Goal: Task Accomplishment & Management: Use online tool/utility

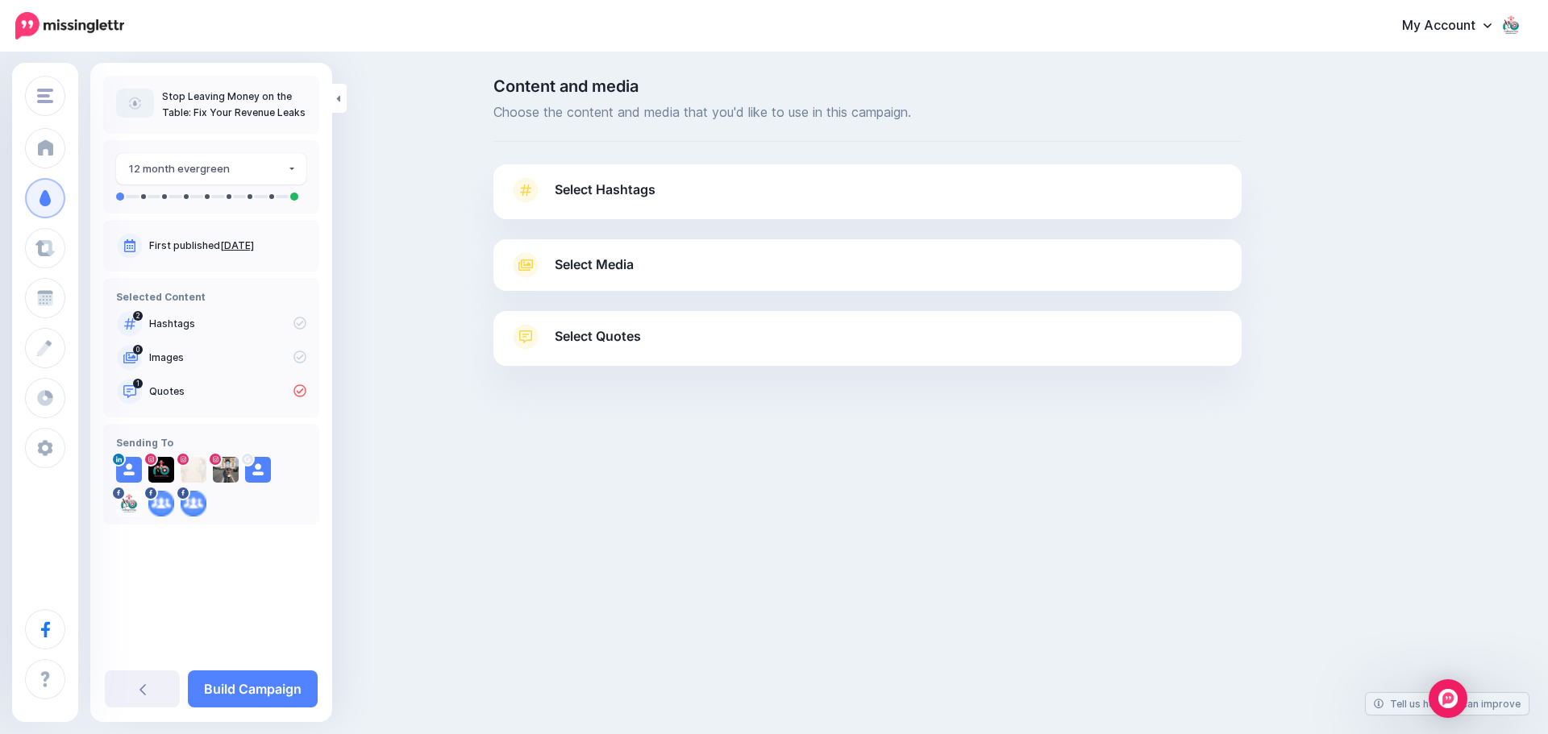
click at [593, 261] on span "Select Media" at bounding box center [594, 265] width 79 height 22
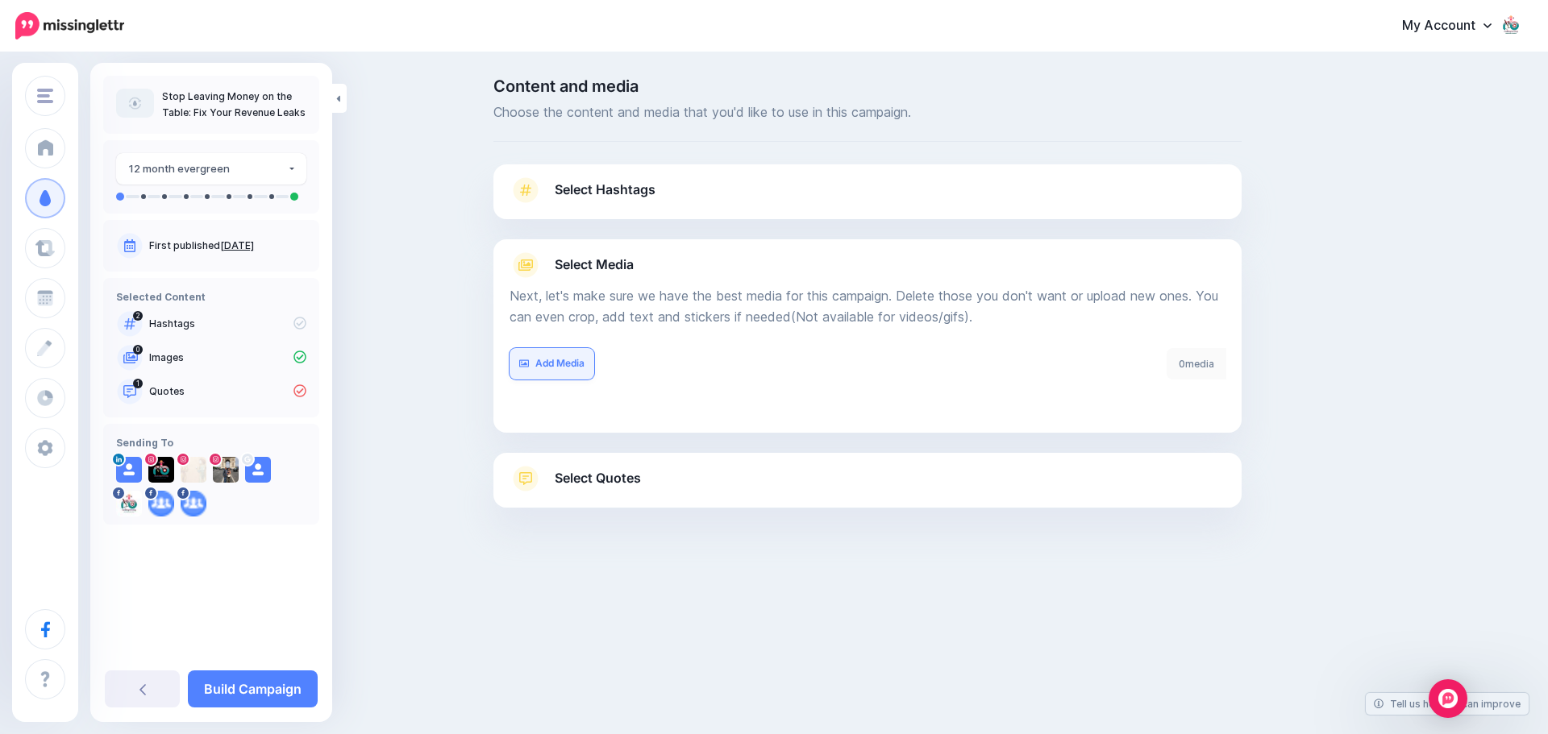
click at [571, 363] on link "Add Media" at bounding box center [552, 363] width 85 height 31
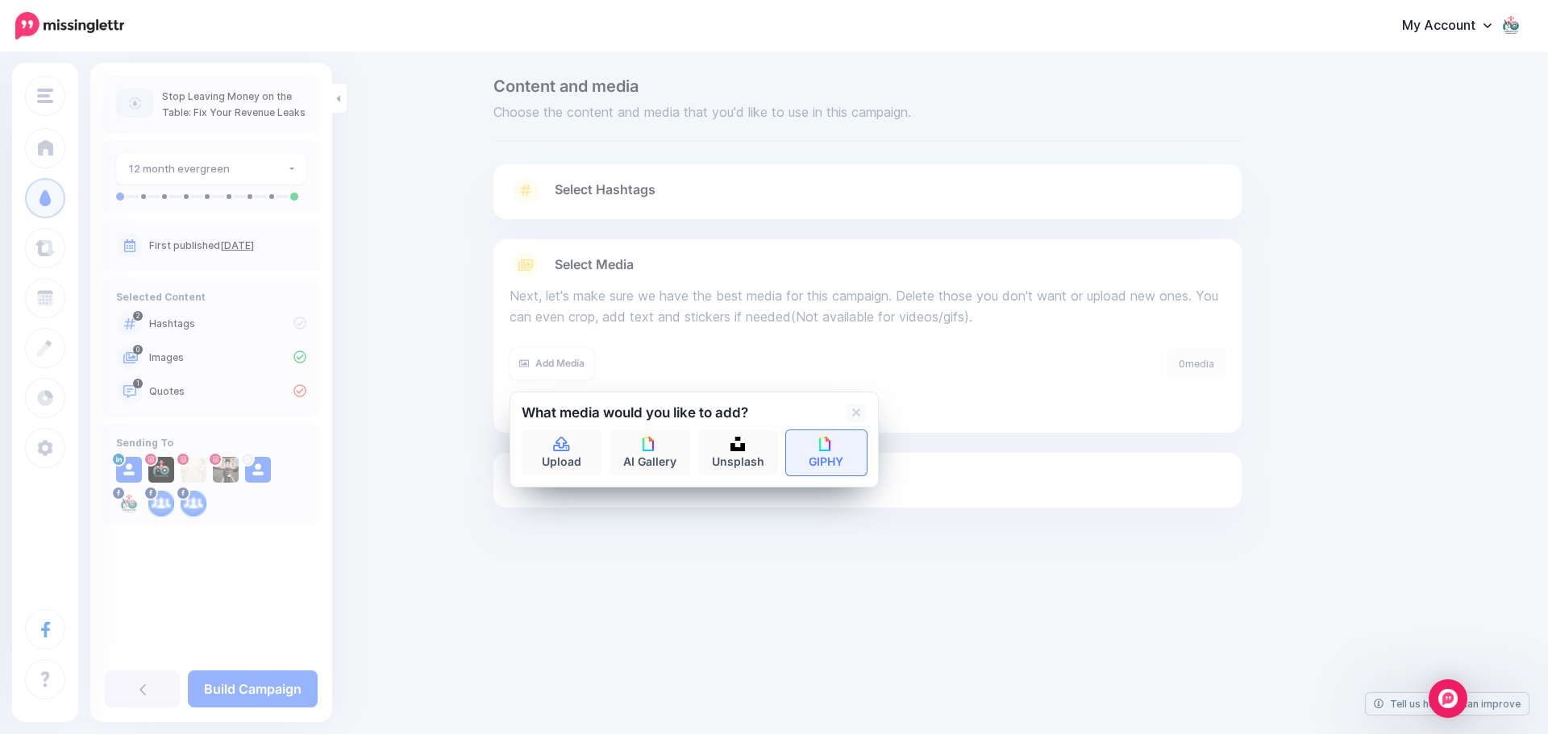
click at [837, 458] on link "GIPHY" at bounding box center [826, 453] width 81 height 45
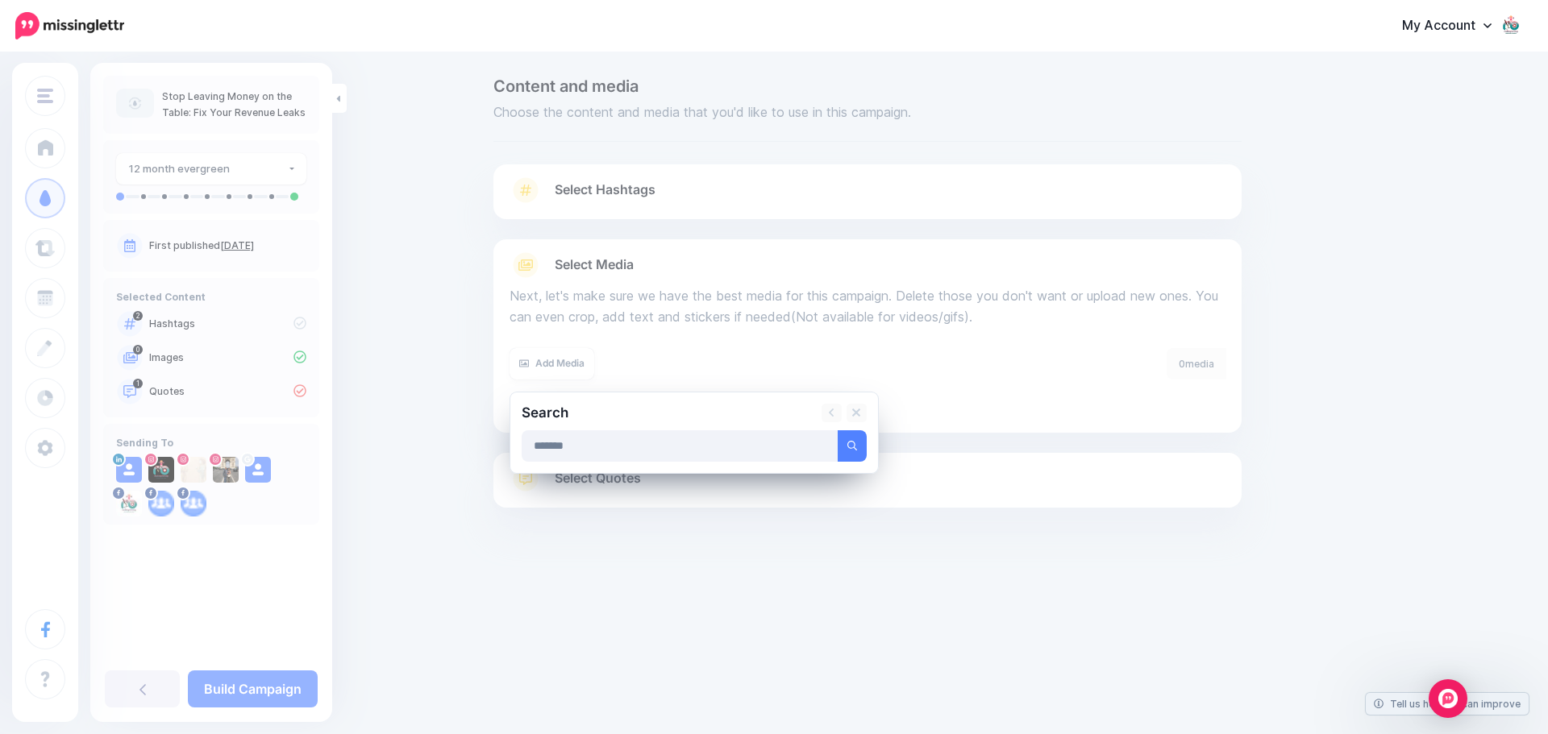
type input "*******"
click at [838, 431] on button "submit" at bounding box center [852, 446] width 29 height 31
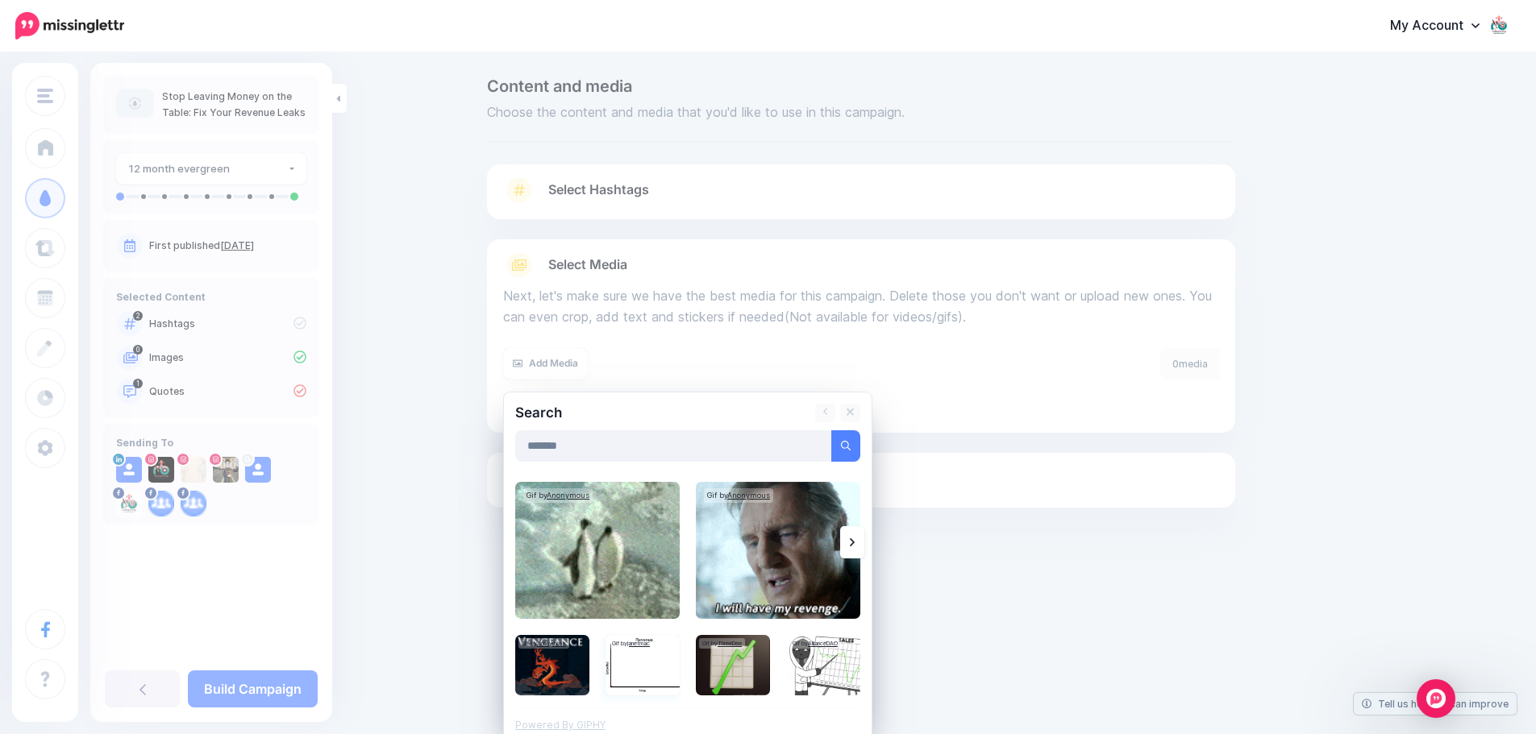
click at [634, 666] on img at bounding box center [642, 665] width 74 height 60
click at [751, 676] on img at bounding box center [733, 665] width 74 height 60
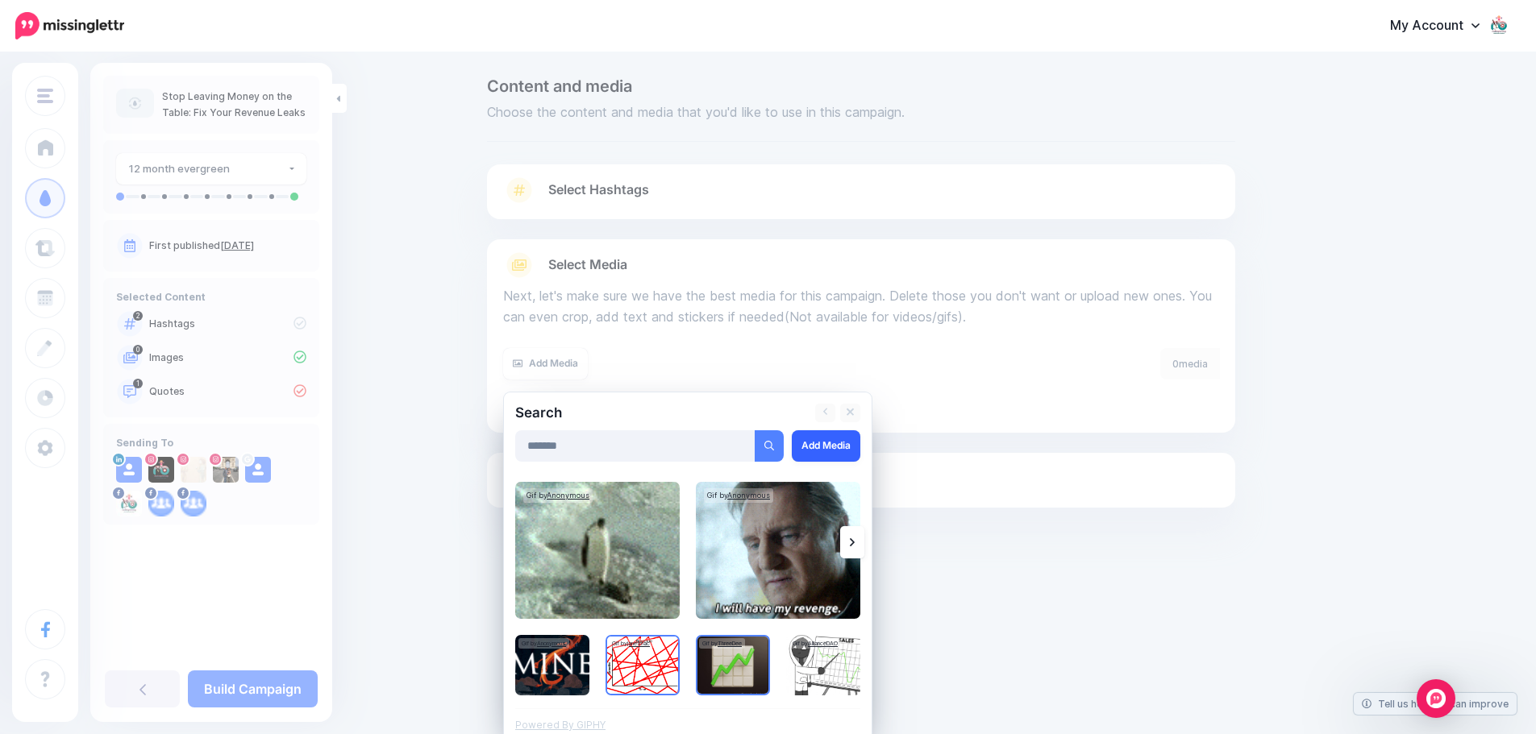
click at [839, 447] on link "Add Media" at bounding box center [826, 446] width 69 height 31
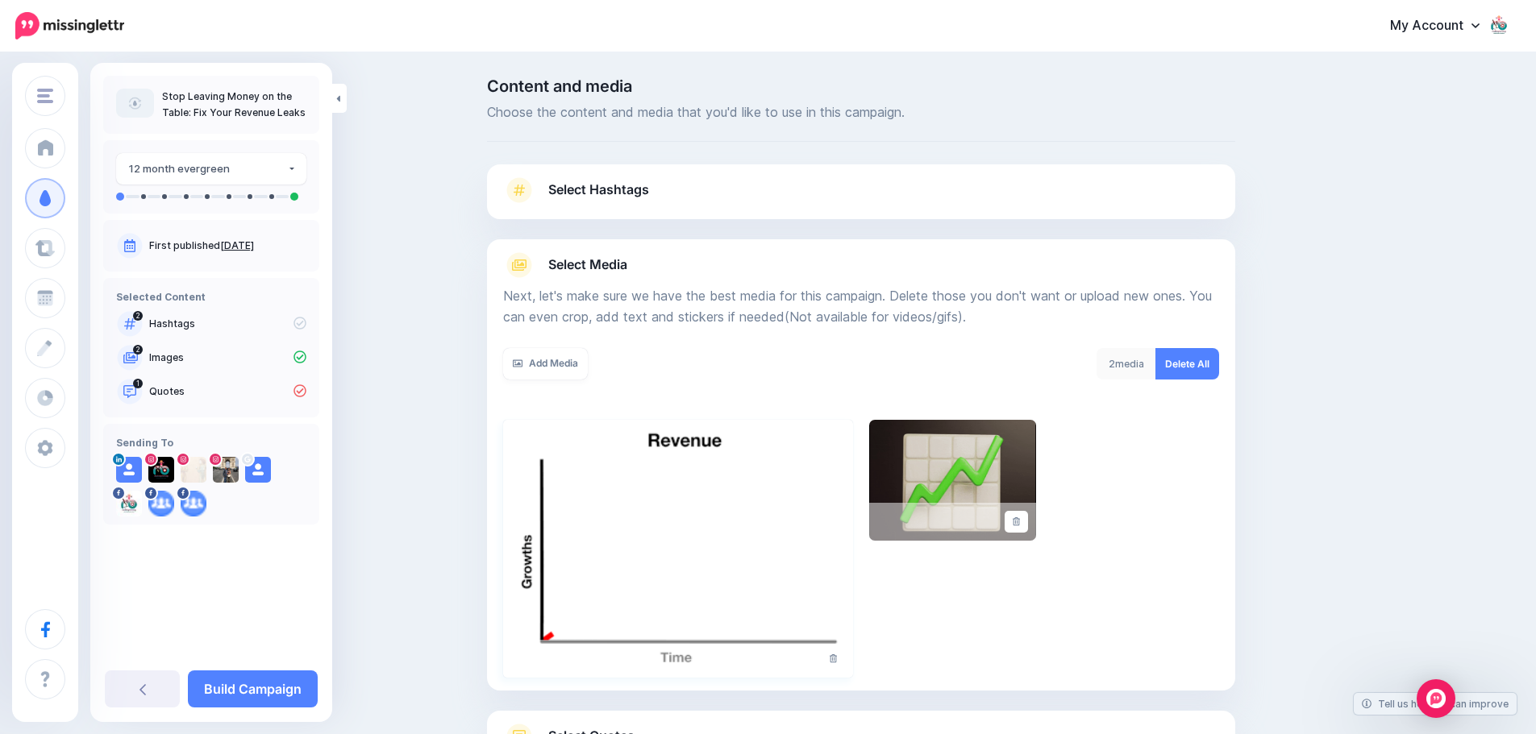
scroll to position [136, 0]
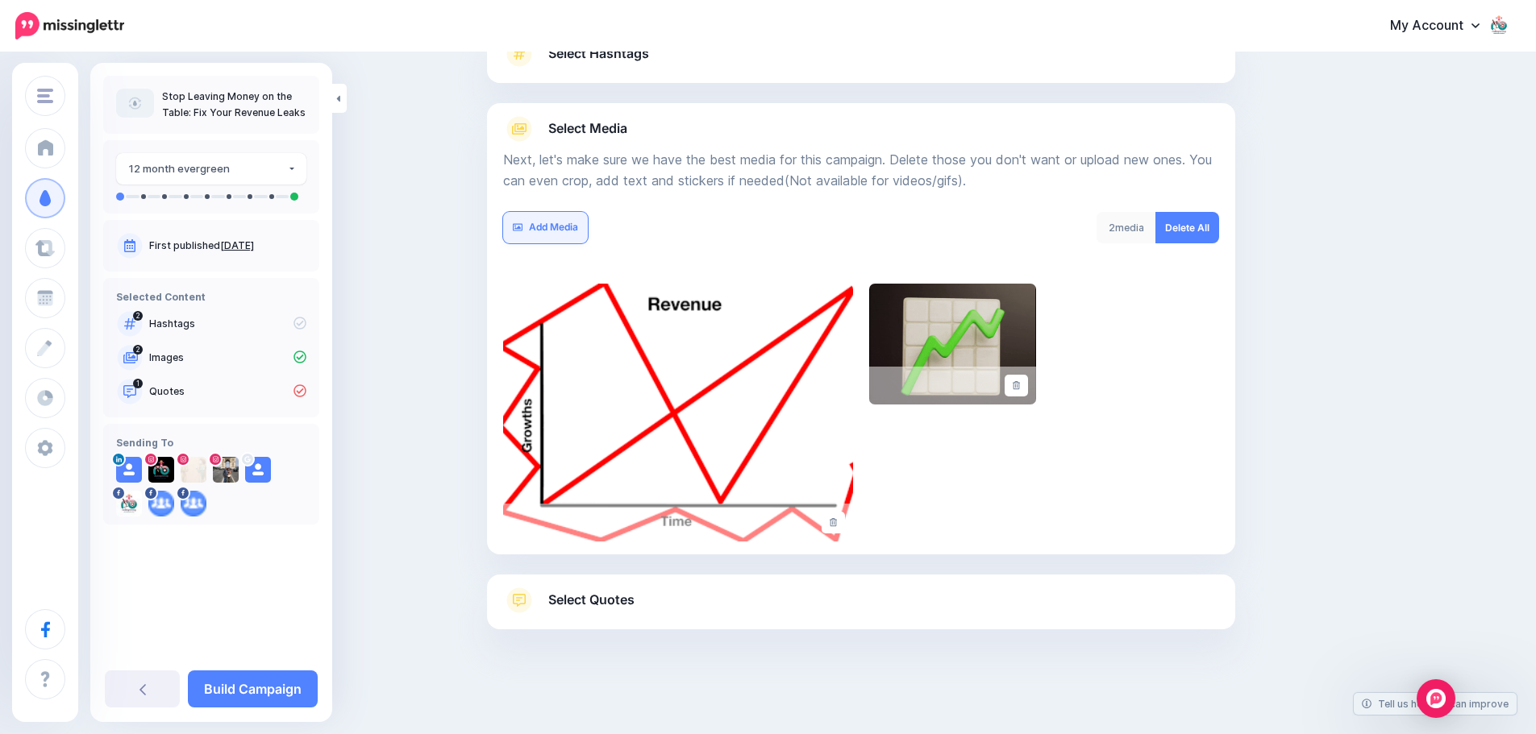
click at [556, 226] on link "Add Media" at bounding box center [545, 227] width 85 height 31
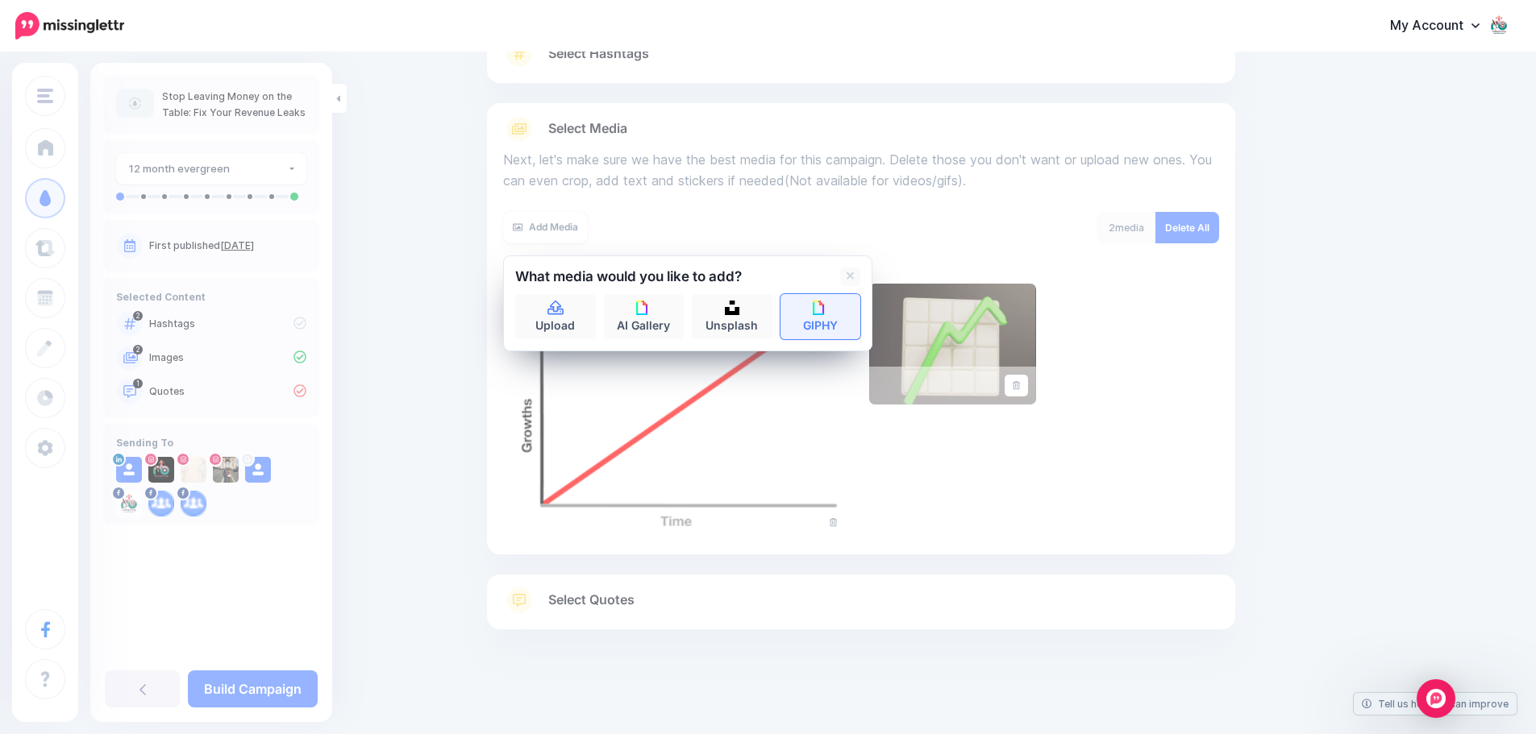
click at [834, 316] on link "GIPHY" at bounding box center [820, 316] width 81 height 45
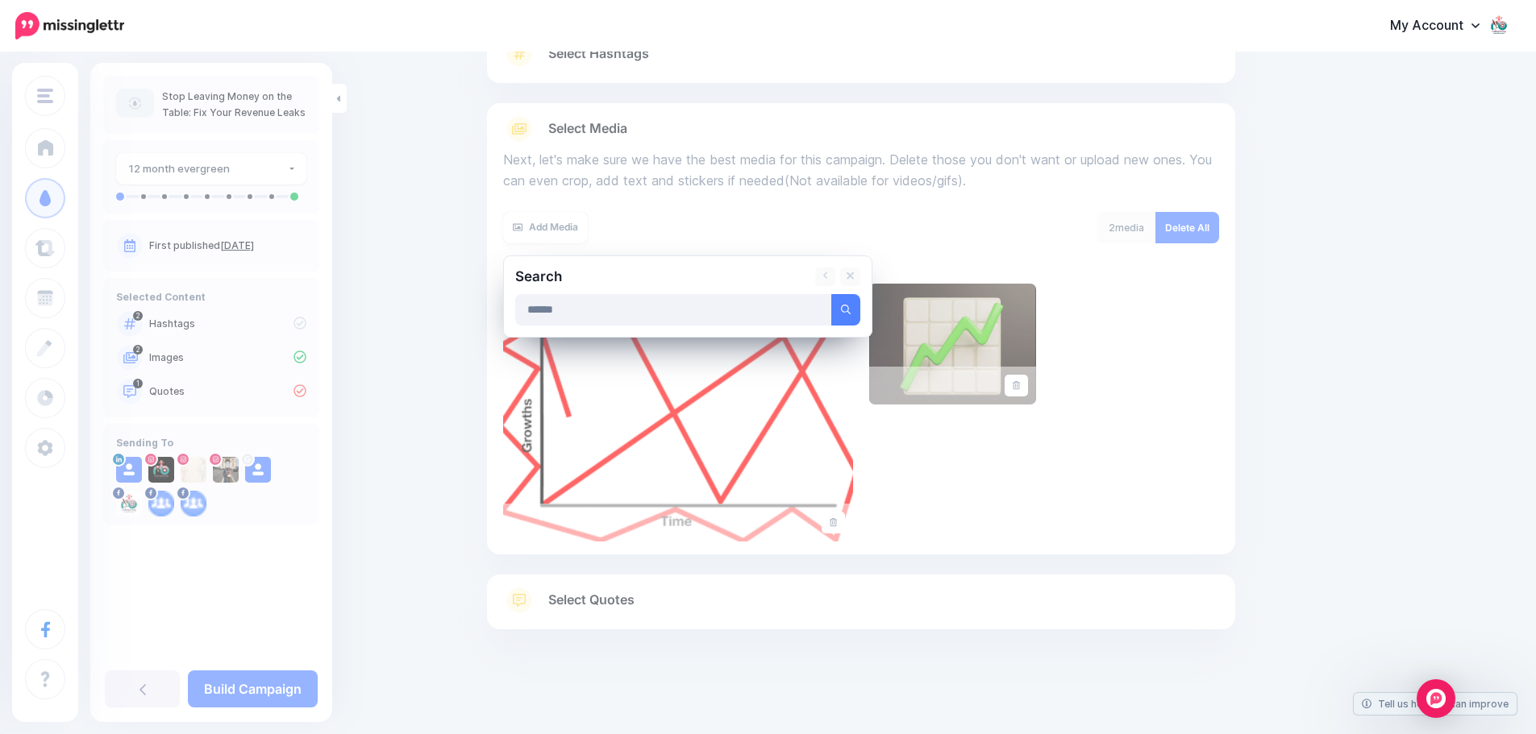
type input "******"
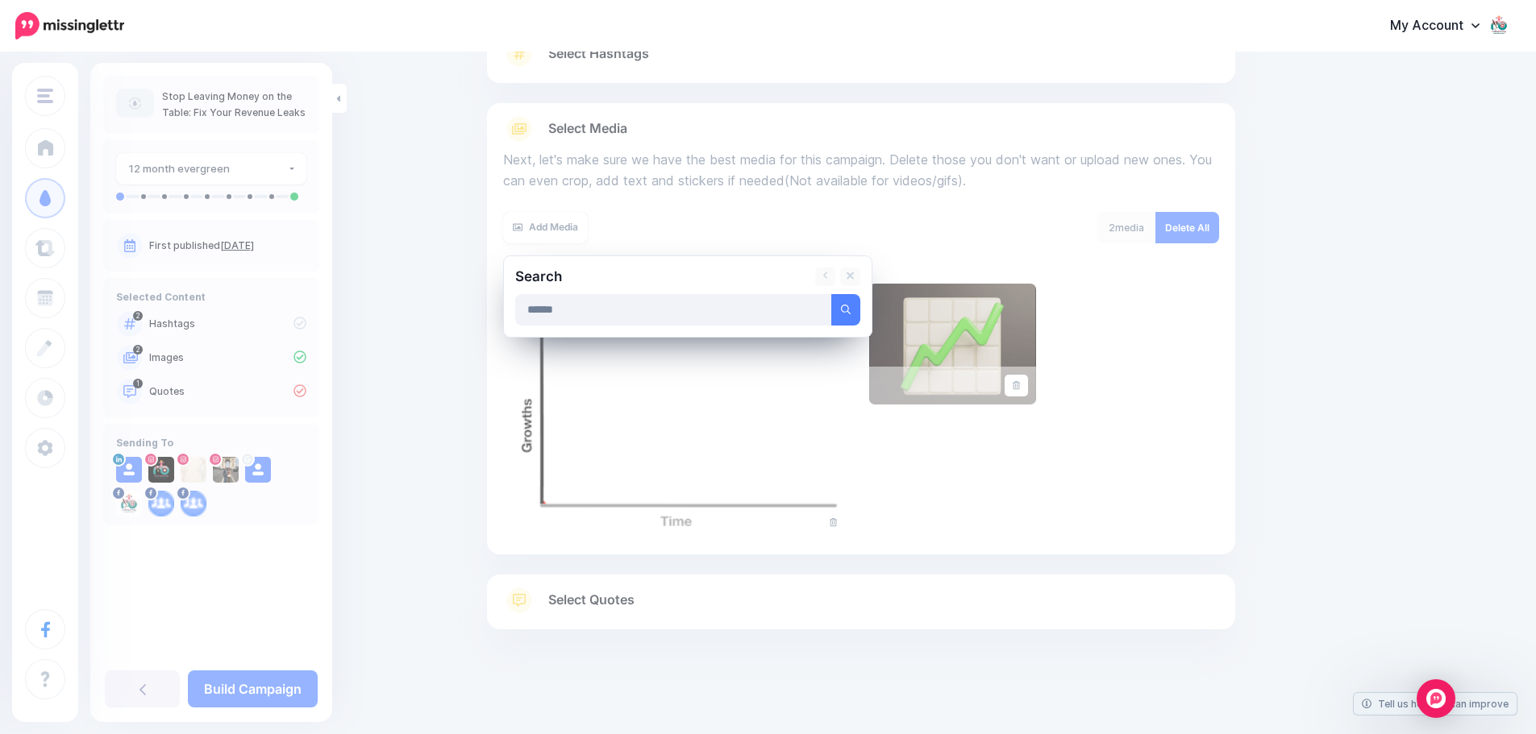
click at [831, 294] on button "submit" at bounding box center [845, 309] width 29 height 31
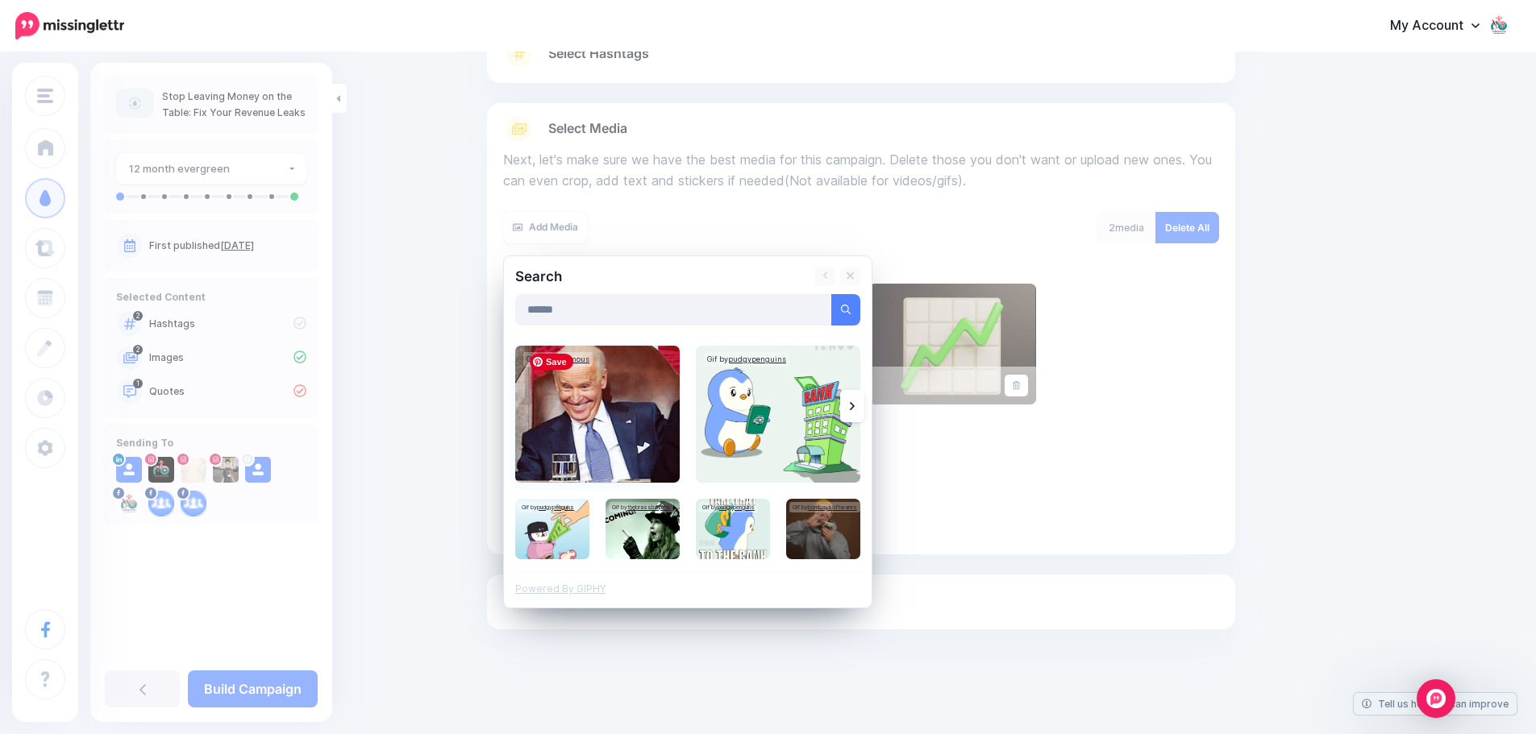
click at [599, 414] on img at bounding box center [597, 414] width 164 height 137
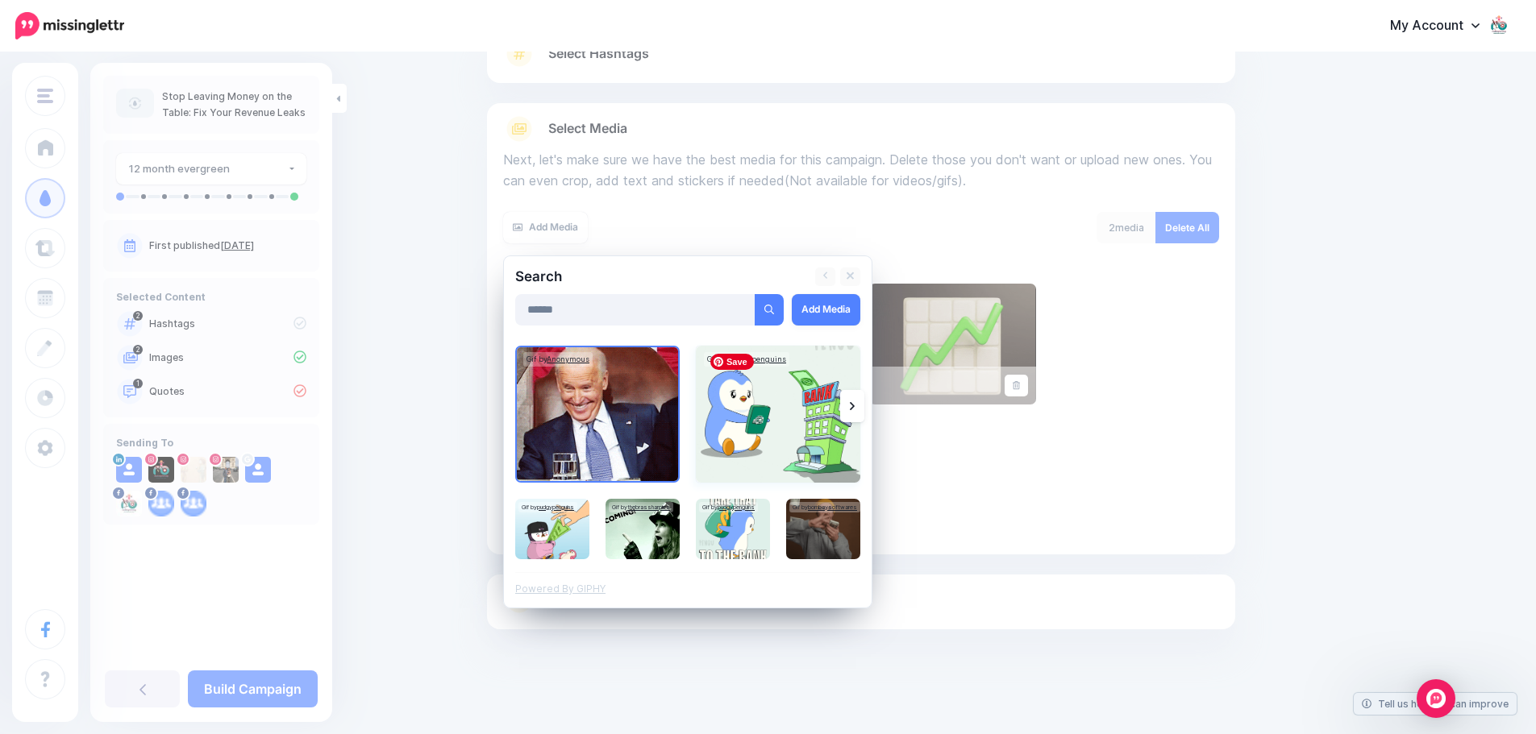
click at [772, 413] on img at bounding box center [778, 414] width 164 height 137
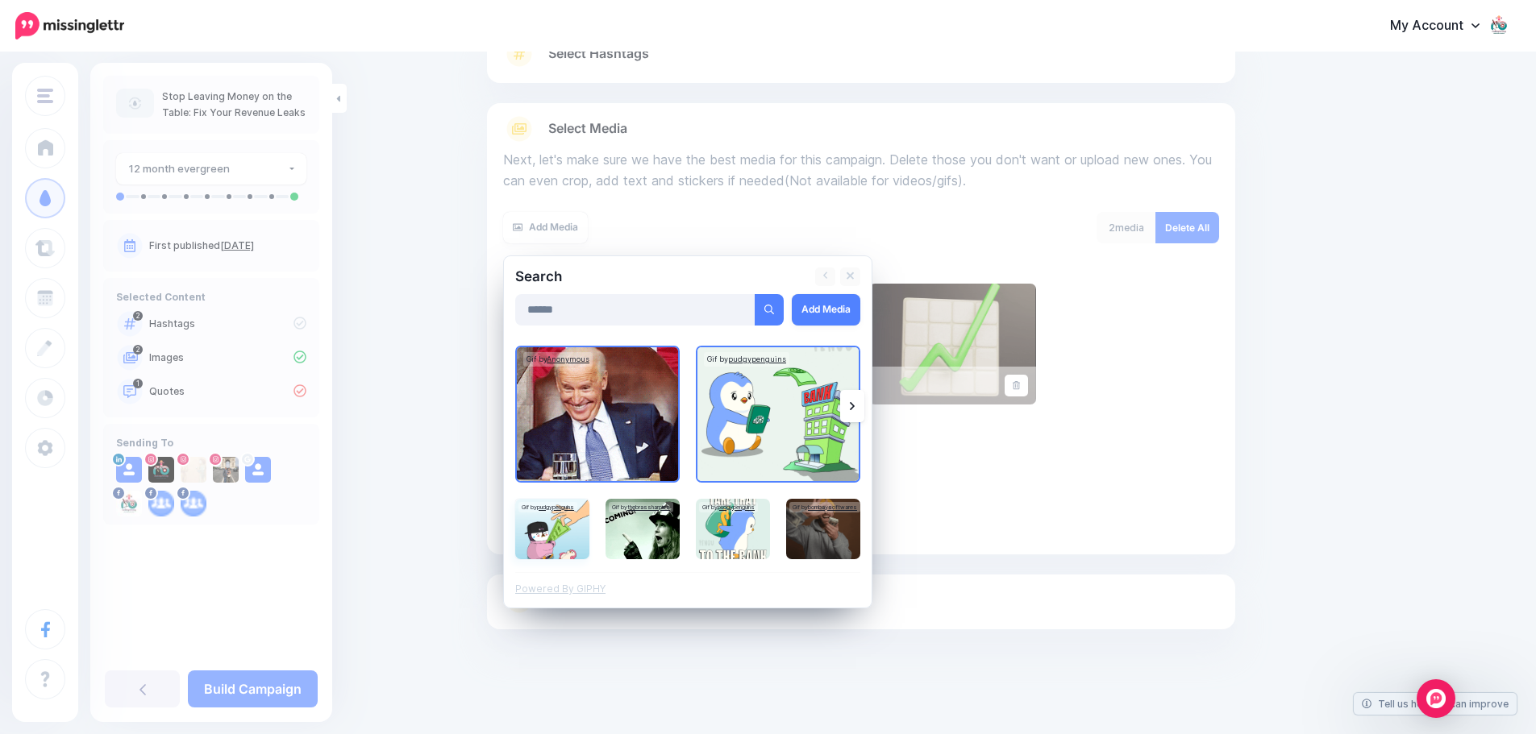
click at [557, 530] on img at bounding box center [552, 529] width 74 height 60
click at [650, 523] on img at bounding box center [642, 529] width 74 height 60
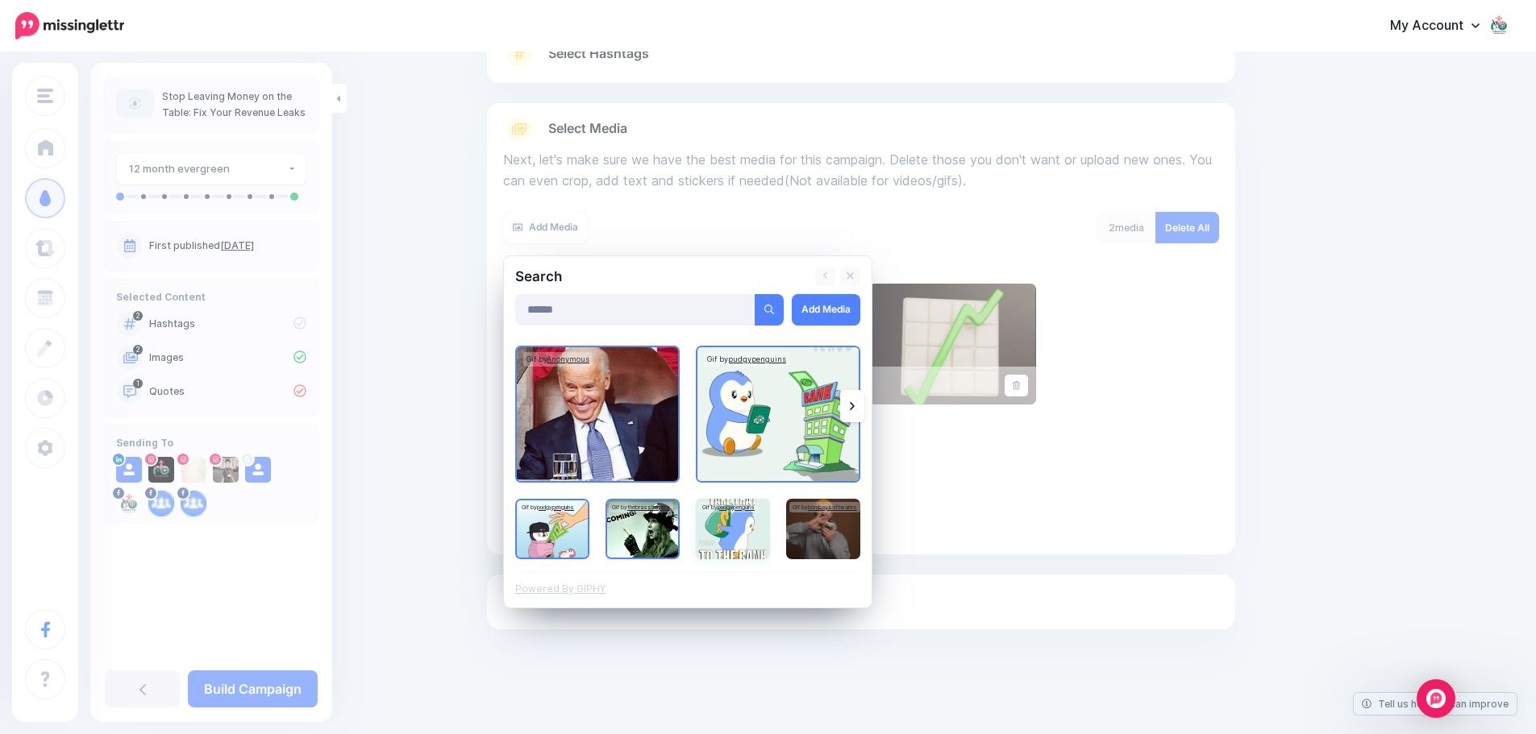
click at [764, 531] on img at bounding box center [733, 529] width 74 height 60
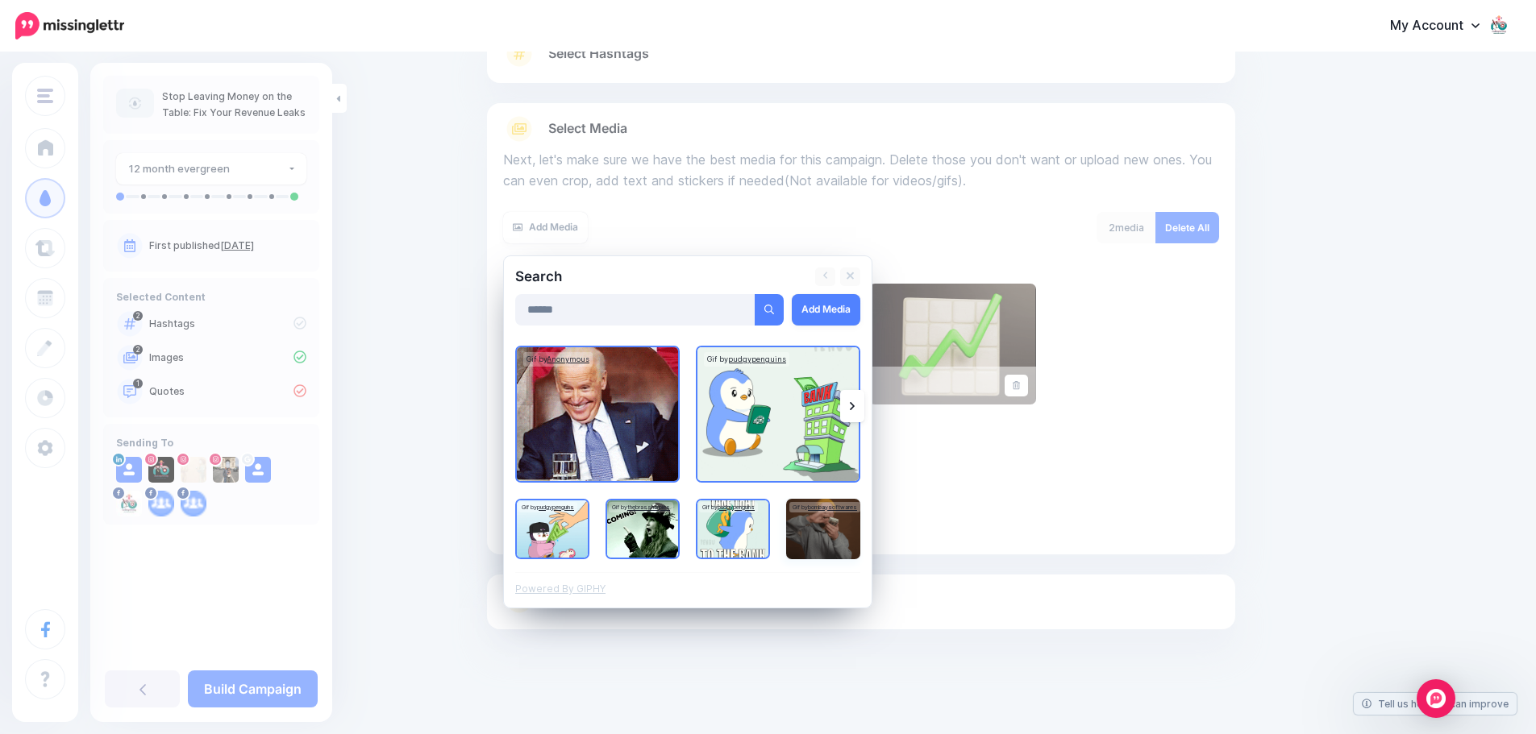
drag, startPoint x: 825, startPoint y: 530, endPoint x: 828, endPoint y: 509, distance: 21.2
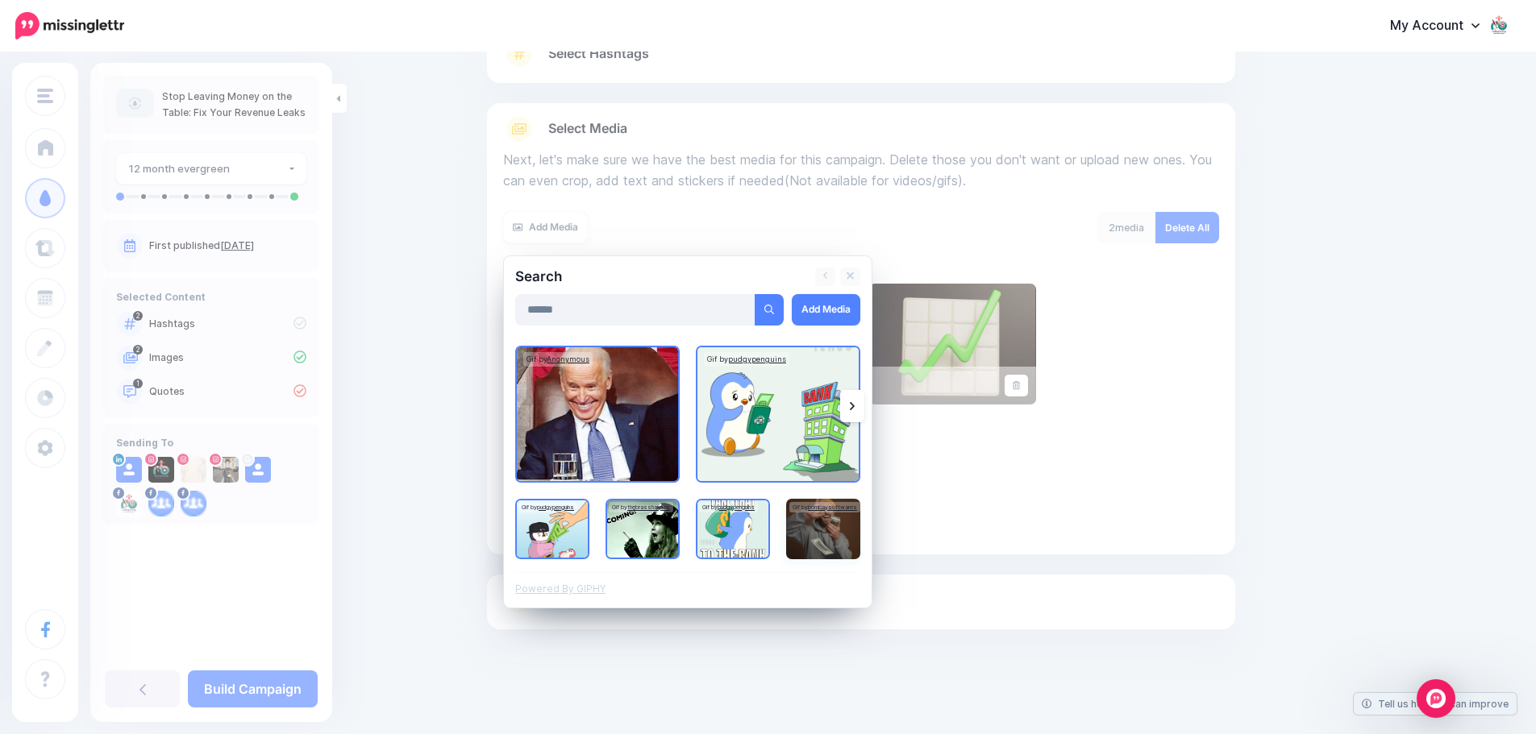
click at [826, 530] on img at bounding box center [823, 529] width 74 height 60
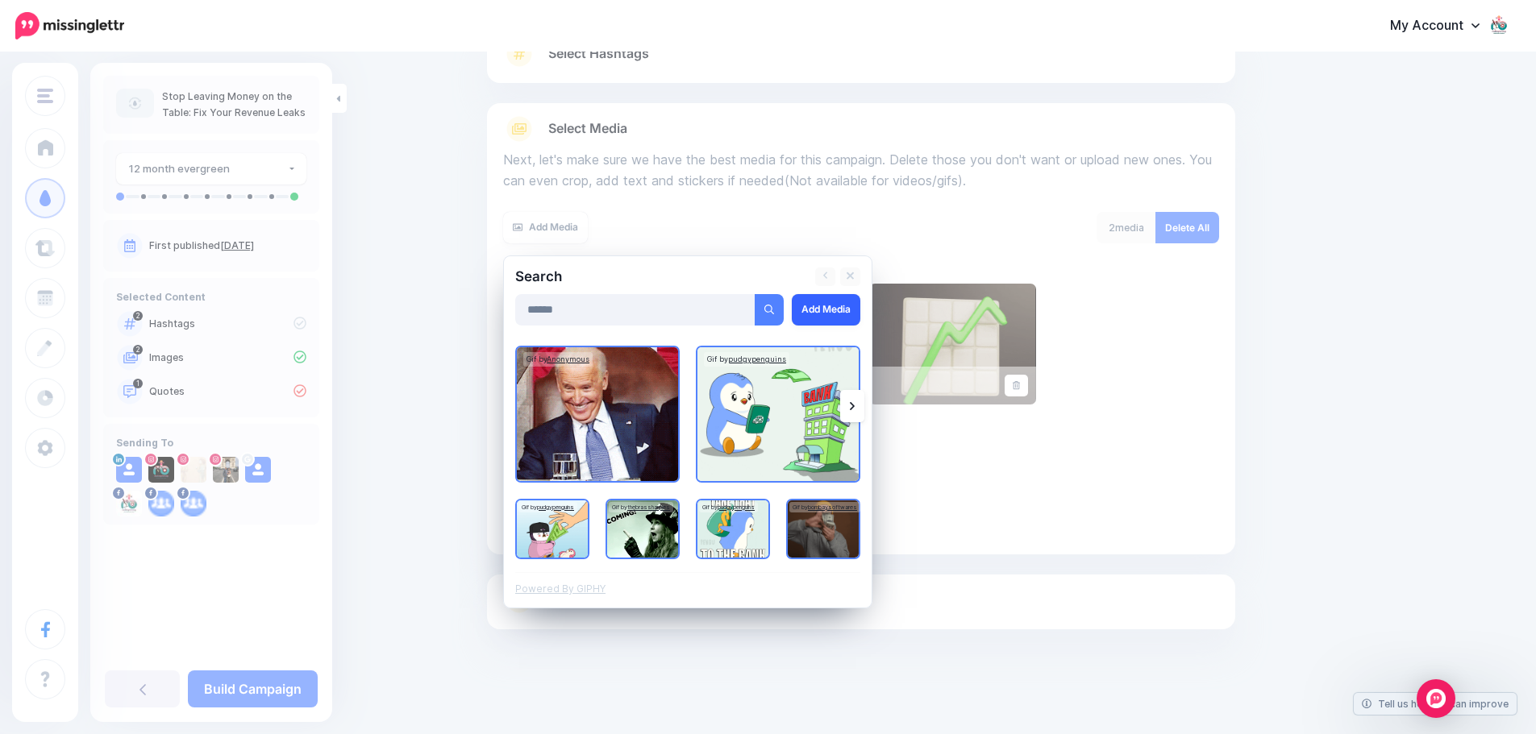
click at [837, 310] on link "Add Media" at bounding box center [826, 309] width 69 height 31
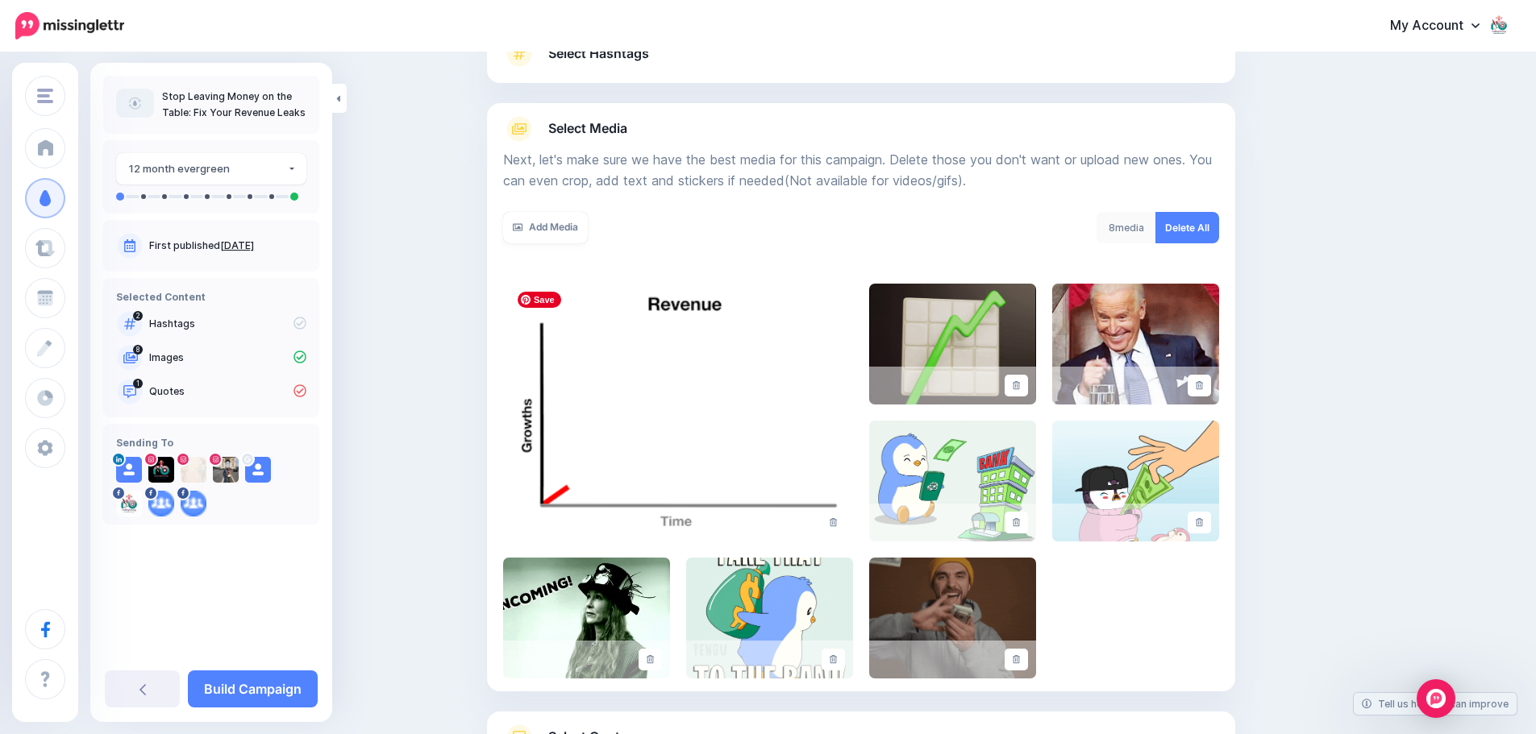
scroll to position [273, 0]
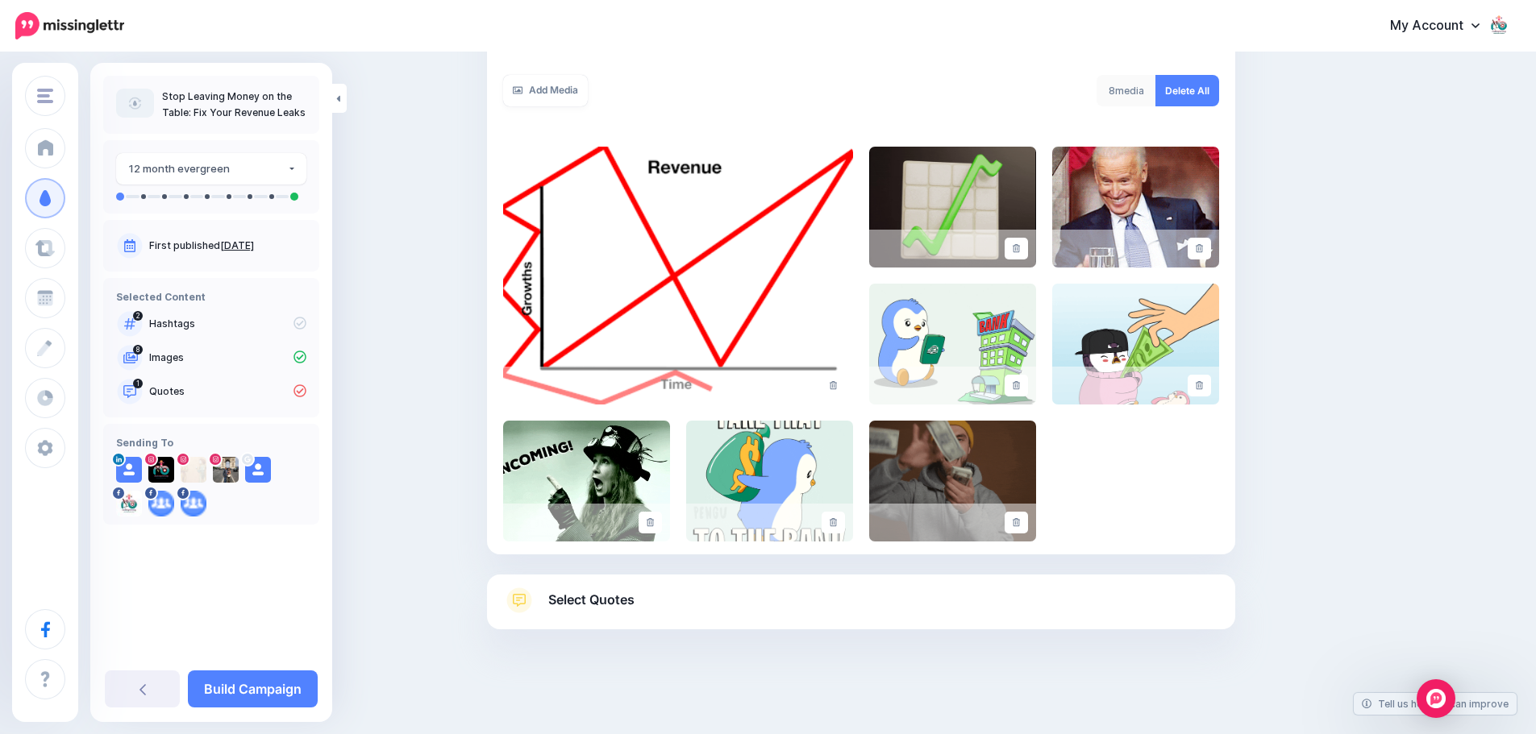
click at [598, 595] on span "Select Quotes" at bounding box center [591, 600] width 86 height 22
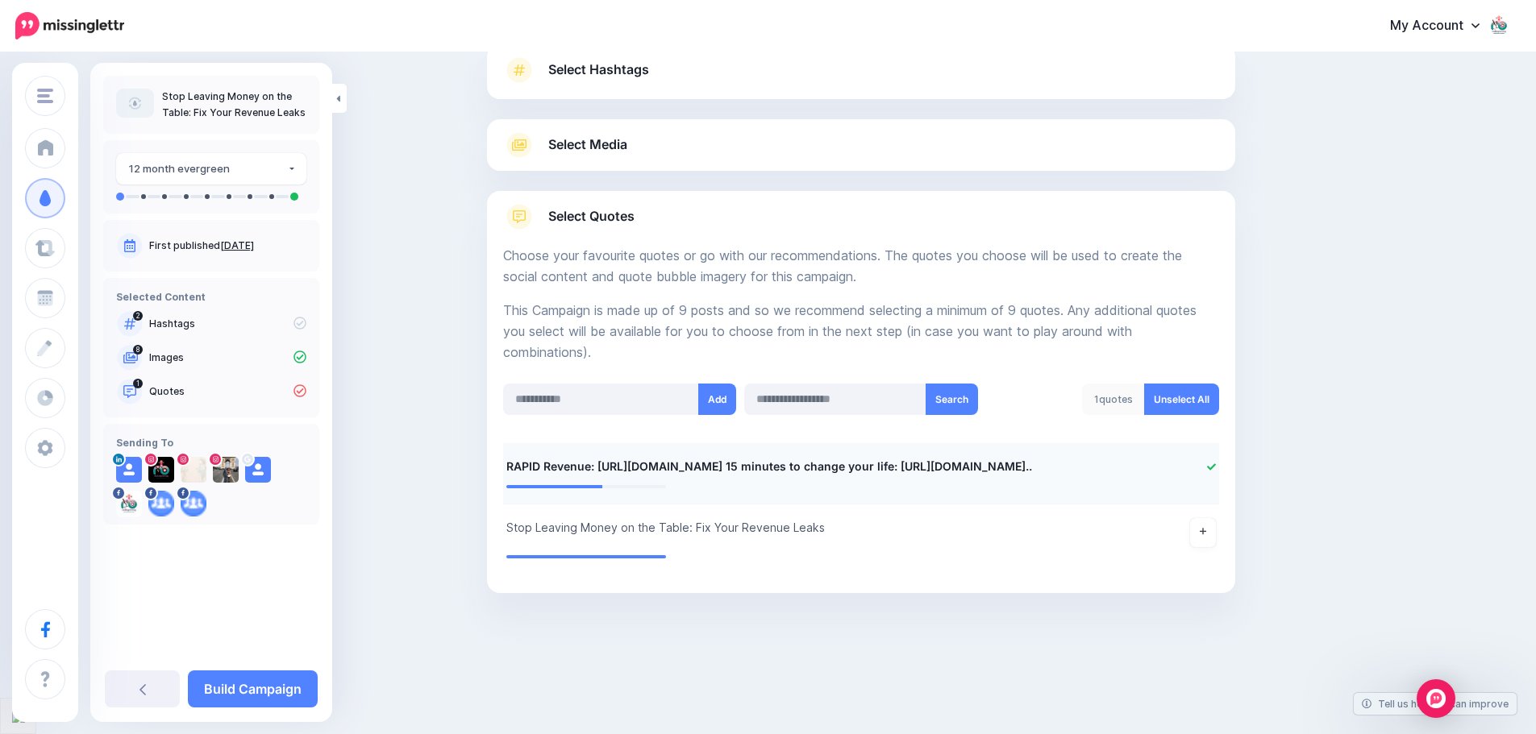
scroll to position [84, 0]
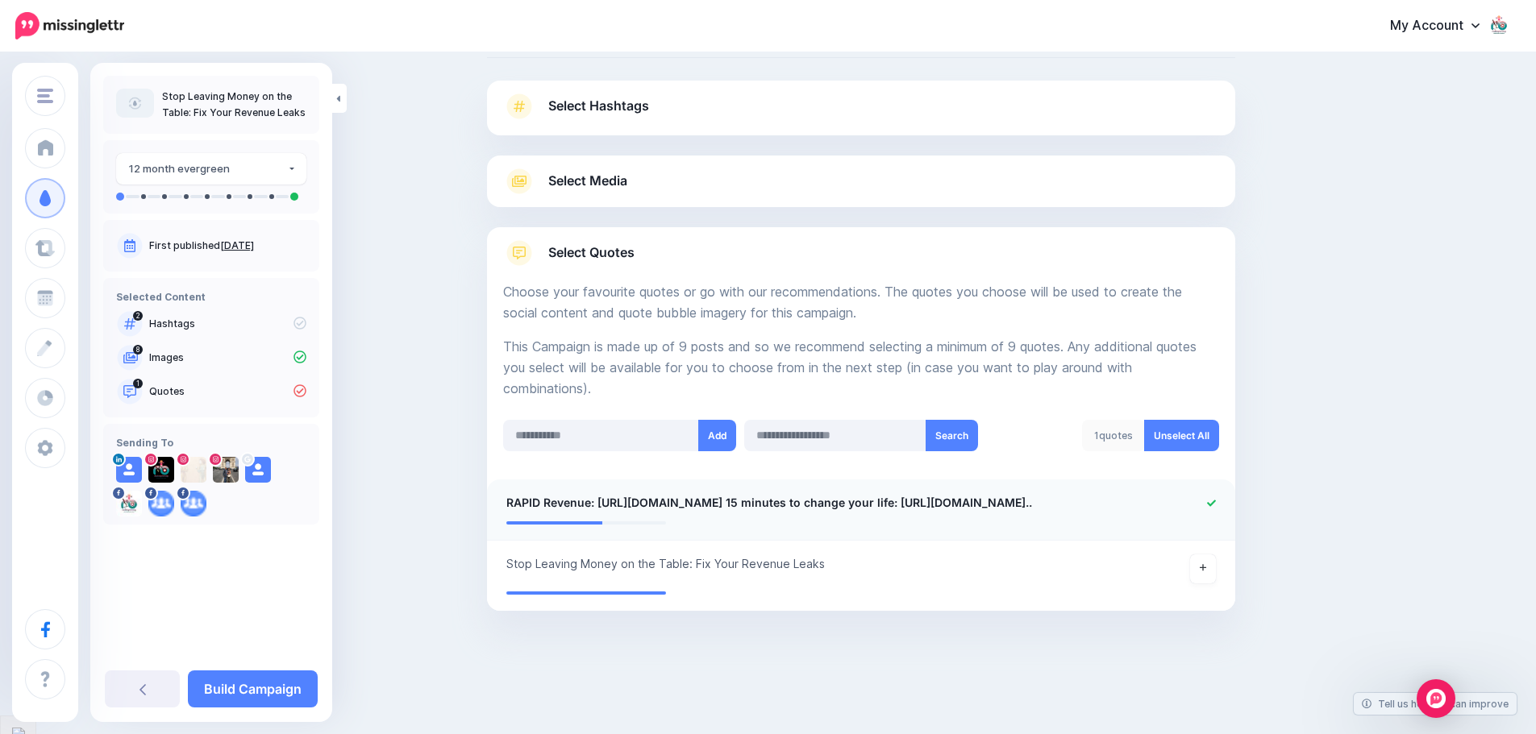
click at [513, 502] on span "RAPID Revenue: https://www.suepats.com/rapid-revenue 15 minutes to change your …" at bounding box center [769, 502] width 526 height 19
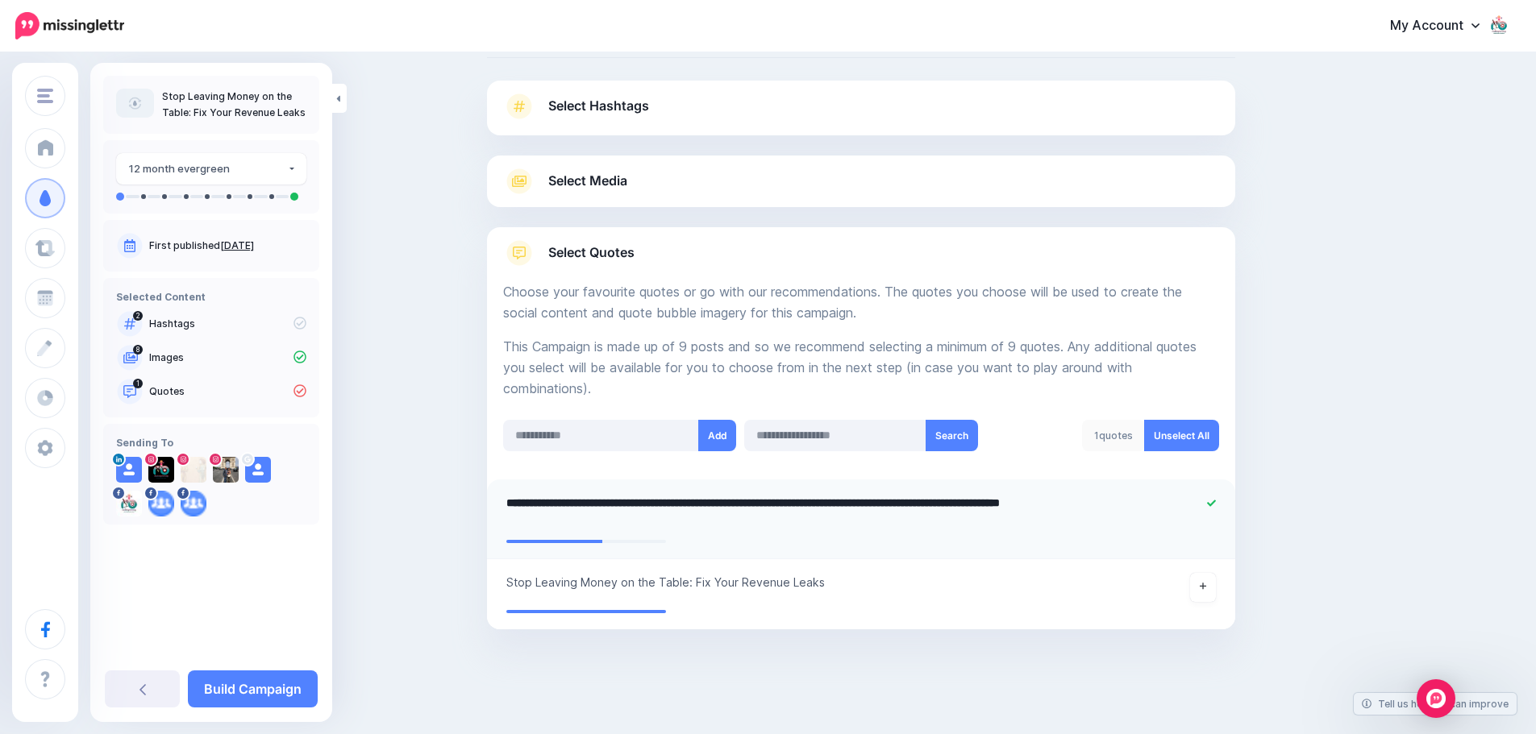
scroll to position [77, 0]
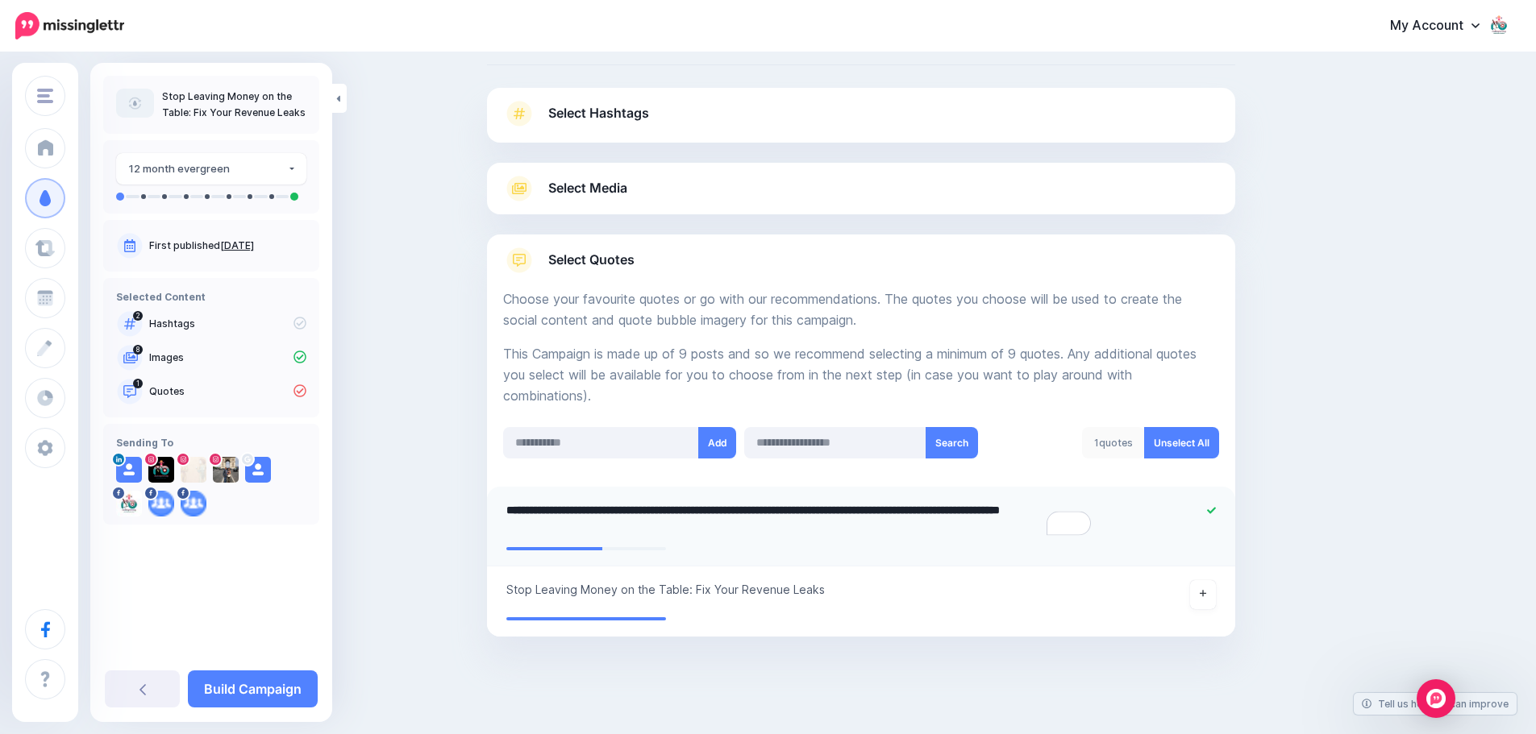
paste textarea "**********"
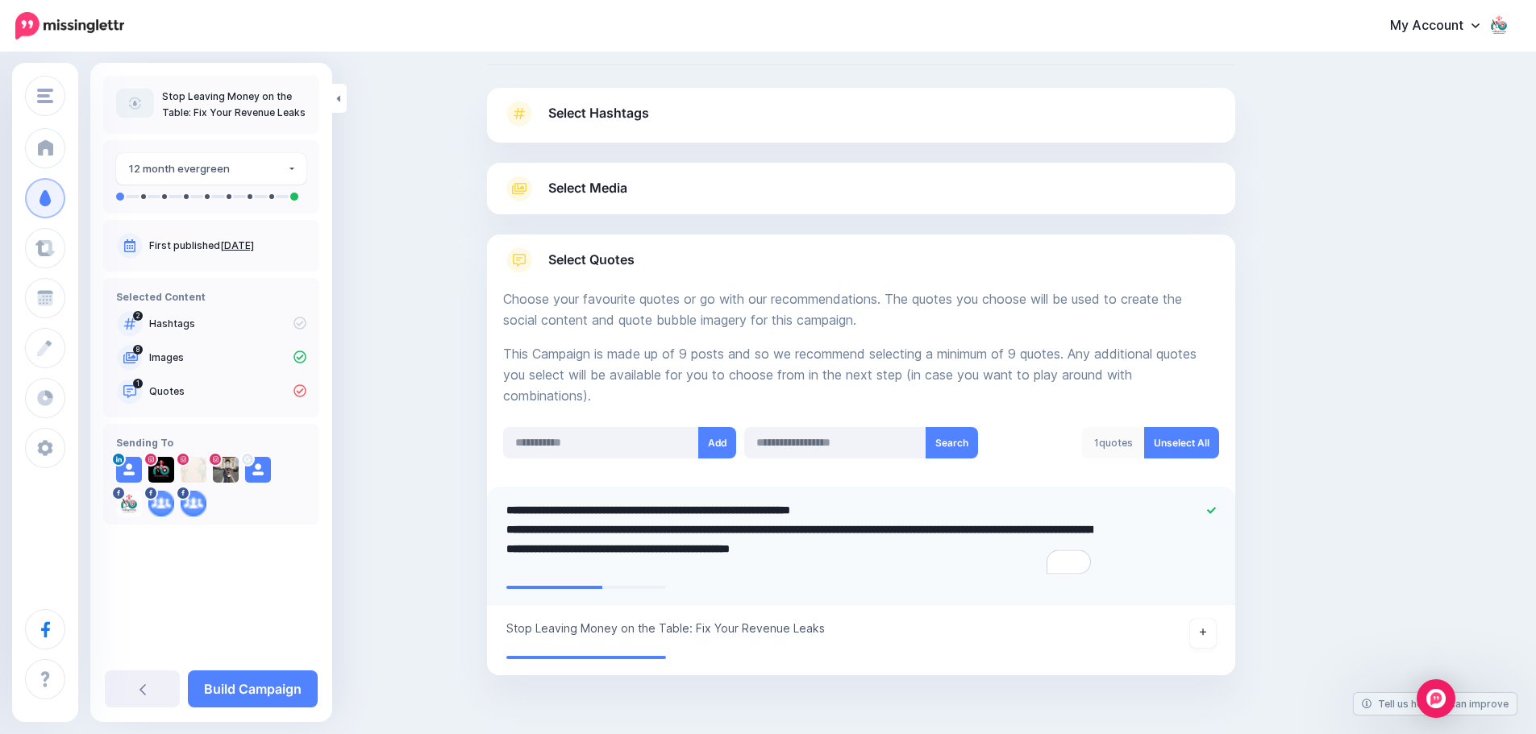
type textarea "**********"
click at [514, 628] on li "**********" at bounding box center [861, 640] width 748 height 70
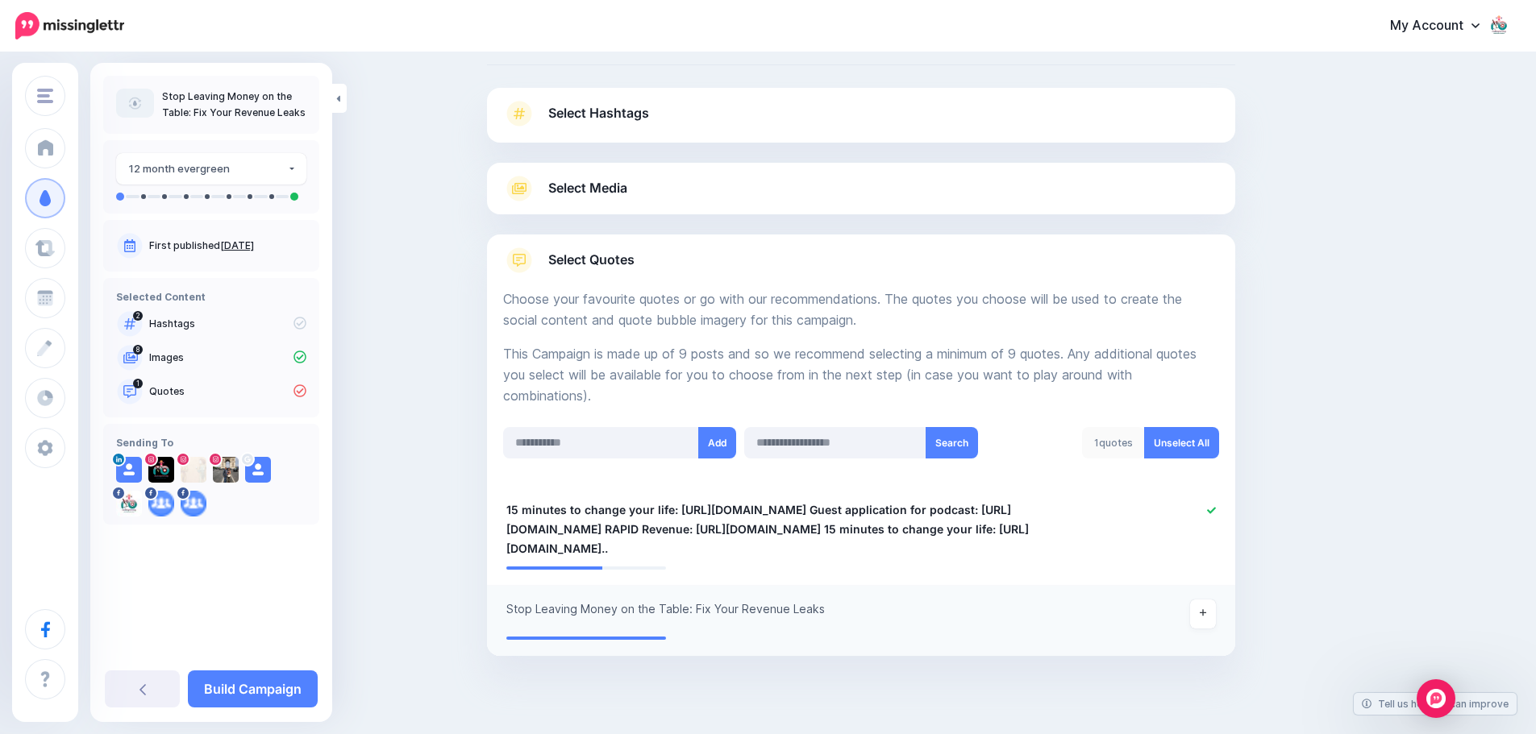
click at [517, 611] on span "Stop Leaving Money on the Table: Fix Your Revenue Leaks" at bounding box center [665, 609] width 318 height 19
paste textarea "**********"
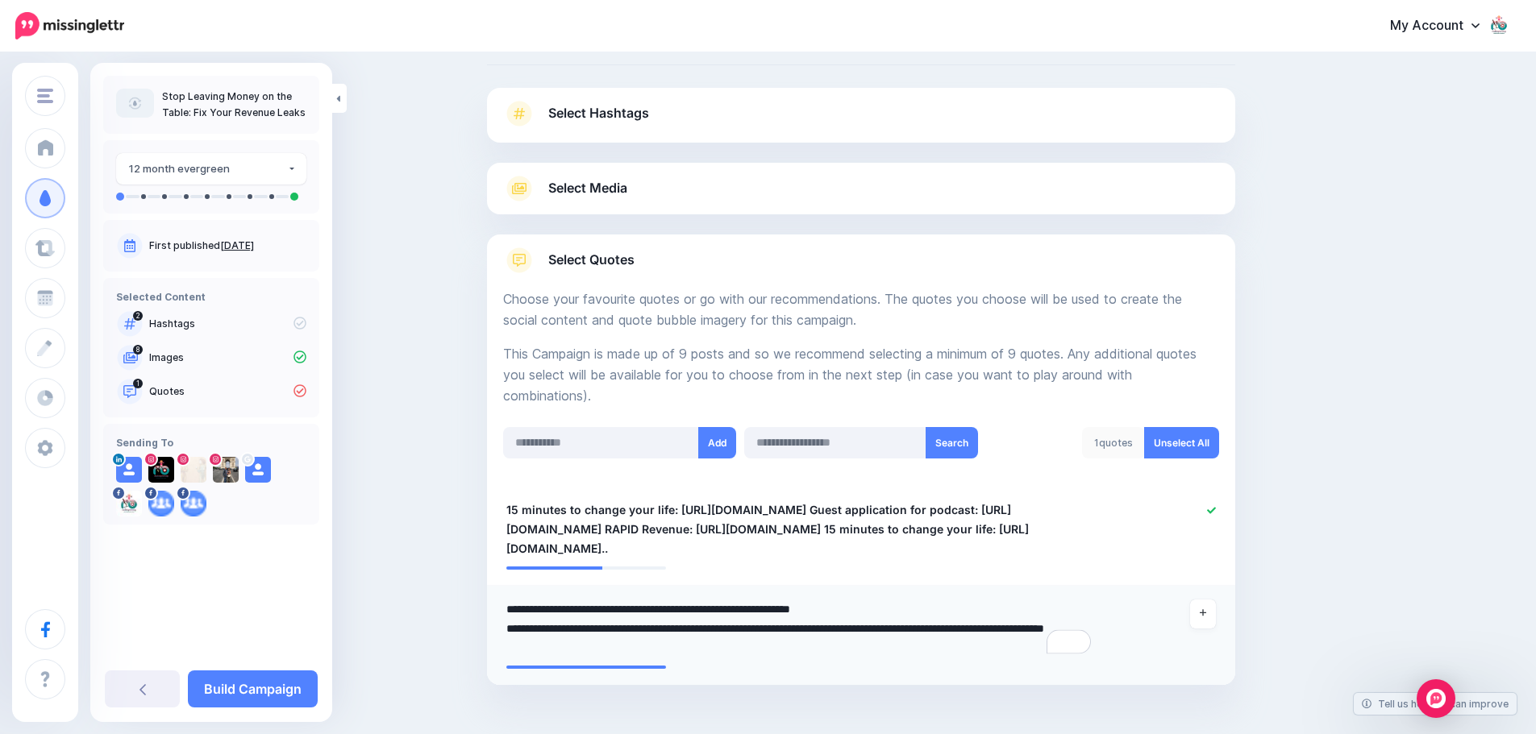
type textarea "**********"
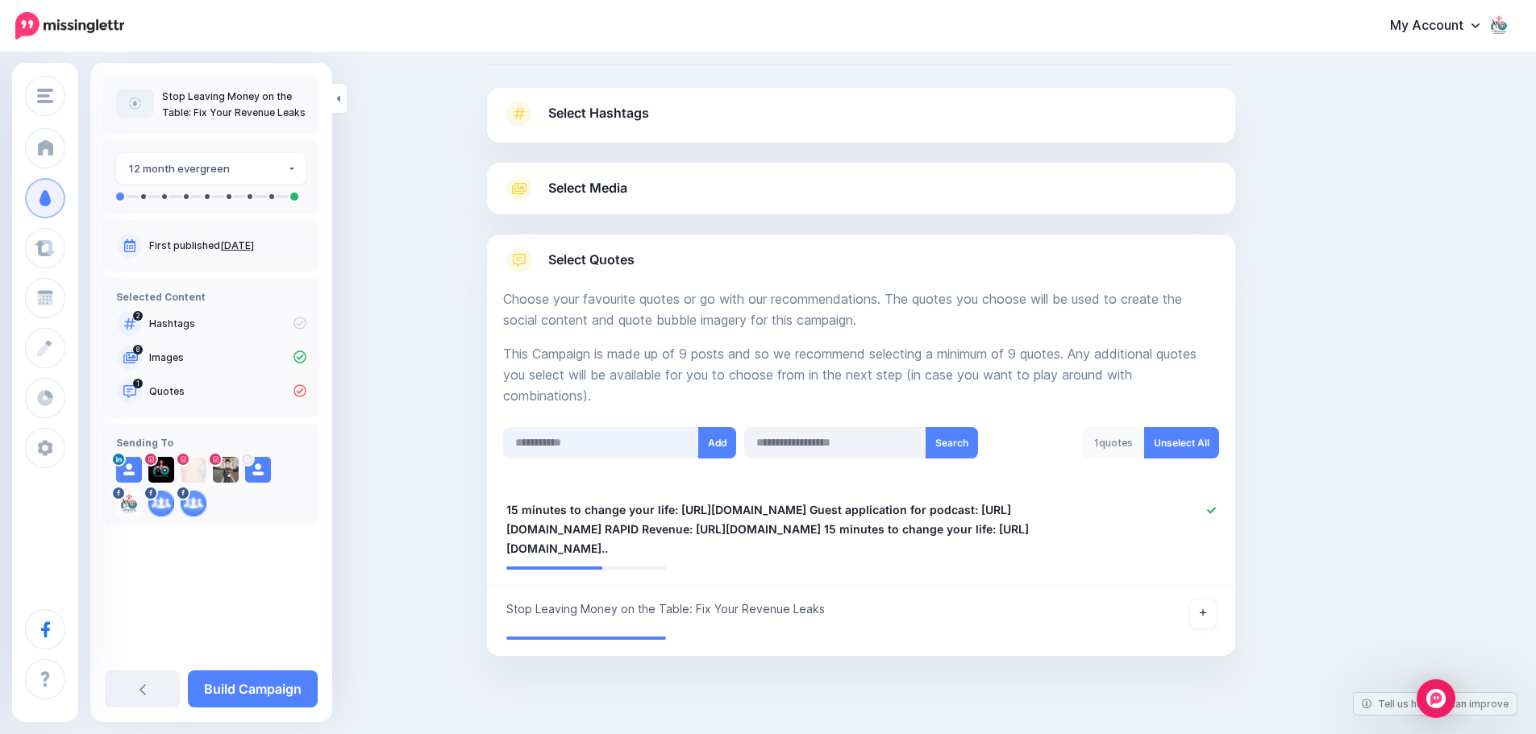
click at [565, 445] on input "text" at bounding box center [601, 442] width 196 height 31
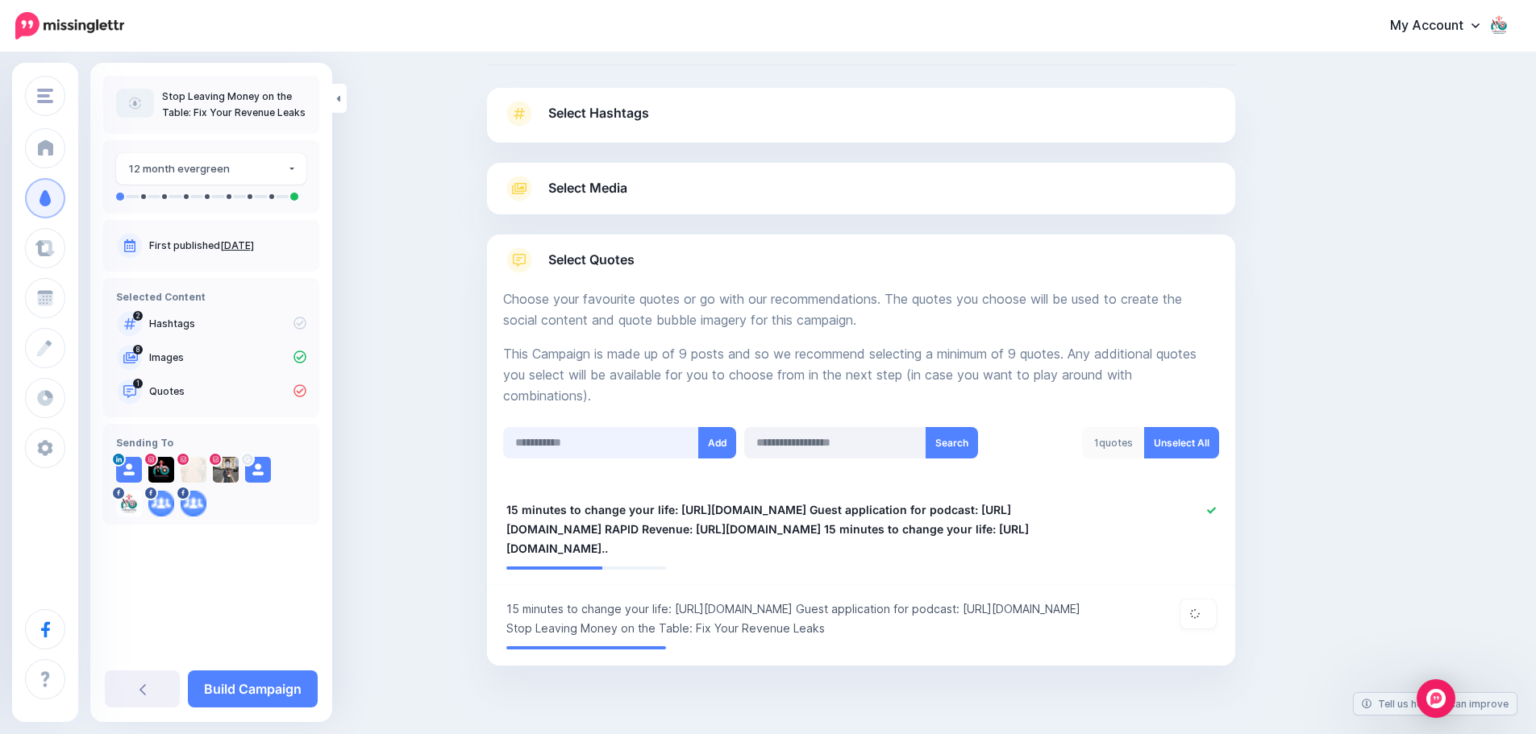
paste input "**********"
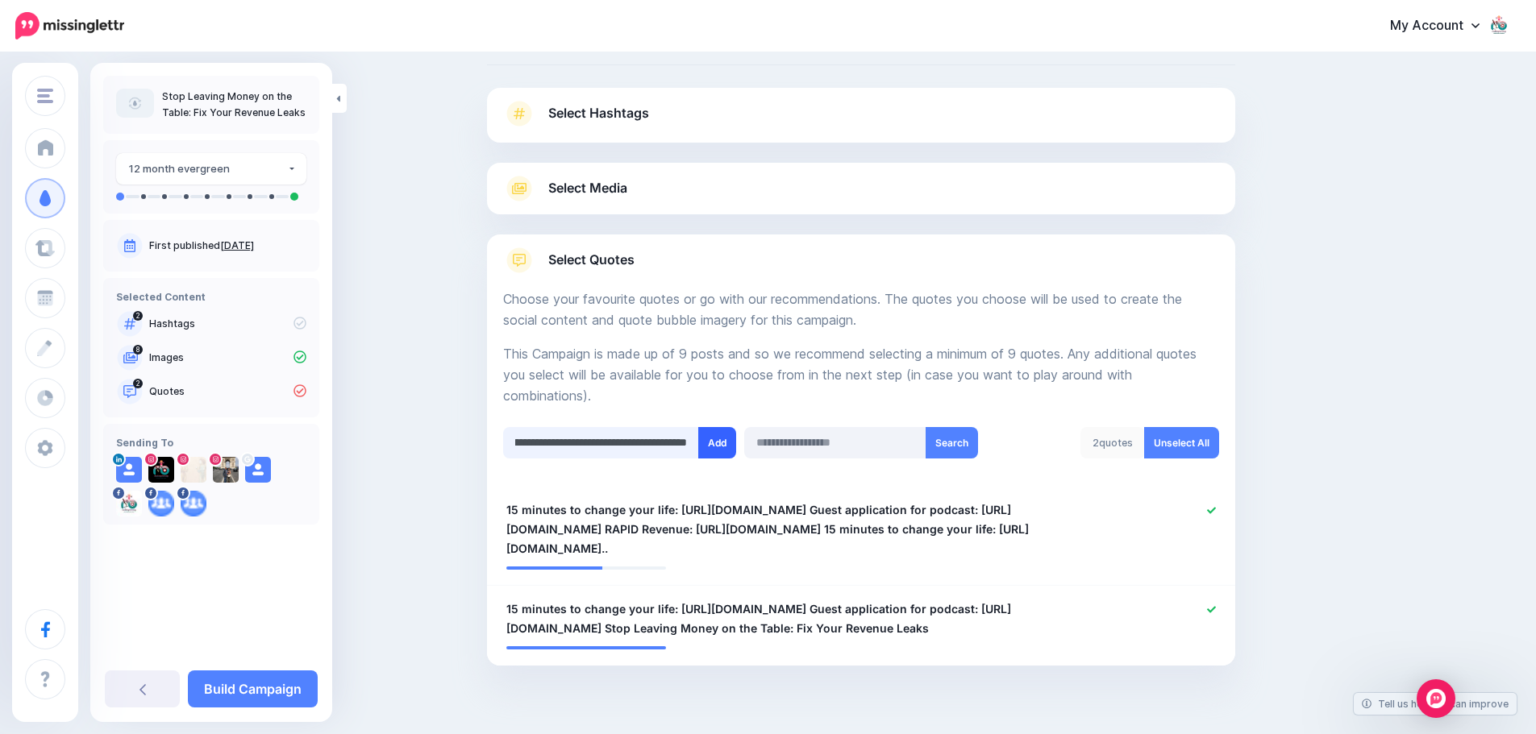
type input "**********"
click at [718, 439] on button "Add" at bounding box center [717, 442] width 38 height 31
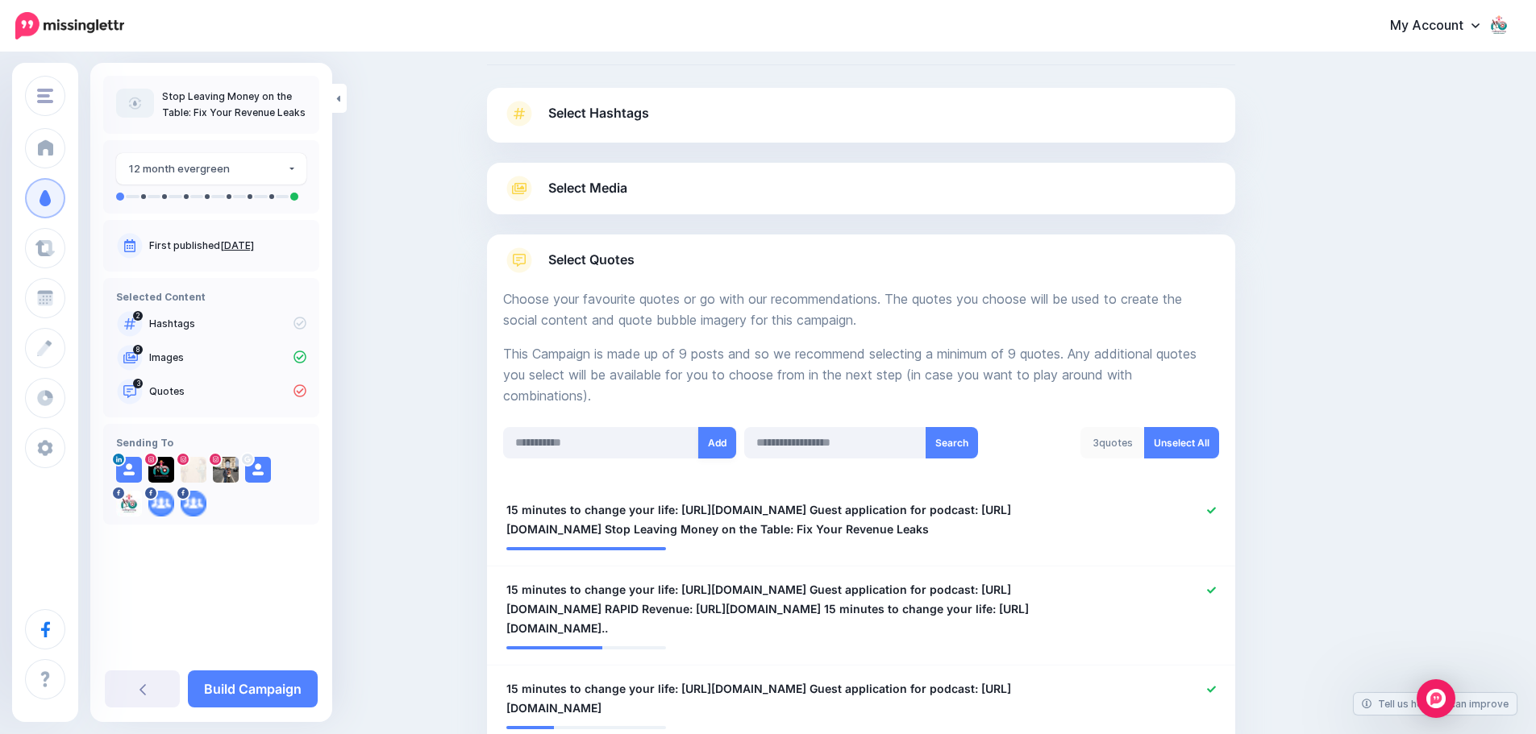
scroll to position [212, 0]
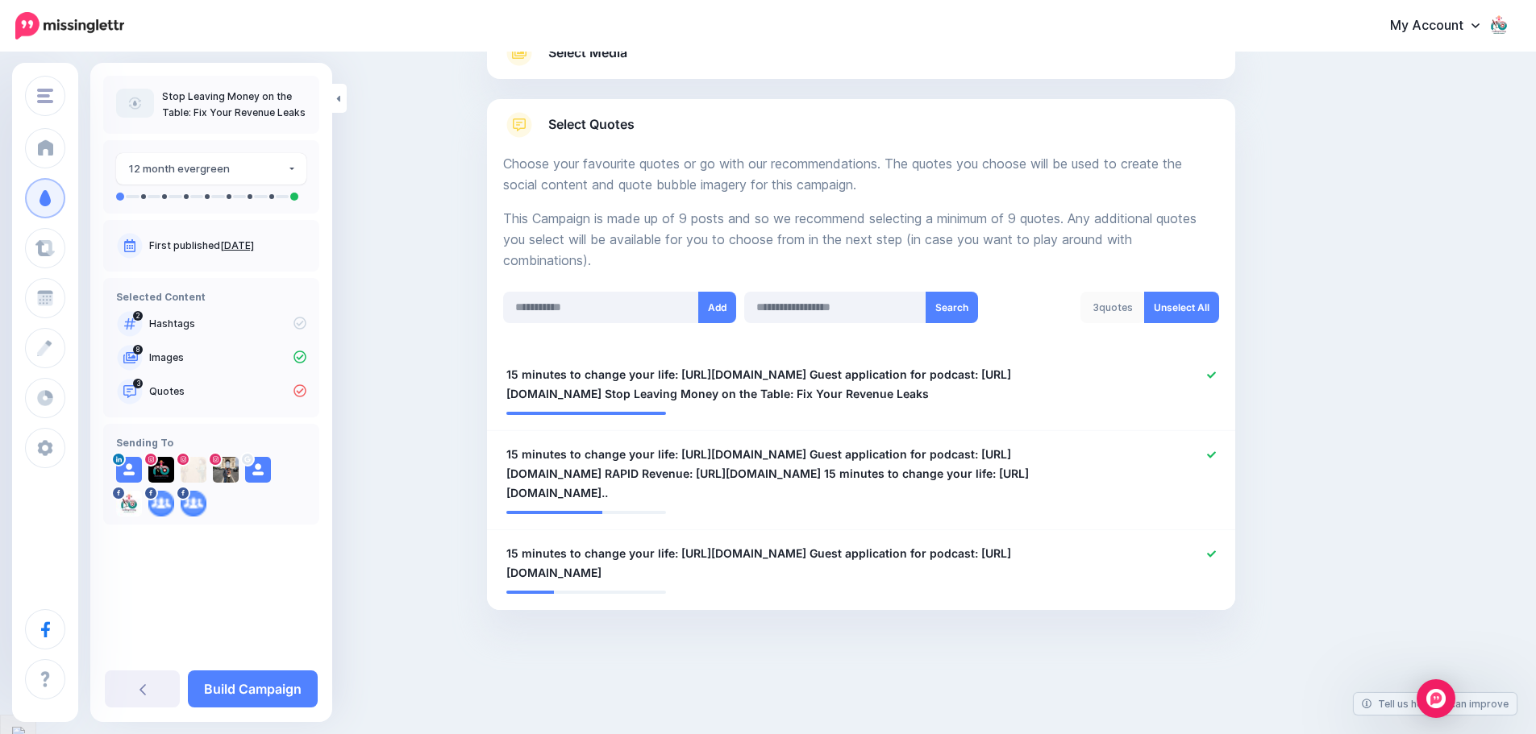
click at [634, 431] on li "**********" at bounding box center [861, 392] width 748 height 80
click at [597, 317] on input "text" at bounding box center [601, 307] width 196 height 31
paste input "**********"
type input "**********"
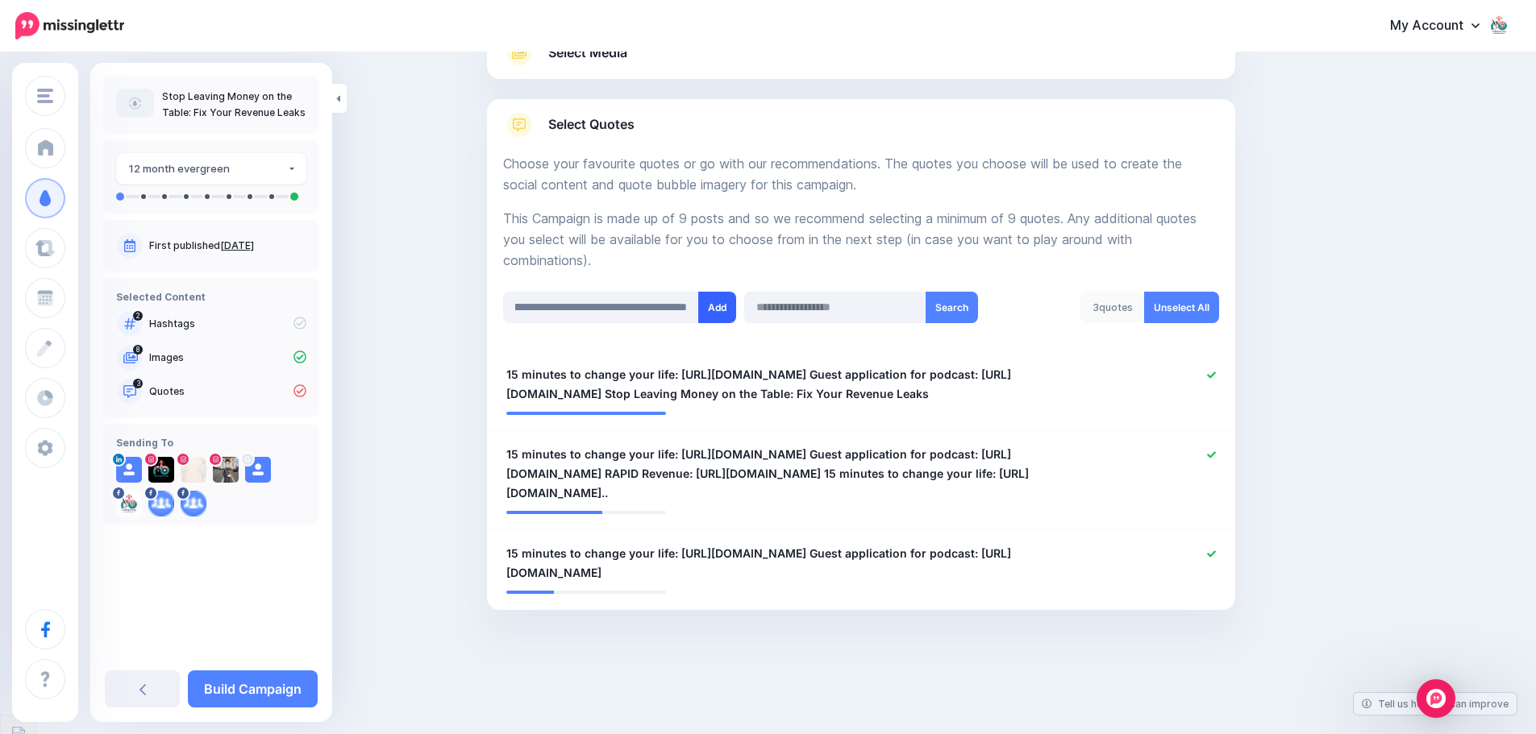
scroll to position [0, 0]
click at [722, 306] on button "Add" at bounding box center [717, 307] width 38 height 31
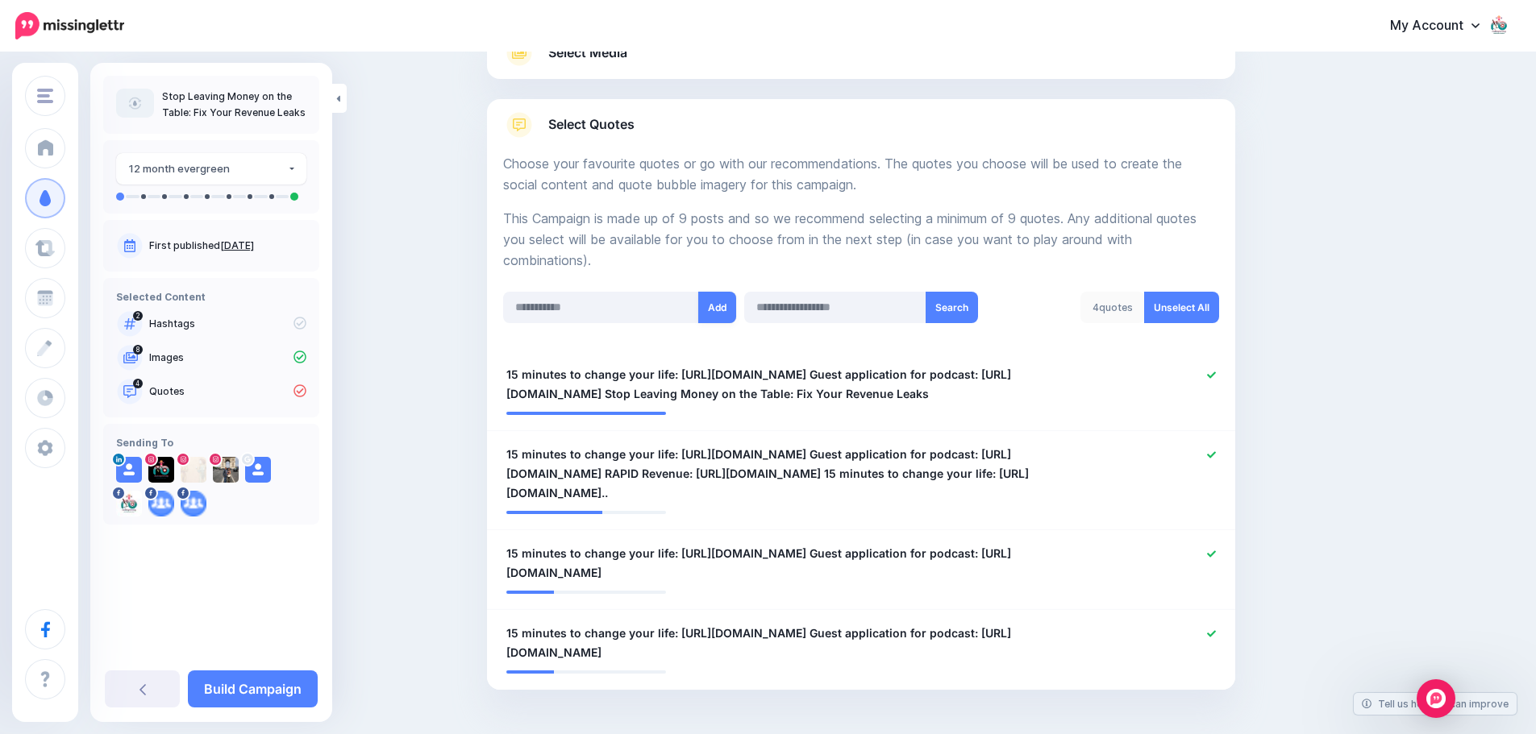
scroll to position [292, 0]
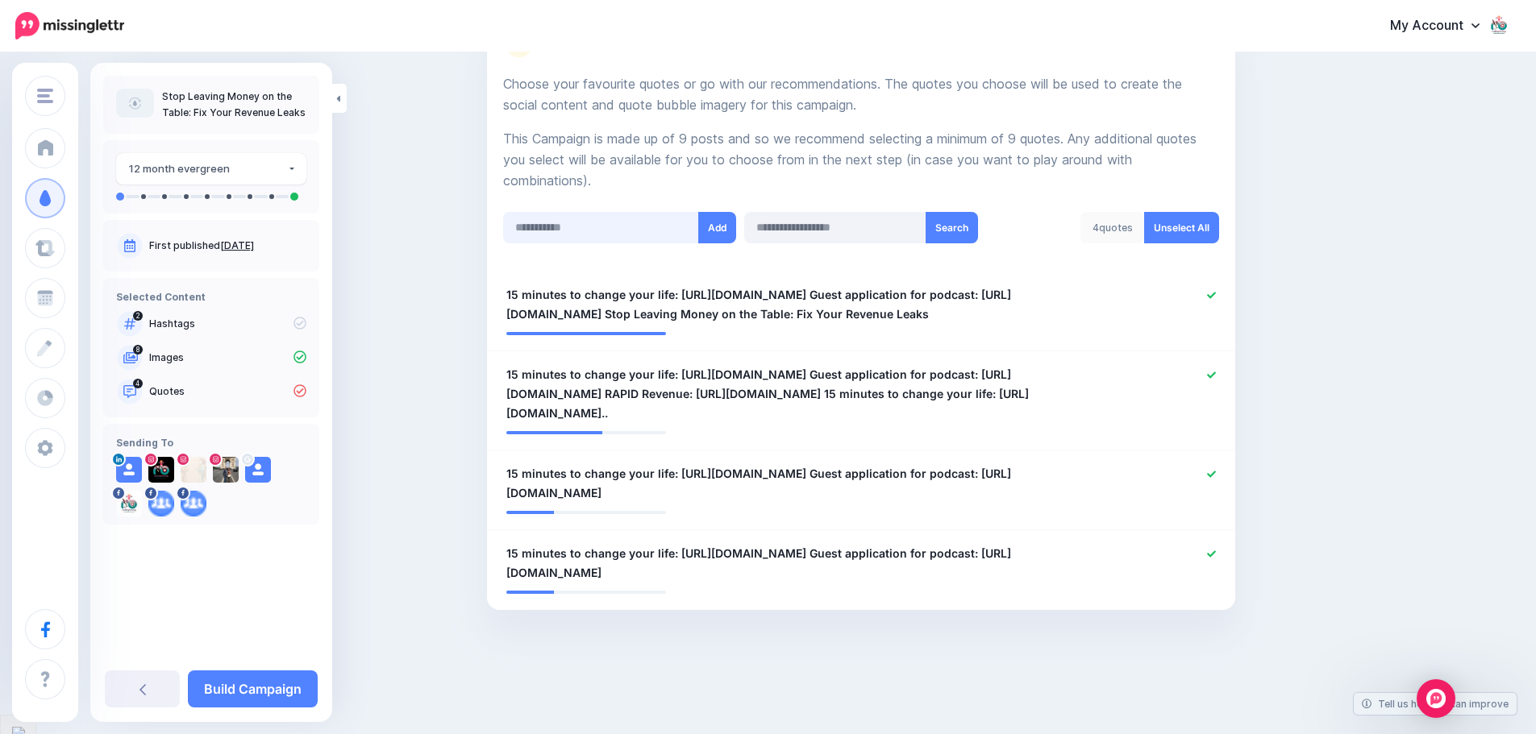
click at [622, 233] on input "text" at bounding box center [601, 227] width 196 height 31
paste input "**********"
type input "**********"
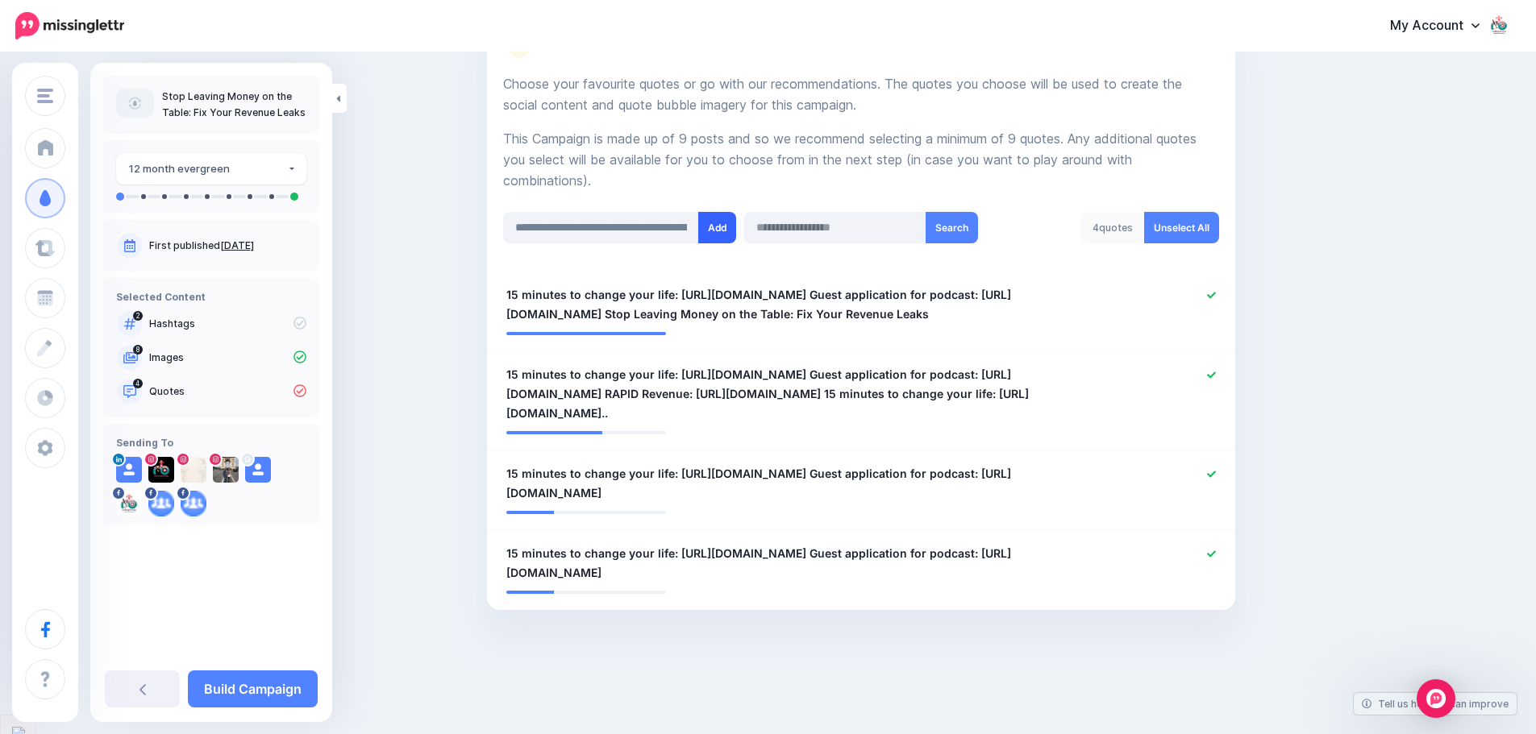
click at [733, 230] on button "Add" at bounding box center [717, 227] width 38 height 31
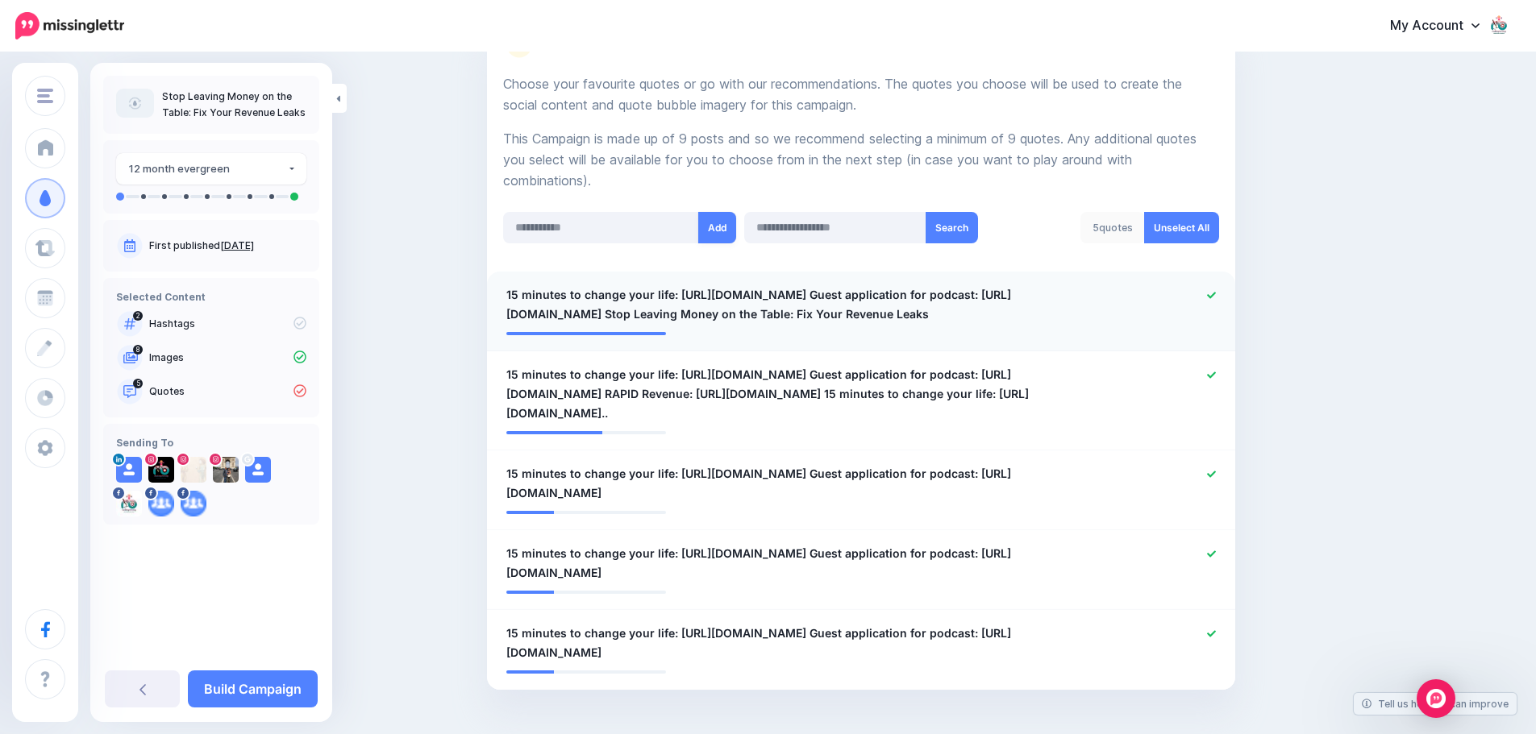
scroll to position [372, 0]
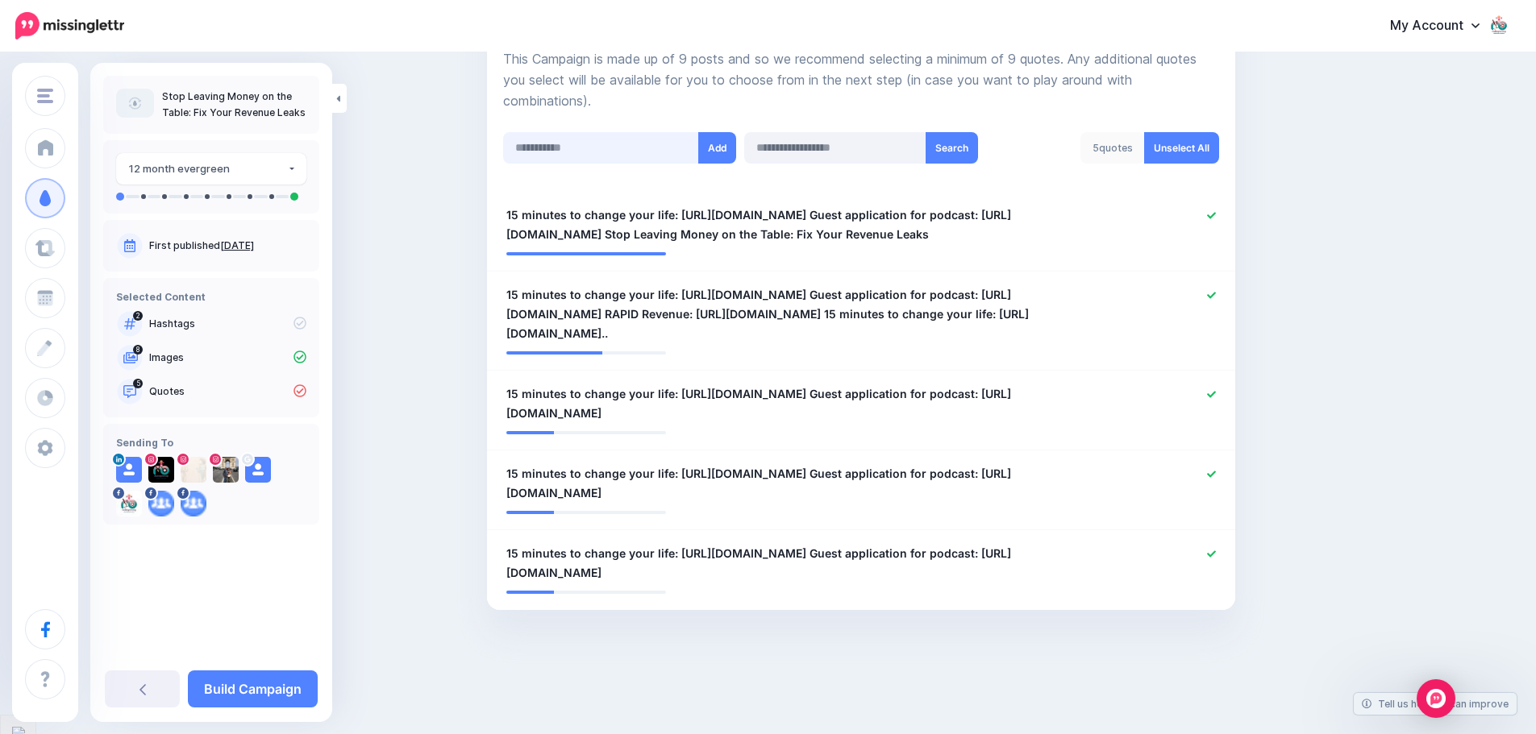
click at [606, 146] on input "text" at bounding box center [601, 147] width 196 height 31
paste input "**********"
type input "**********"
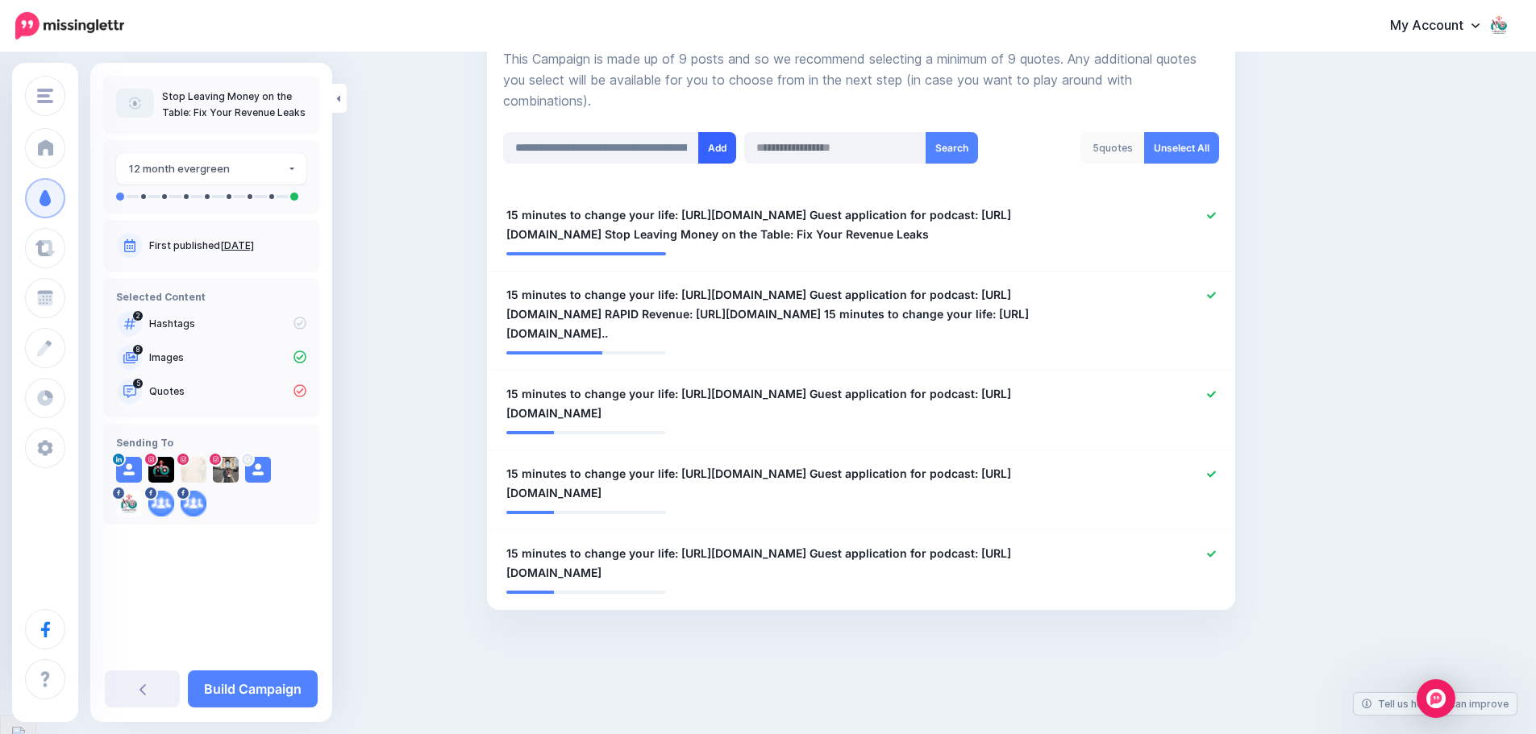
click at [722, 153] on button "Add" at bounding box center [717, 147] width 38 height 31
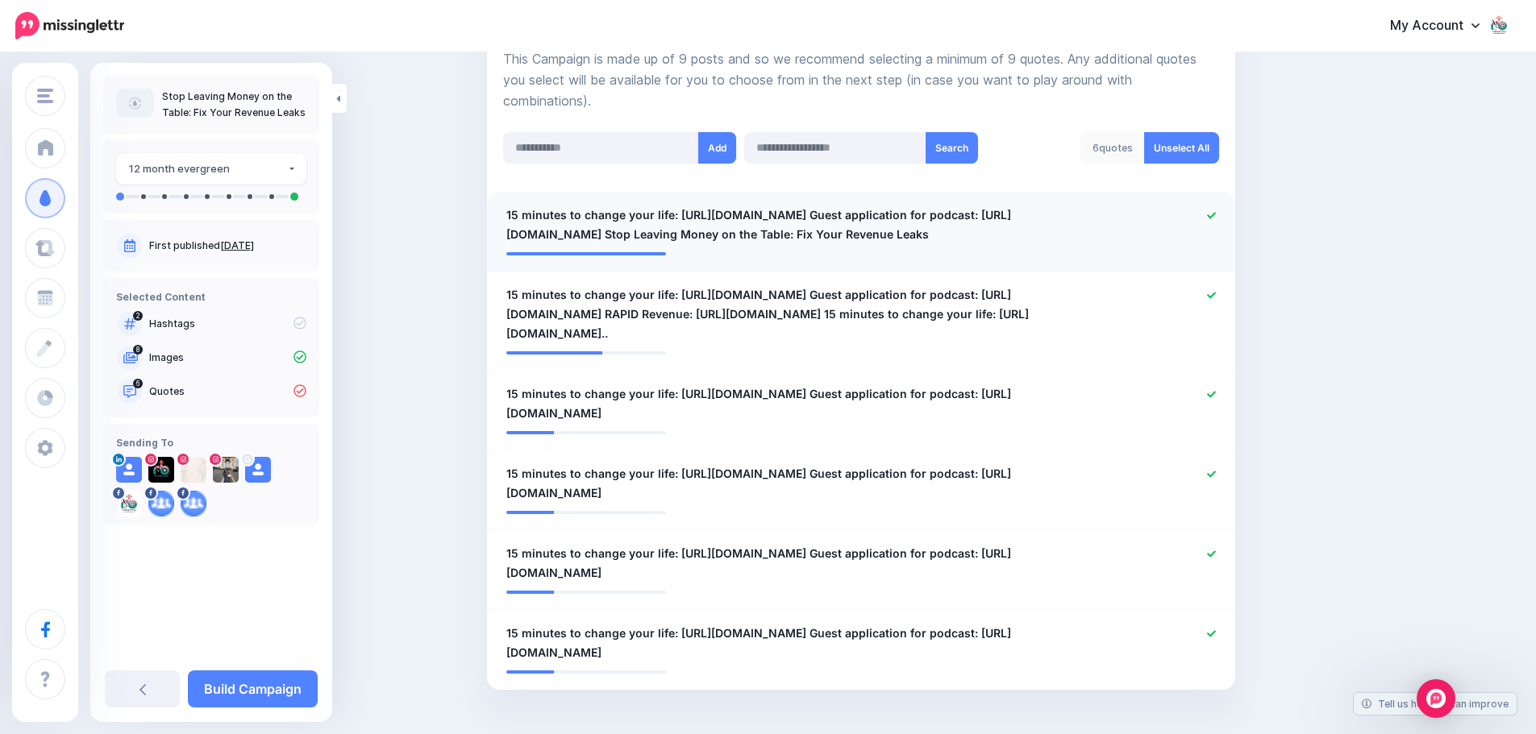
scroll to position [451, 0]
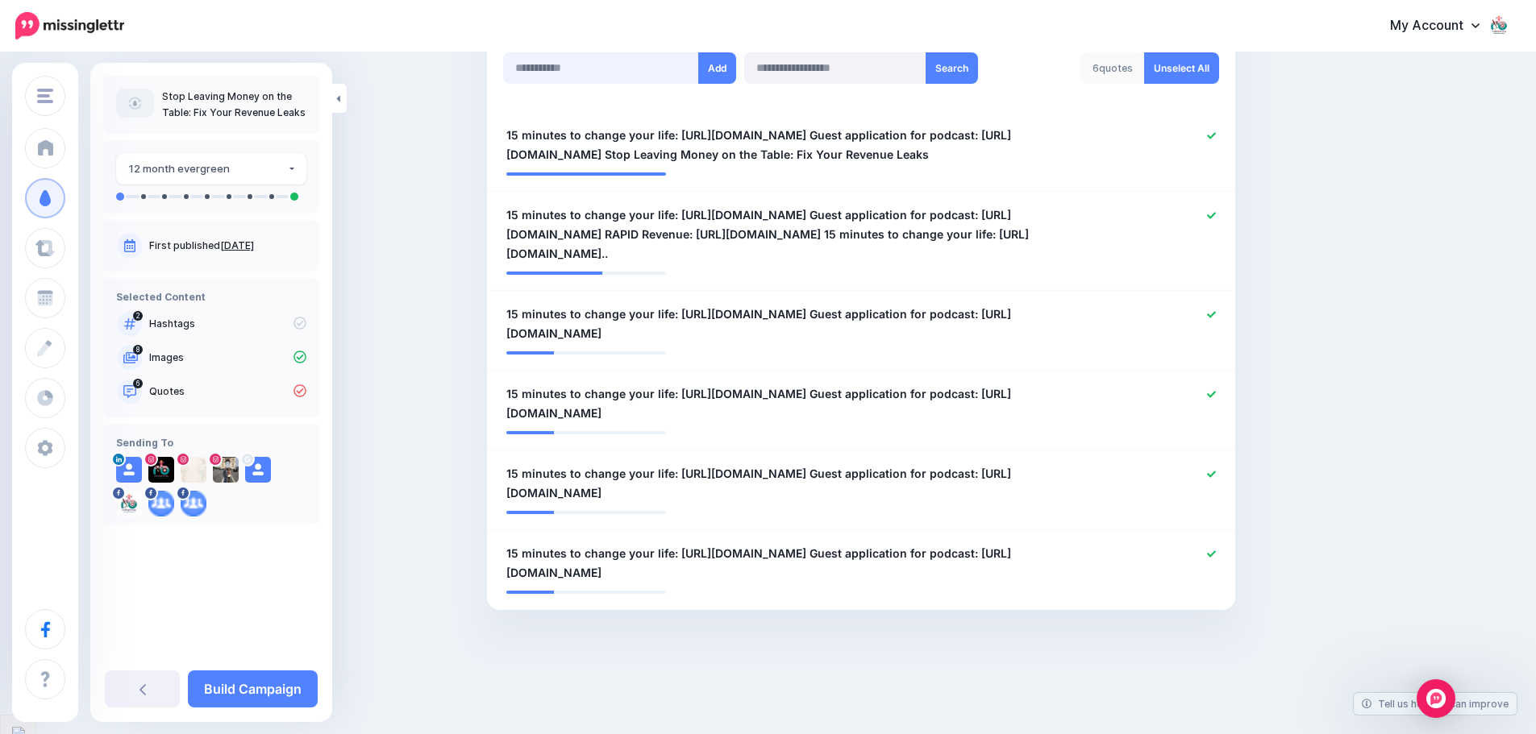
click at [570, 66] on input "text" at bounding box center [601, 67] width 196 height 31
paste input "**********"
type input "**********"
click at [726, 75] on button "Add" at bounding box center [717, 67] width 38 height 31
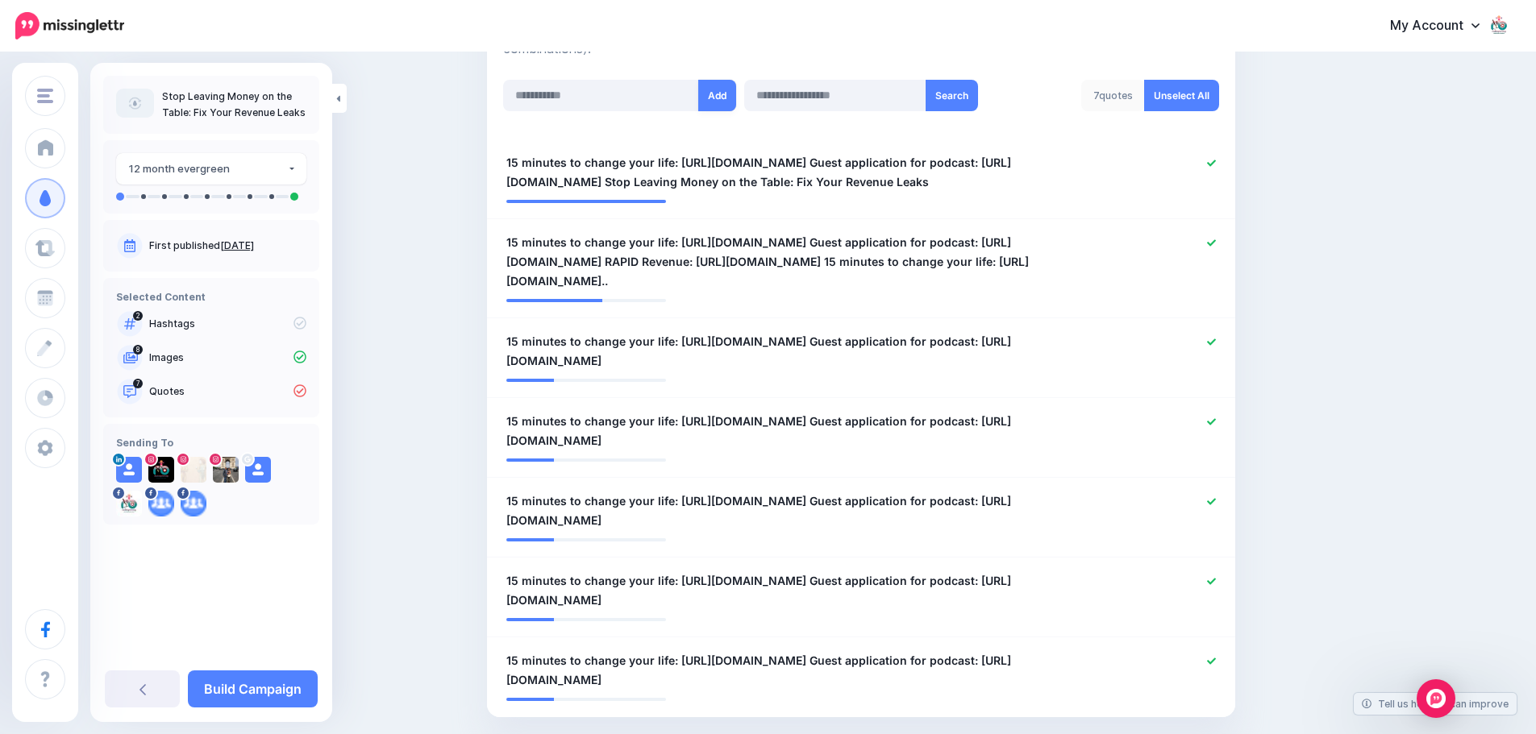
scroll to position [392, 0]
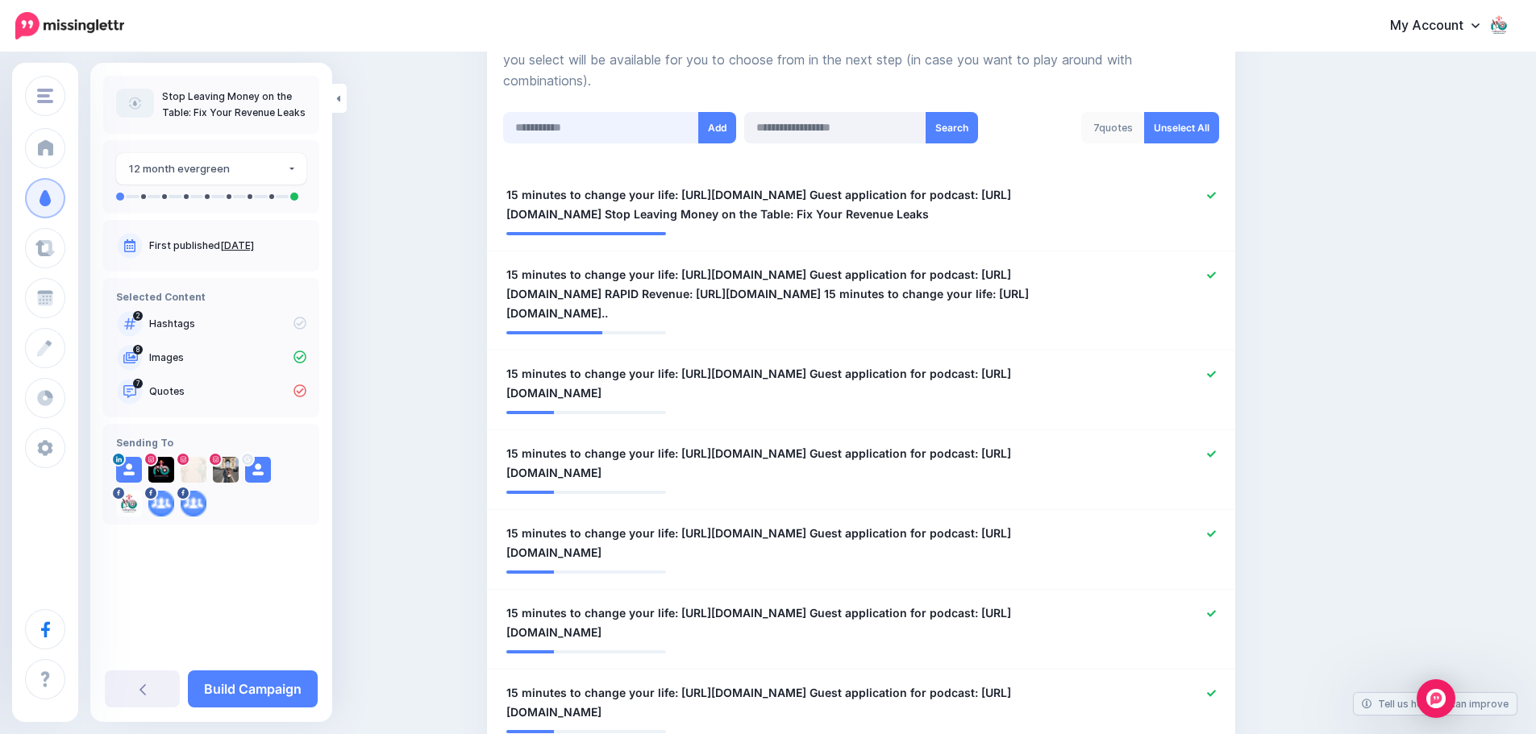
click at [670, 131] on input "text" at bounding box center [601, 127] width 196 height 31
paste input "**********"
type input "**********"
click at [711, 126] on button "Add" at bounding box center [717, 127] width 38 height 31
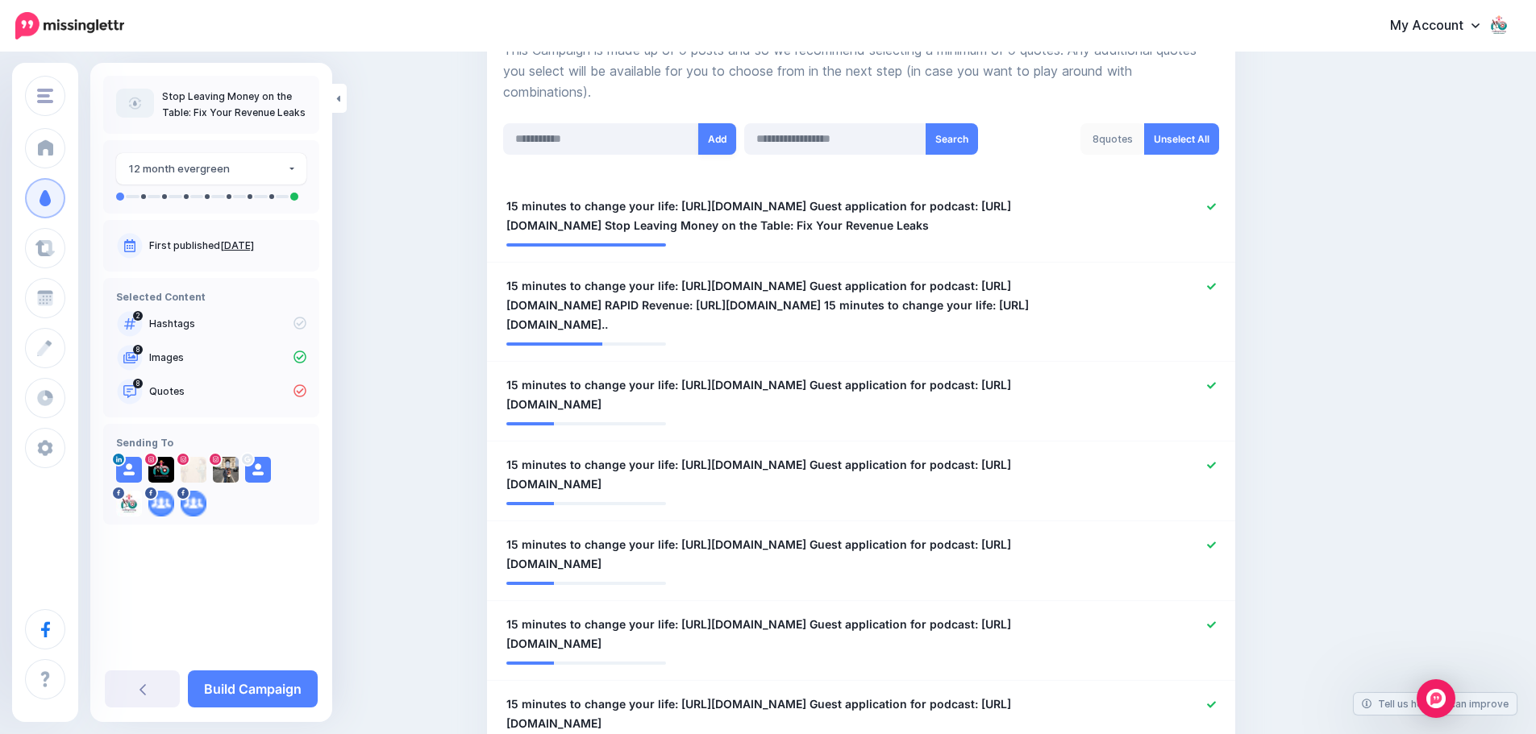
scroll to position [316, 0]
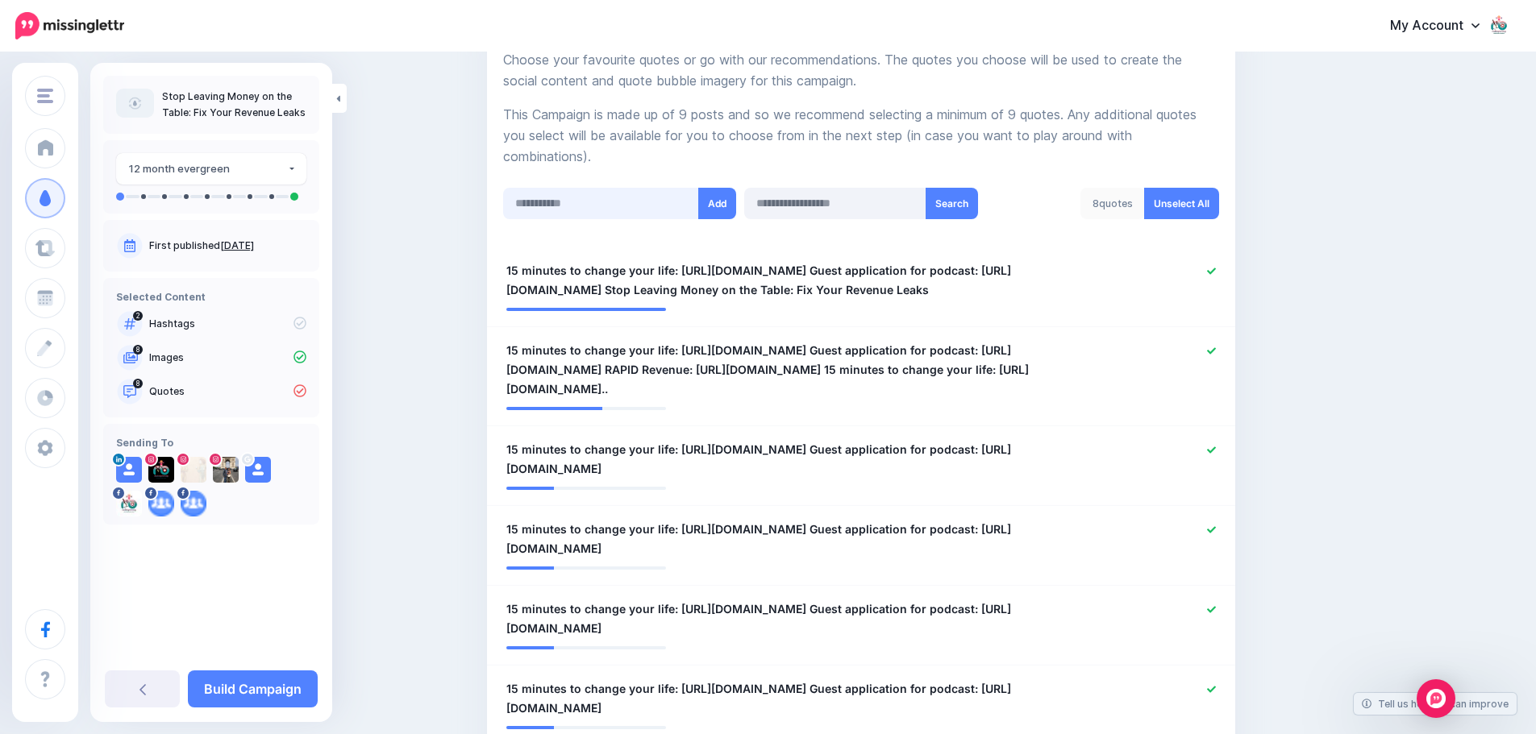
click at [572, 198] on input "text" at bounding box center [601, 203] width 196 height 31
paste input "**********"
type input "**********"
click at [723, 205] on button "Add" at bounding box center [717, 203] width 38 height 31
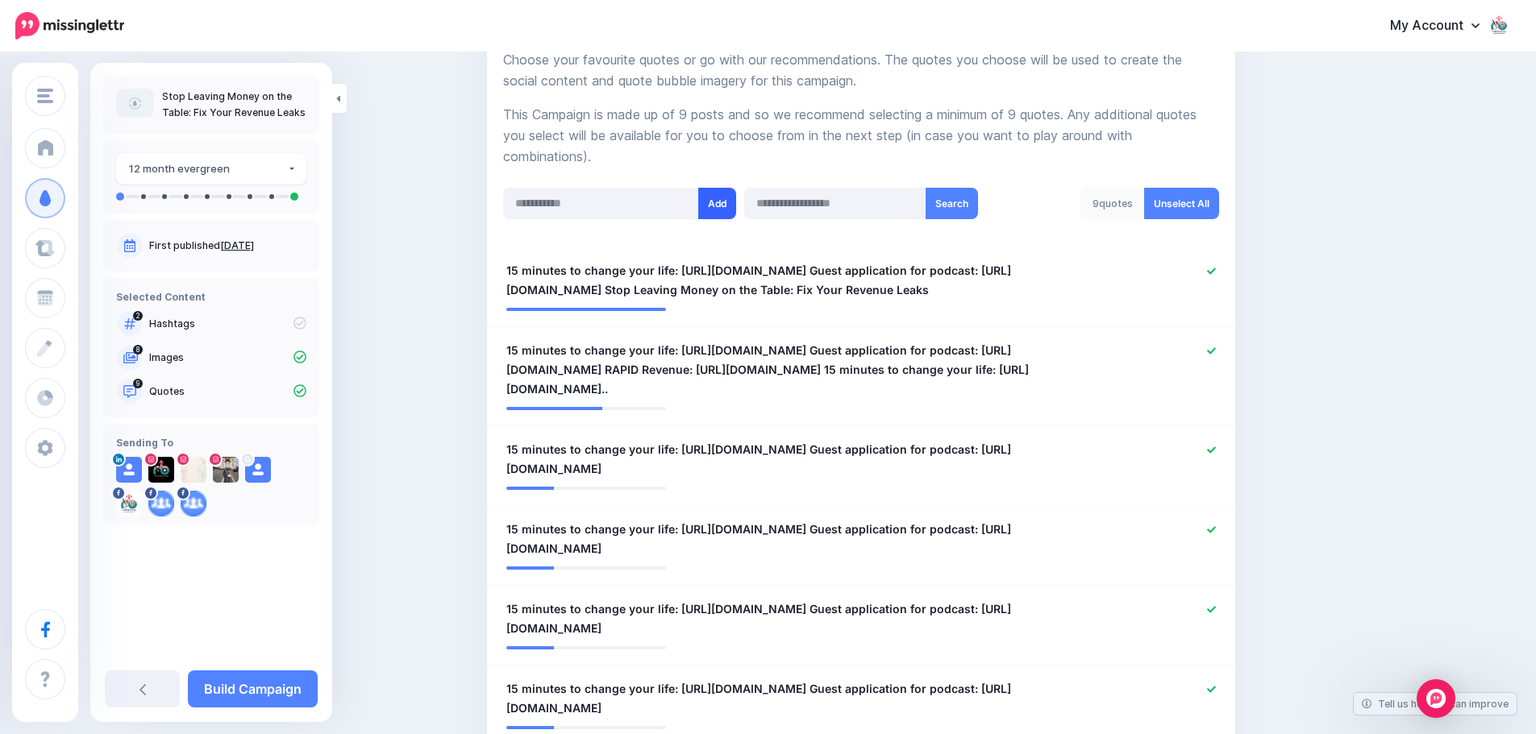
scroll to position [564, 0]
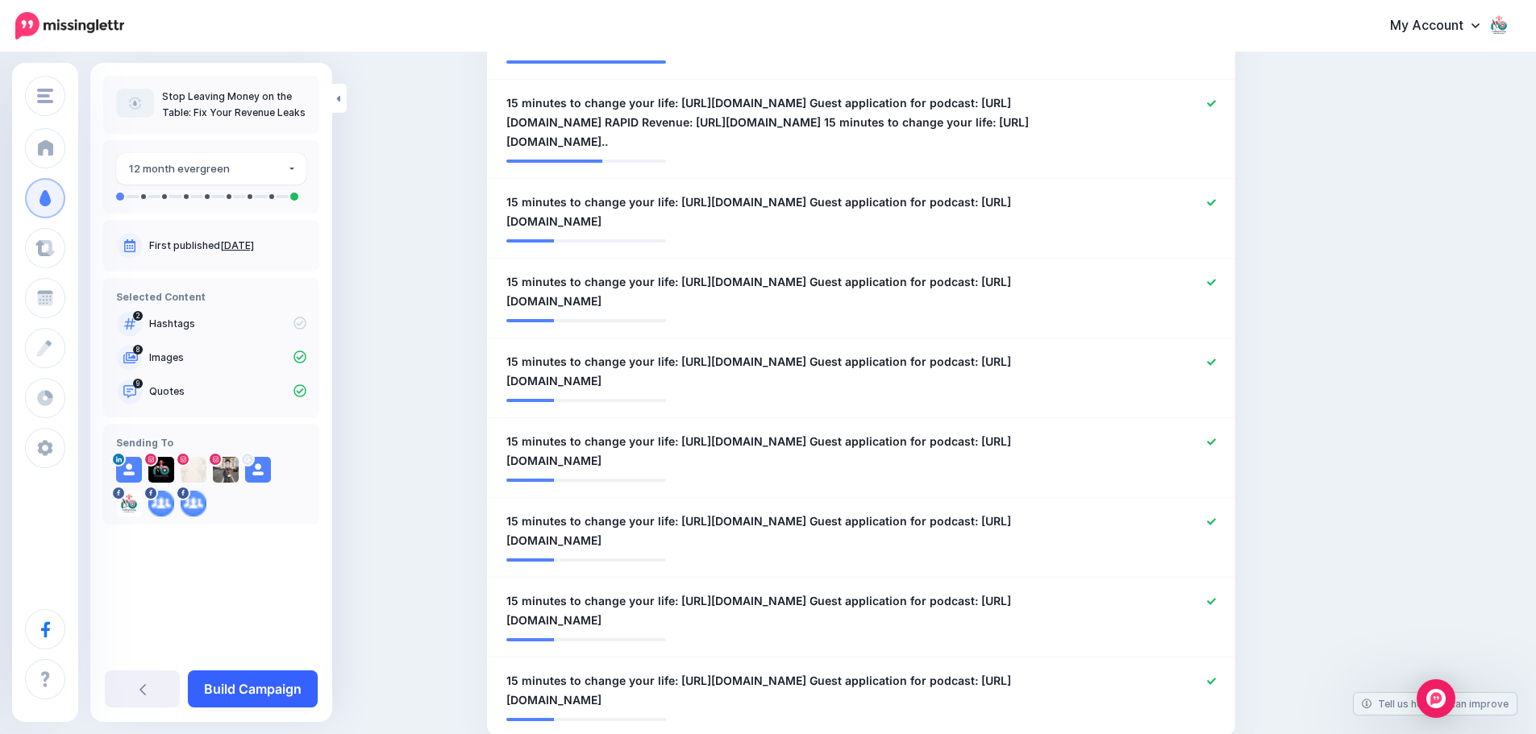
click at [263, 687] on link "Build Campaign" at bounding box center [253, 689] width 130 height 37
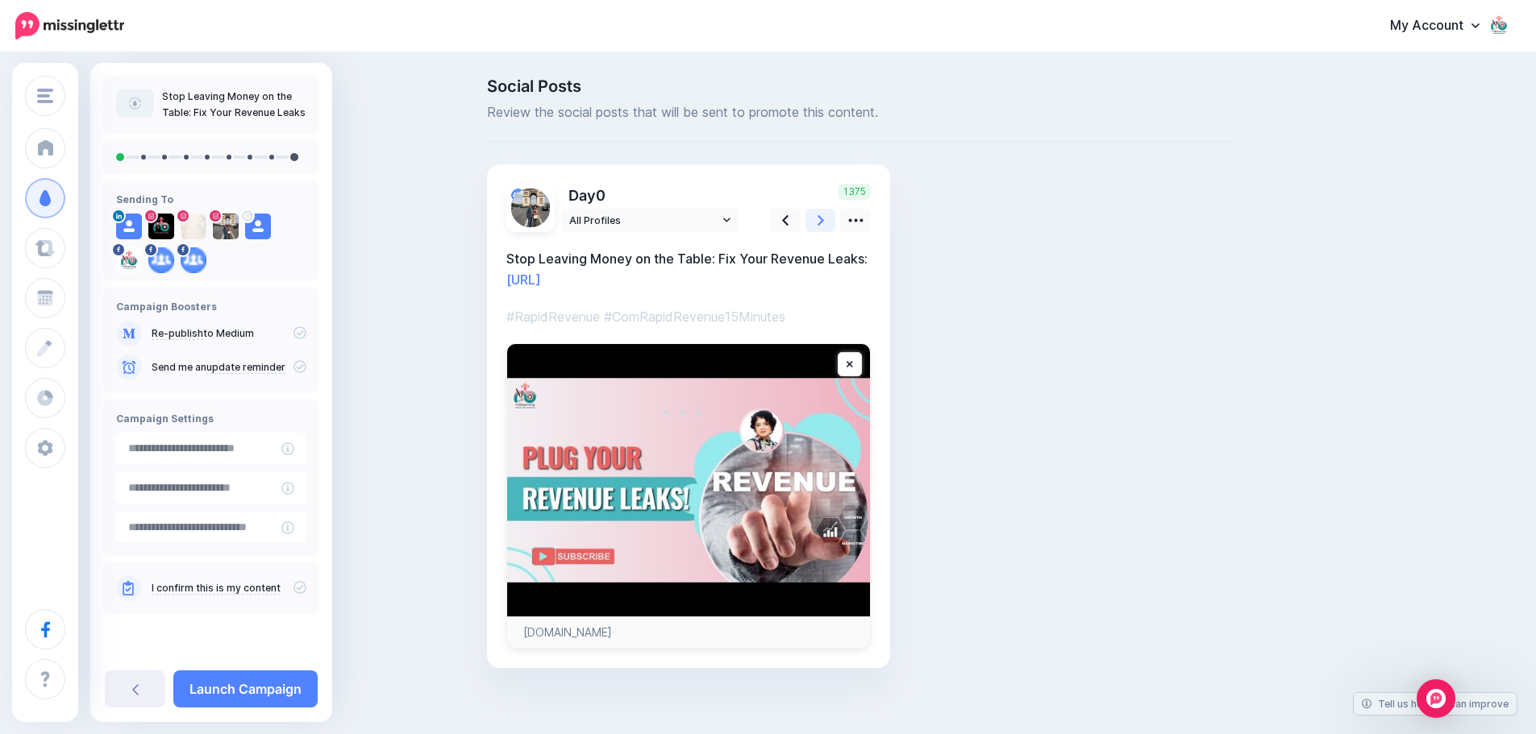
click at [823, 223] on icon at bounding box center [821, 220] width 6 height 17
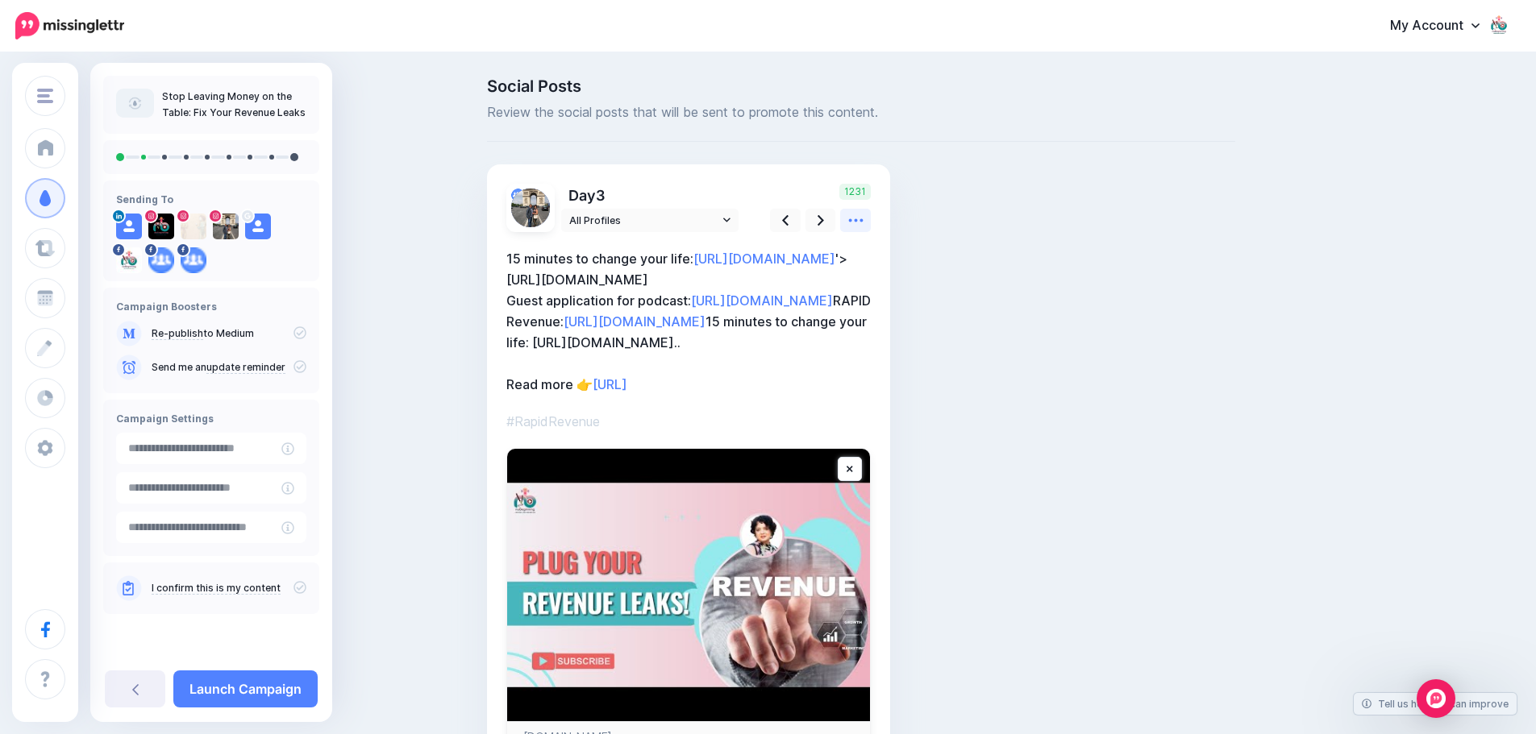
click at [863, 221] on icon at bounding box center [855, 220] width 15 height 3
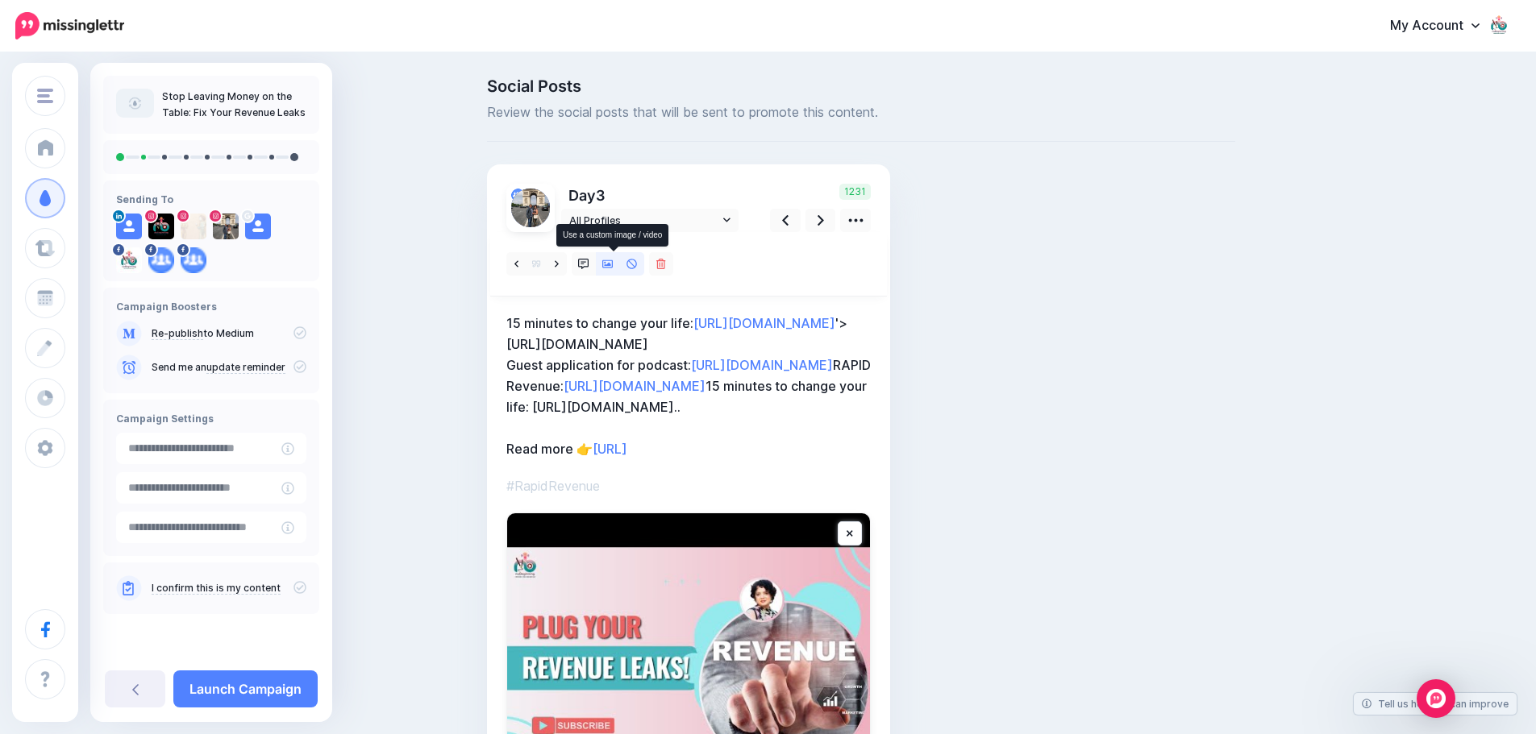
click at [613, 261] on icon at bounding box center [607, 264] width 11 height 11
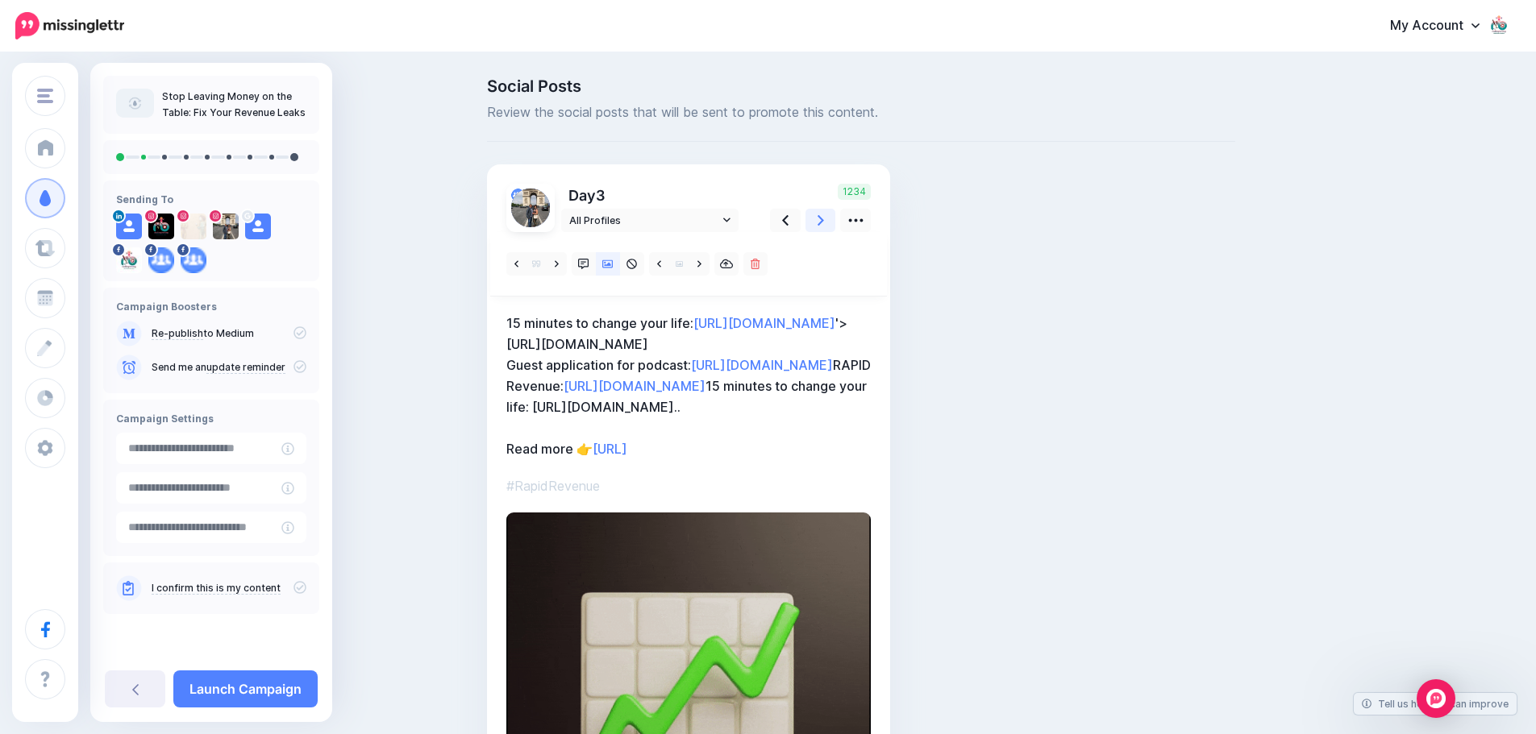
click at [823, 219] on link at bounding box center [820, 220] width 31 height 23
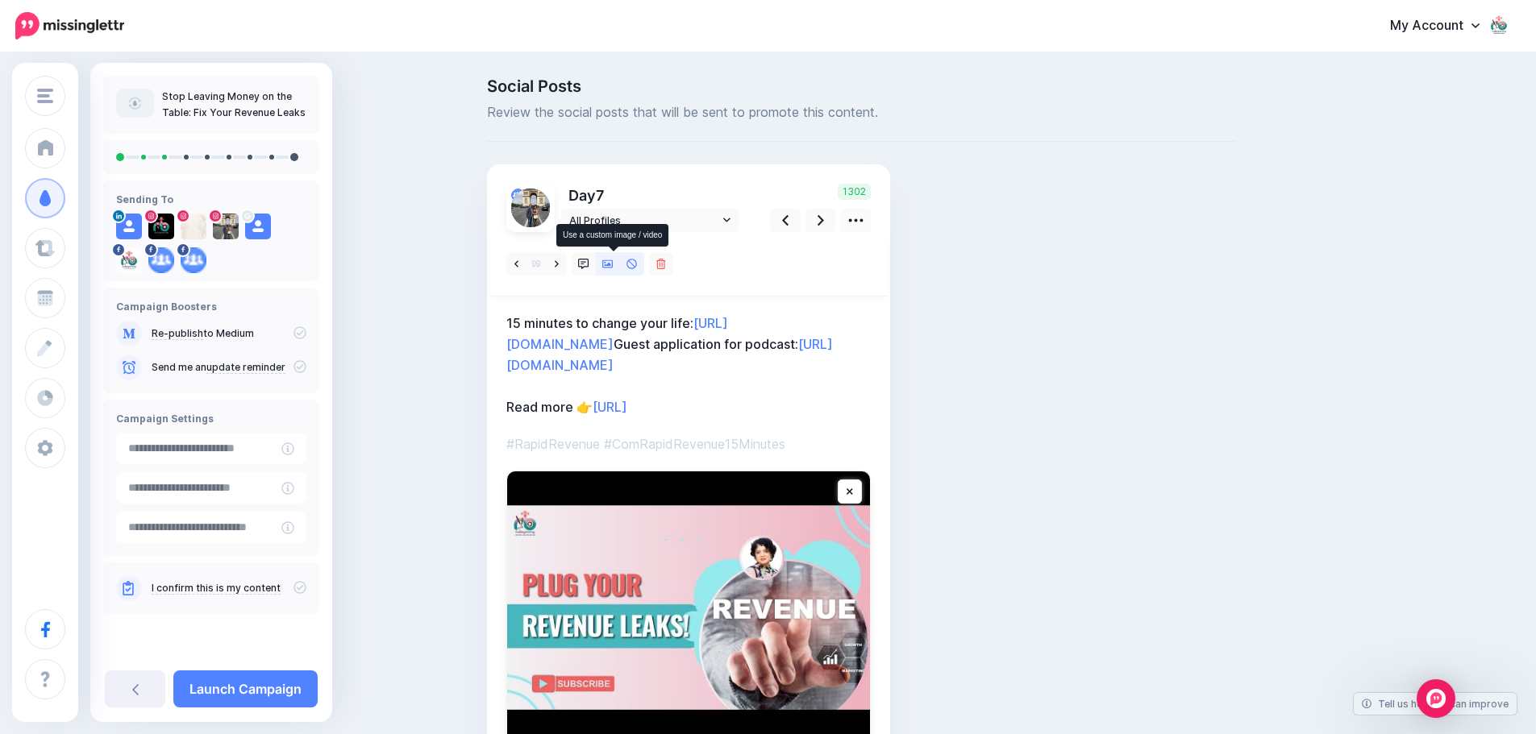
click at [614, 263] on icon at bounding box center [607, 264] width 11 height 11
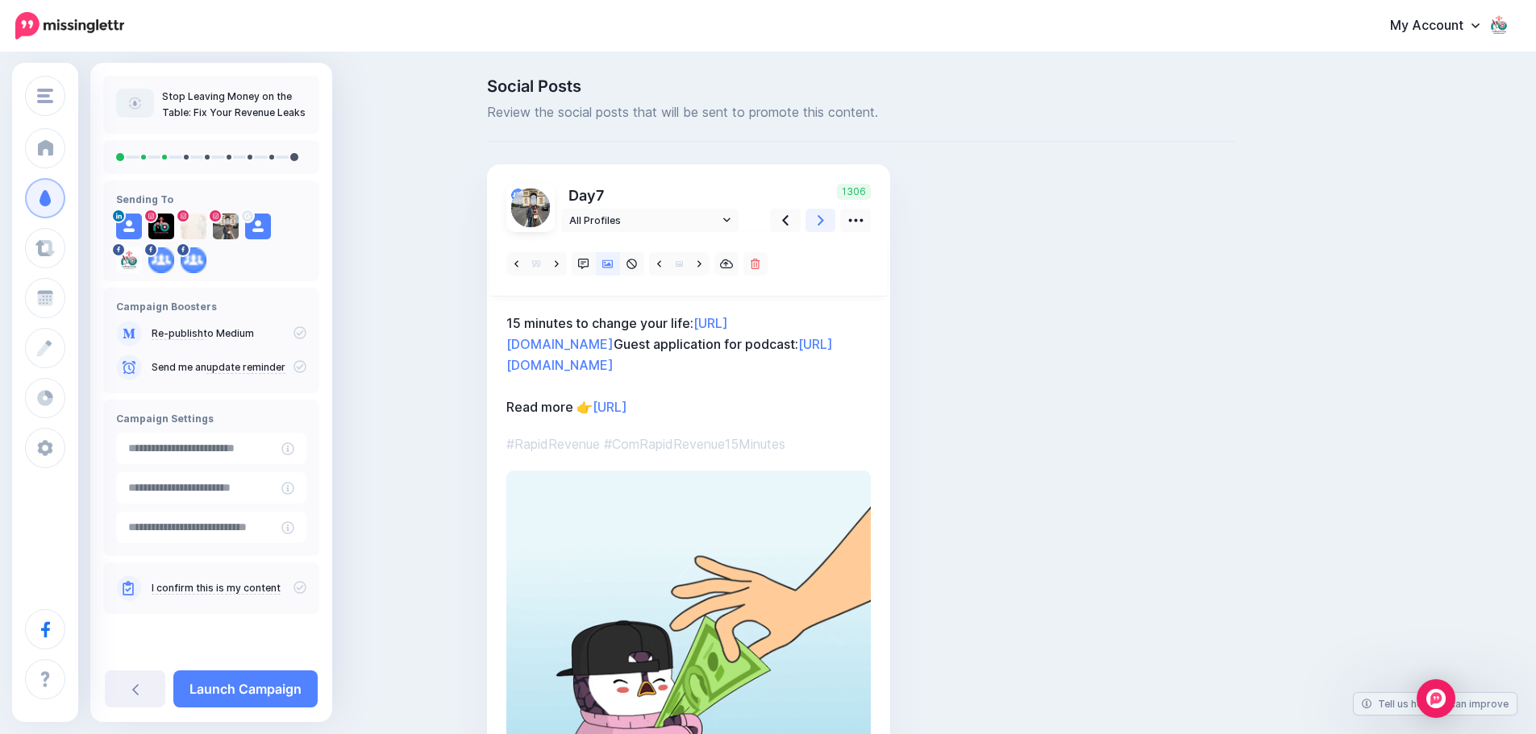
click at [824, 223] on icon at bounding box center [821, 220] width 6 height 17
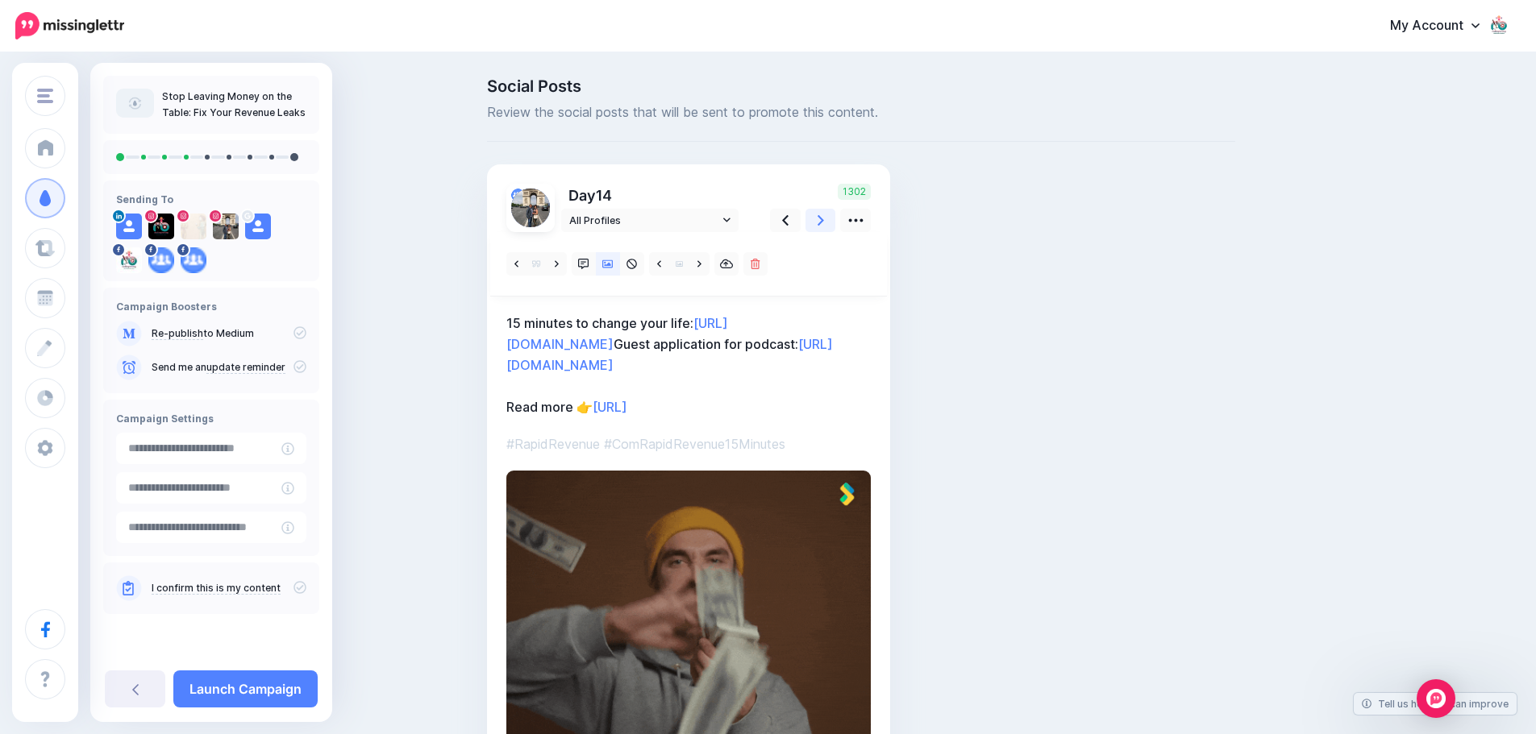
click at [824, 223] on icon at bounding box center [821, 220] width 6 height 17
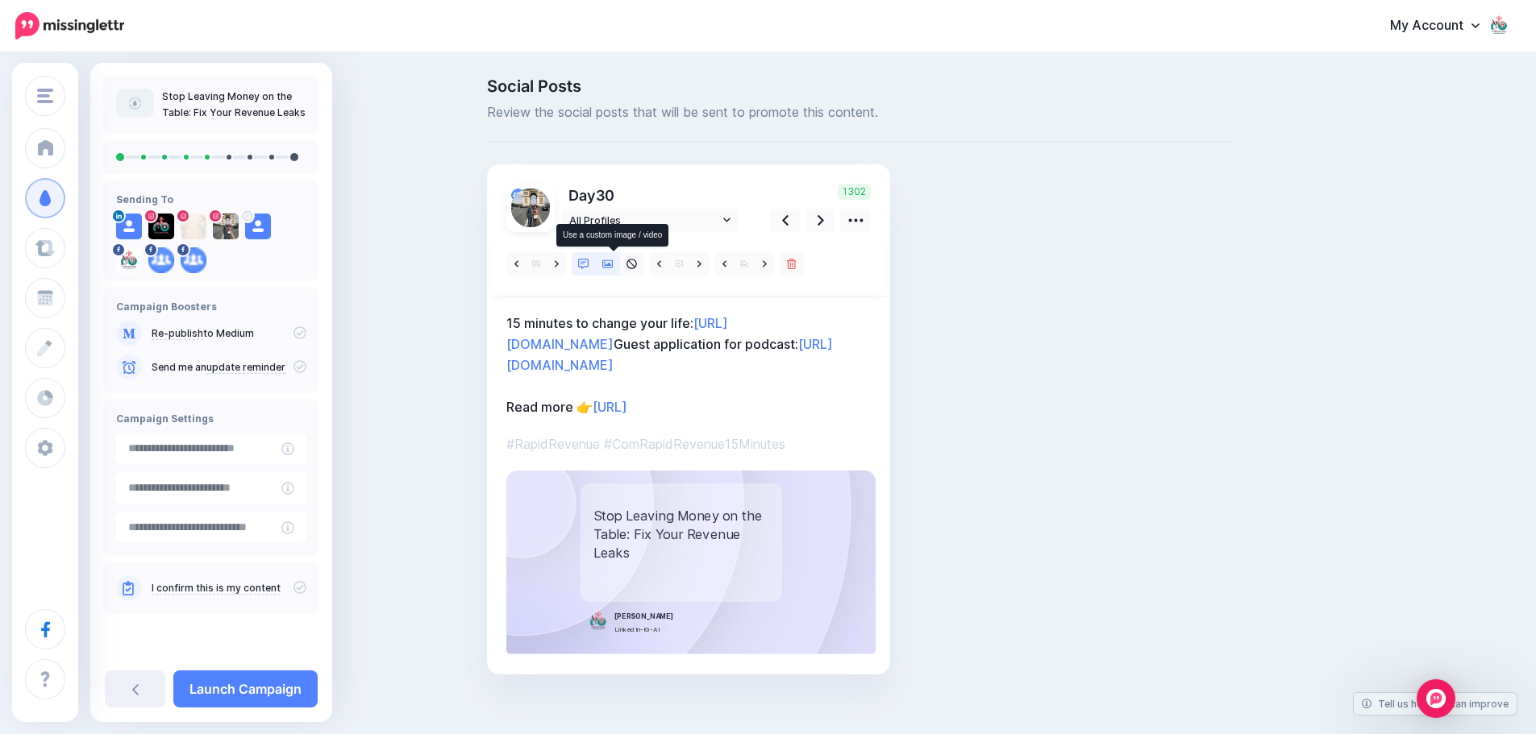
click at [612, 259] on icon at bounding box center [607, 264] width 11 height 11
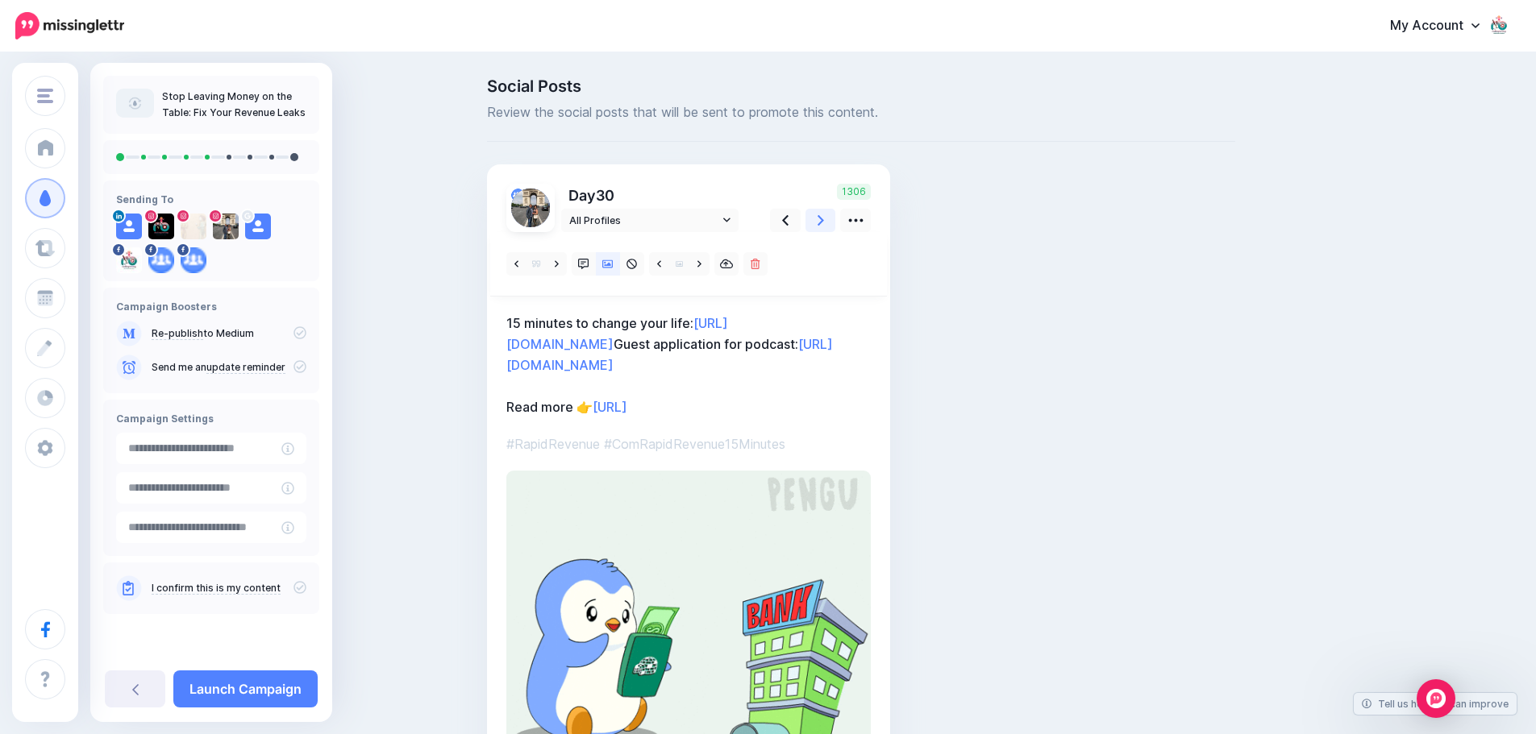
click at [824, 218] on icon at bounding box center [821, 220] width 6 height 17
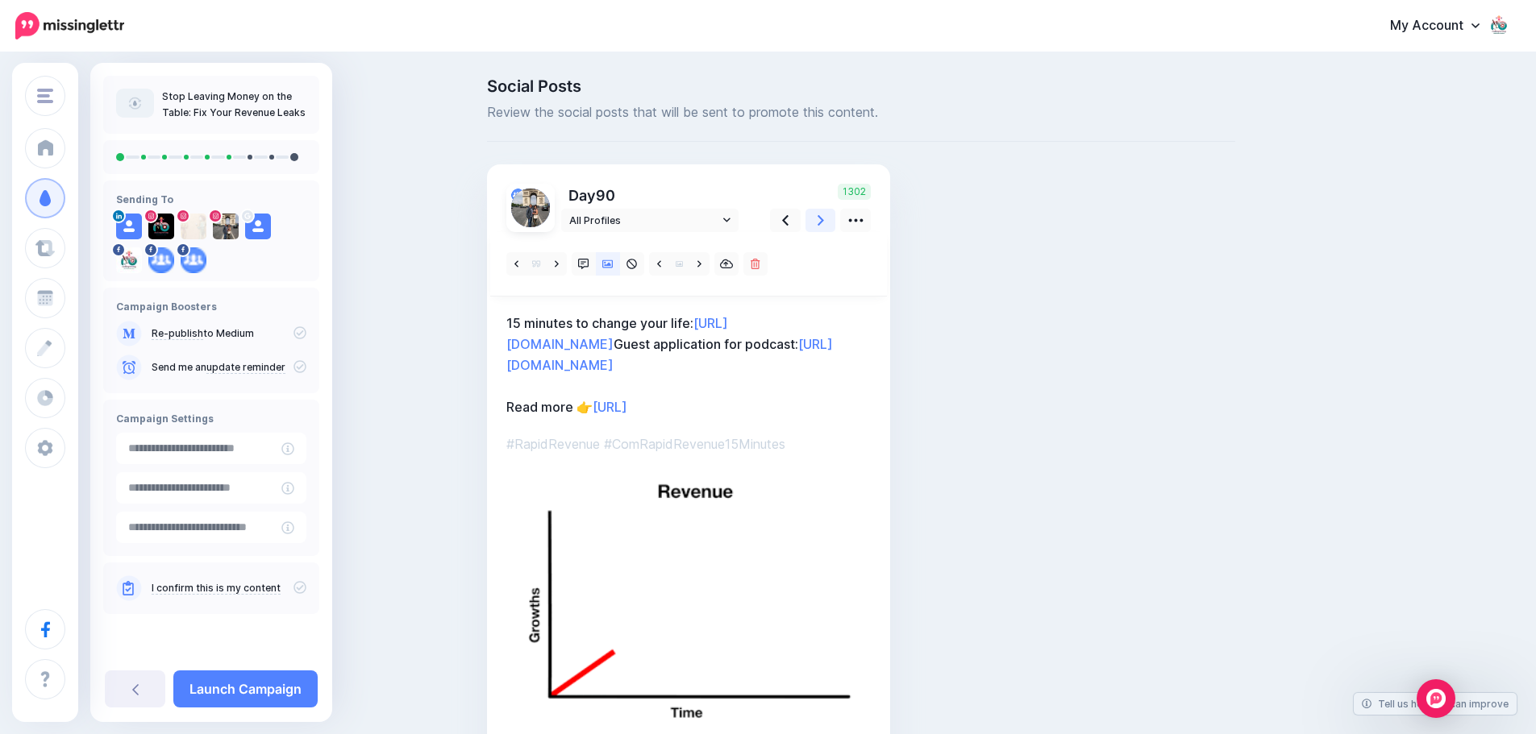
click at [824, 218] on icon at bounding box center [821, 220] width 6 height 17
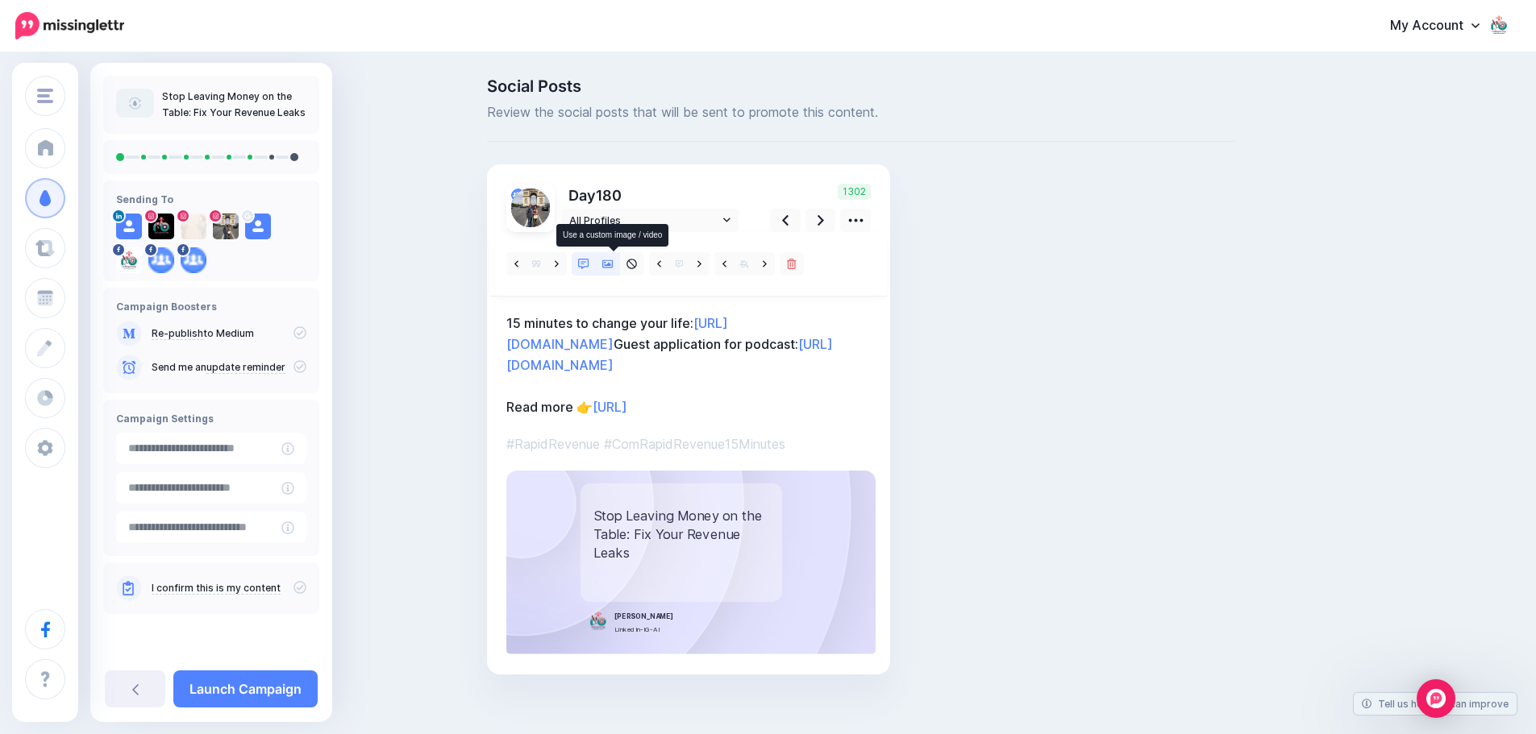
click at [614, 260] on icon at bounding box center [607, 264] width 11 height 8
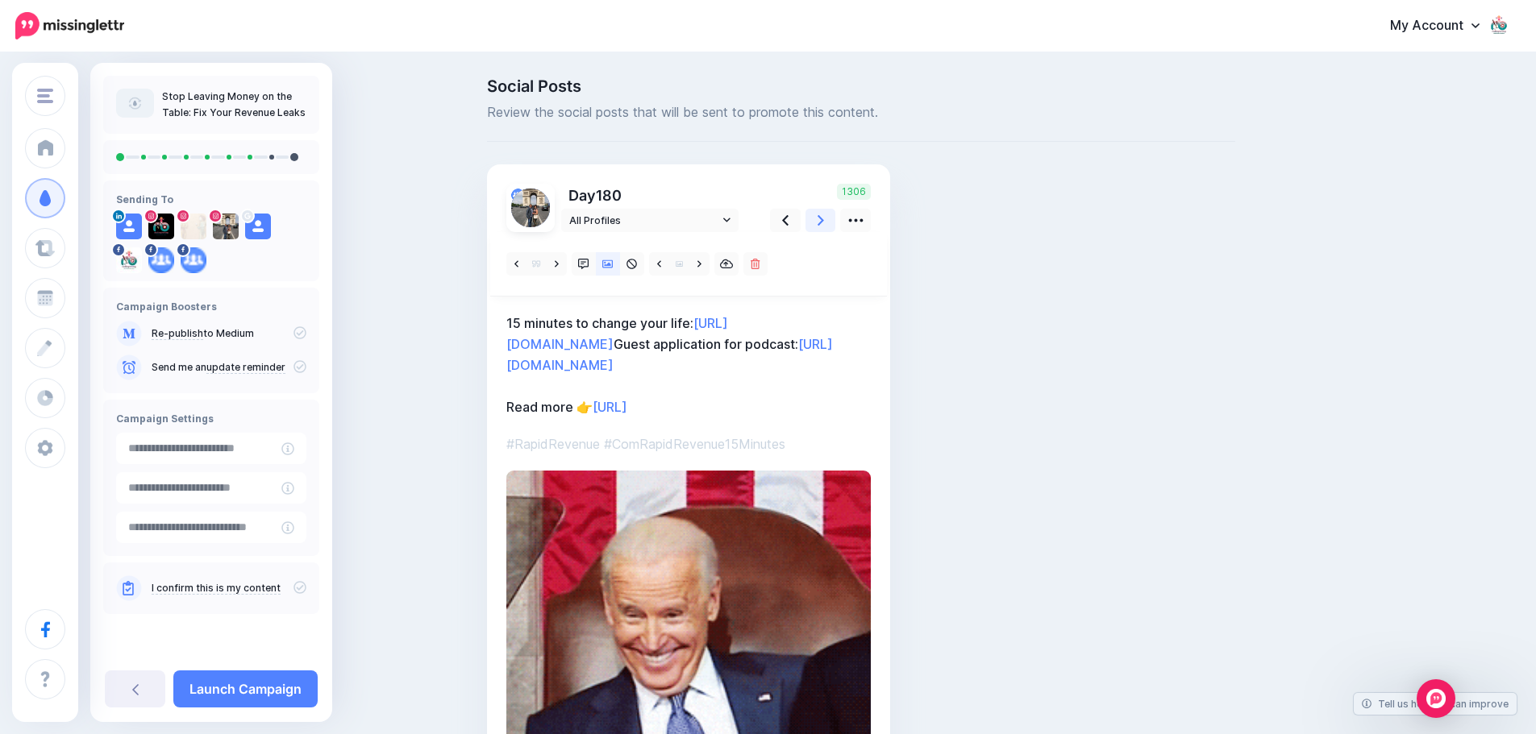
click at [824, 223] on icon at bounding box center [821, 220] width 6 height 10
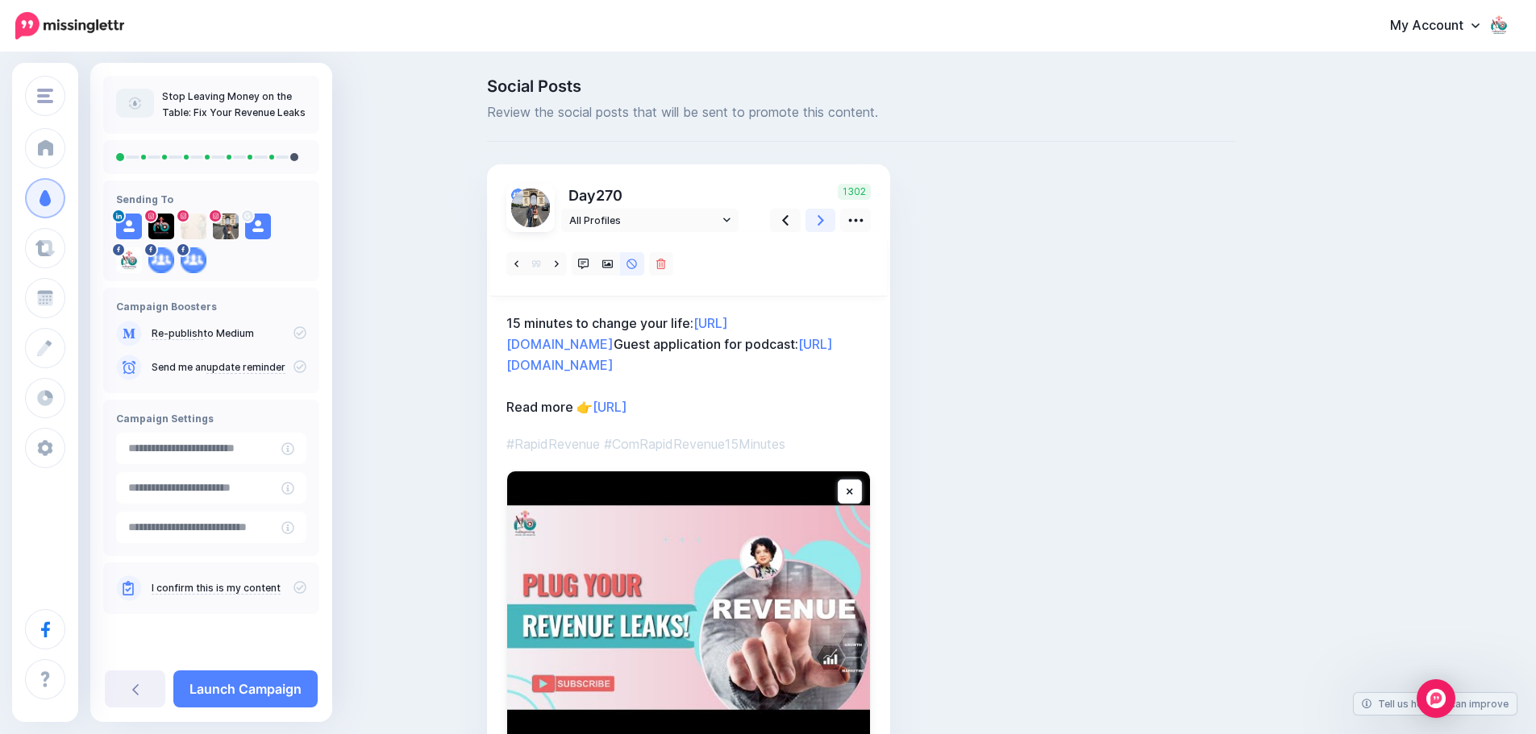
click at [824, 223] on icon at bounding box center [821, 220] width 6 height 10
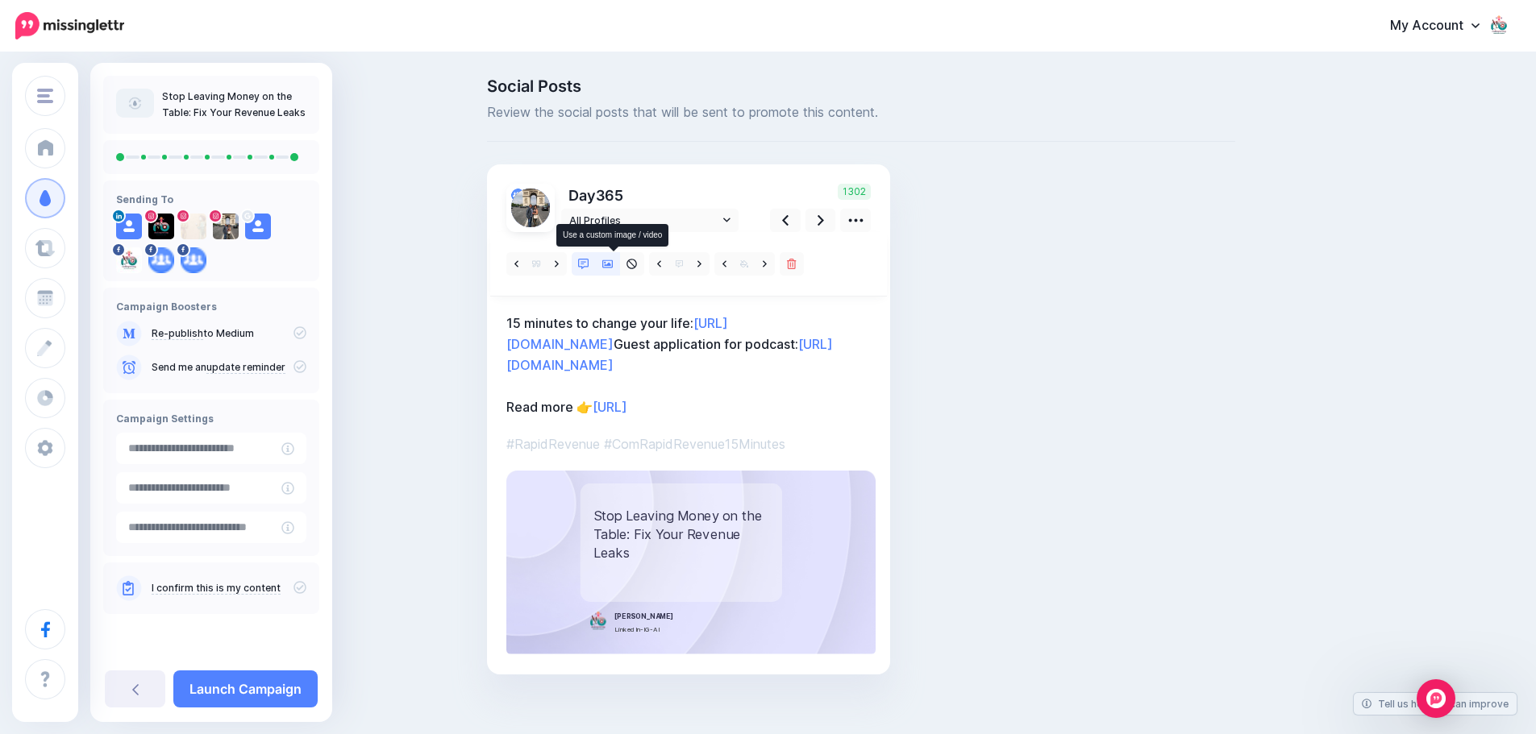
click at [611, 262] on icon at bounding box center [607, 264] width 11 height 11
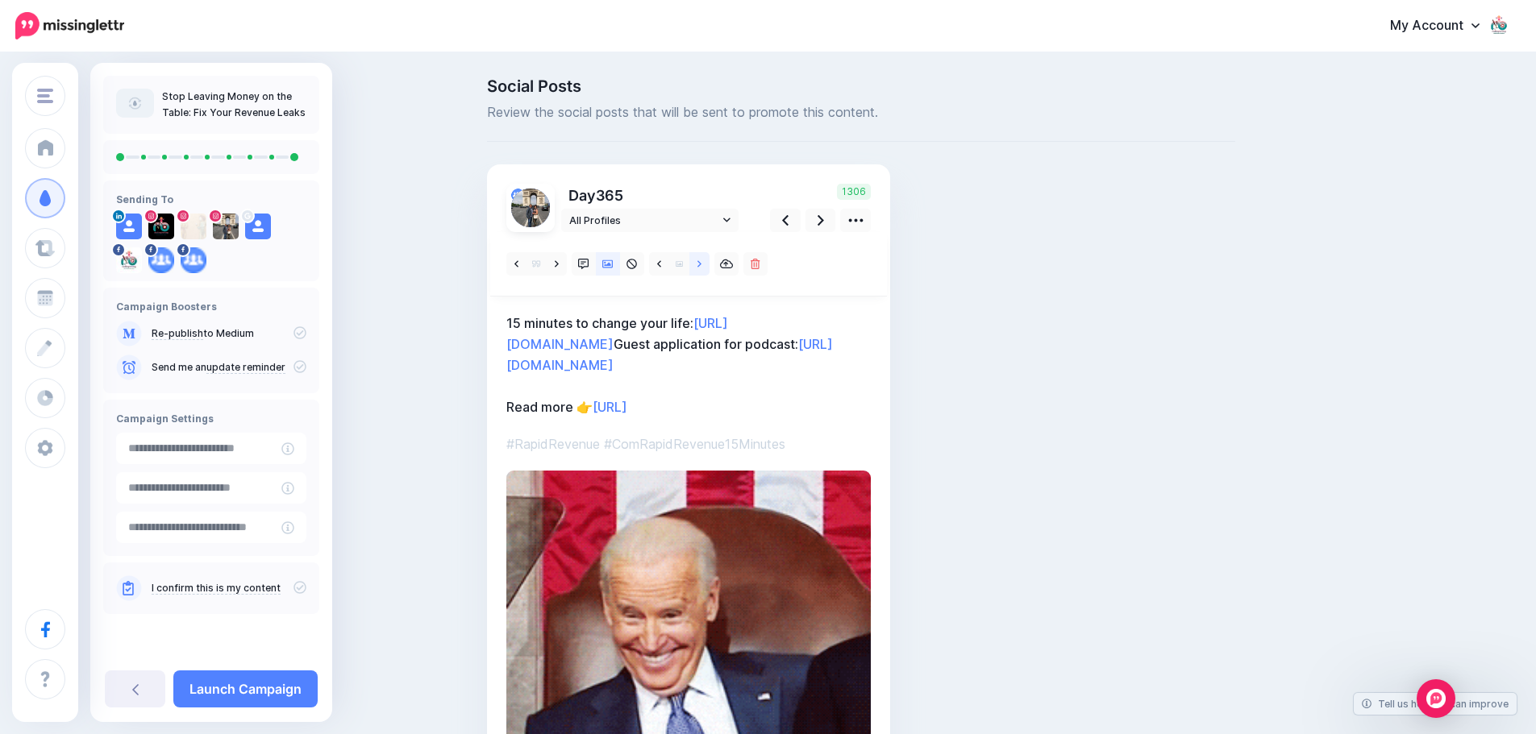
click at [701, 264] on icon at bounding box center [699, 263] width 4 height 6
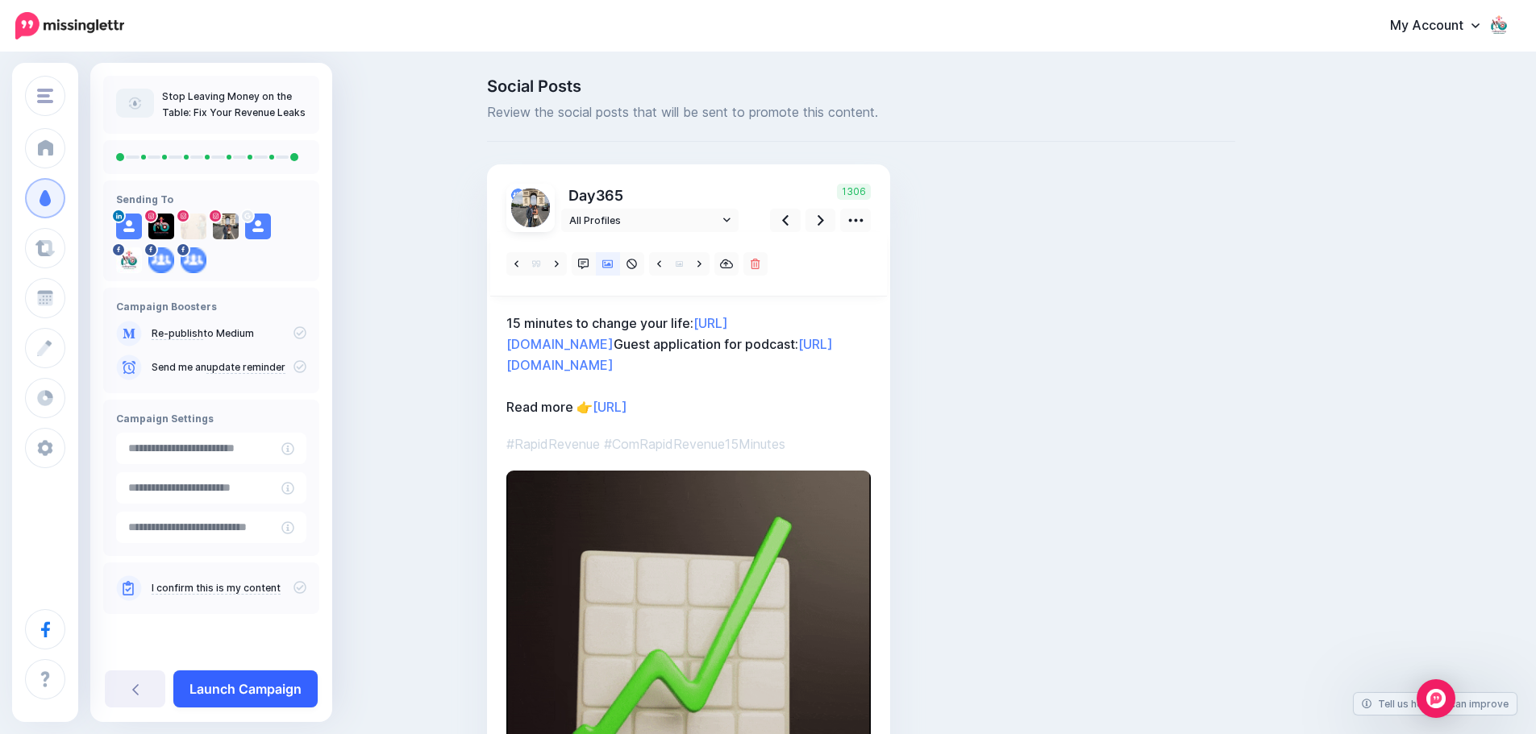
click at [221, 692] on link "Launch Campaign" at bounding box center [245, 689] width 144 height 37
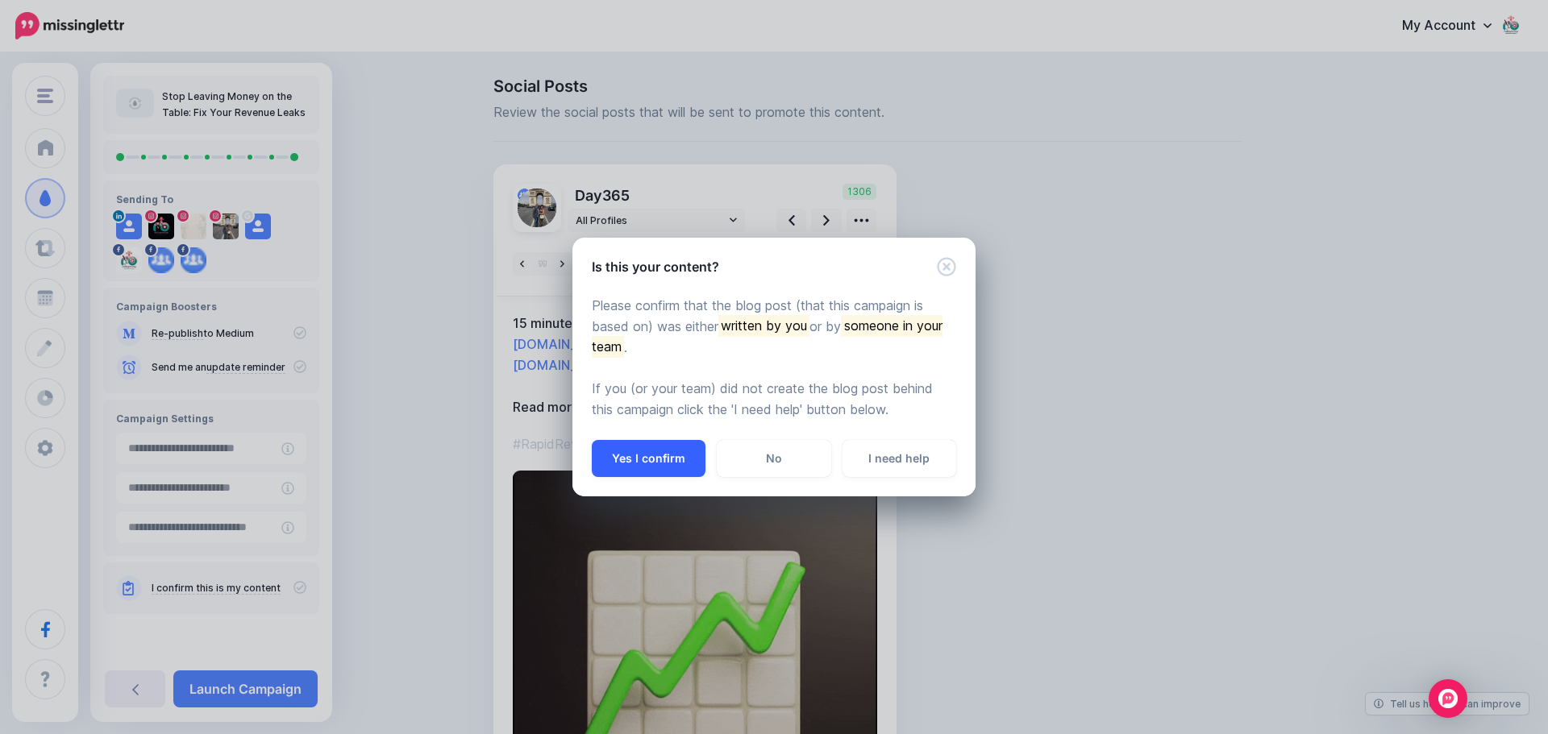
click at [674, 462] on button "Yes I confirm" at bounding box center [649, 458] width 114 height 37
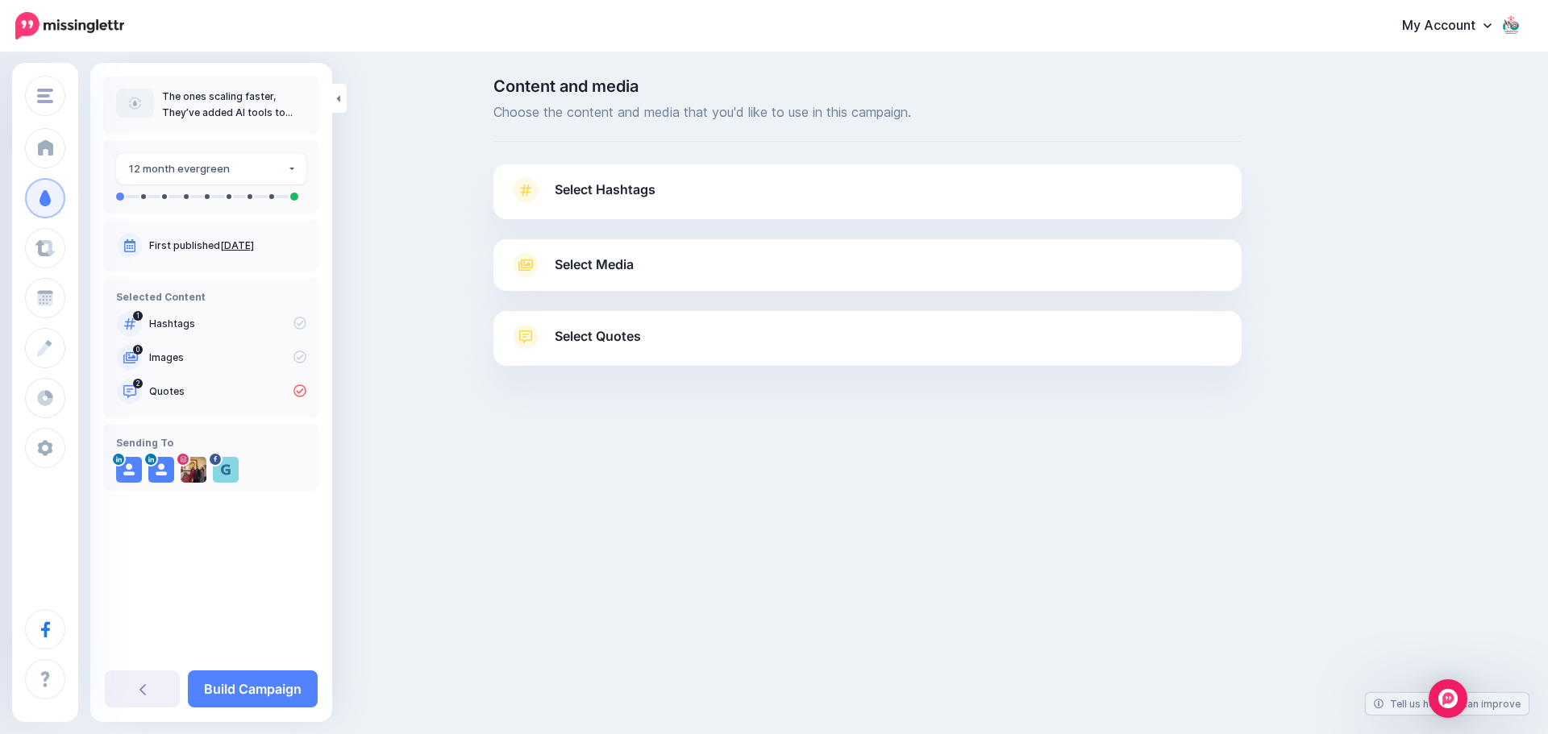
click at [592, 266] on span "Select Media" at bounding box center [594, 265] width 79 height 22
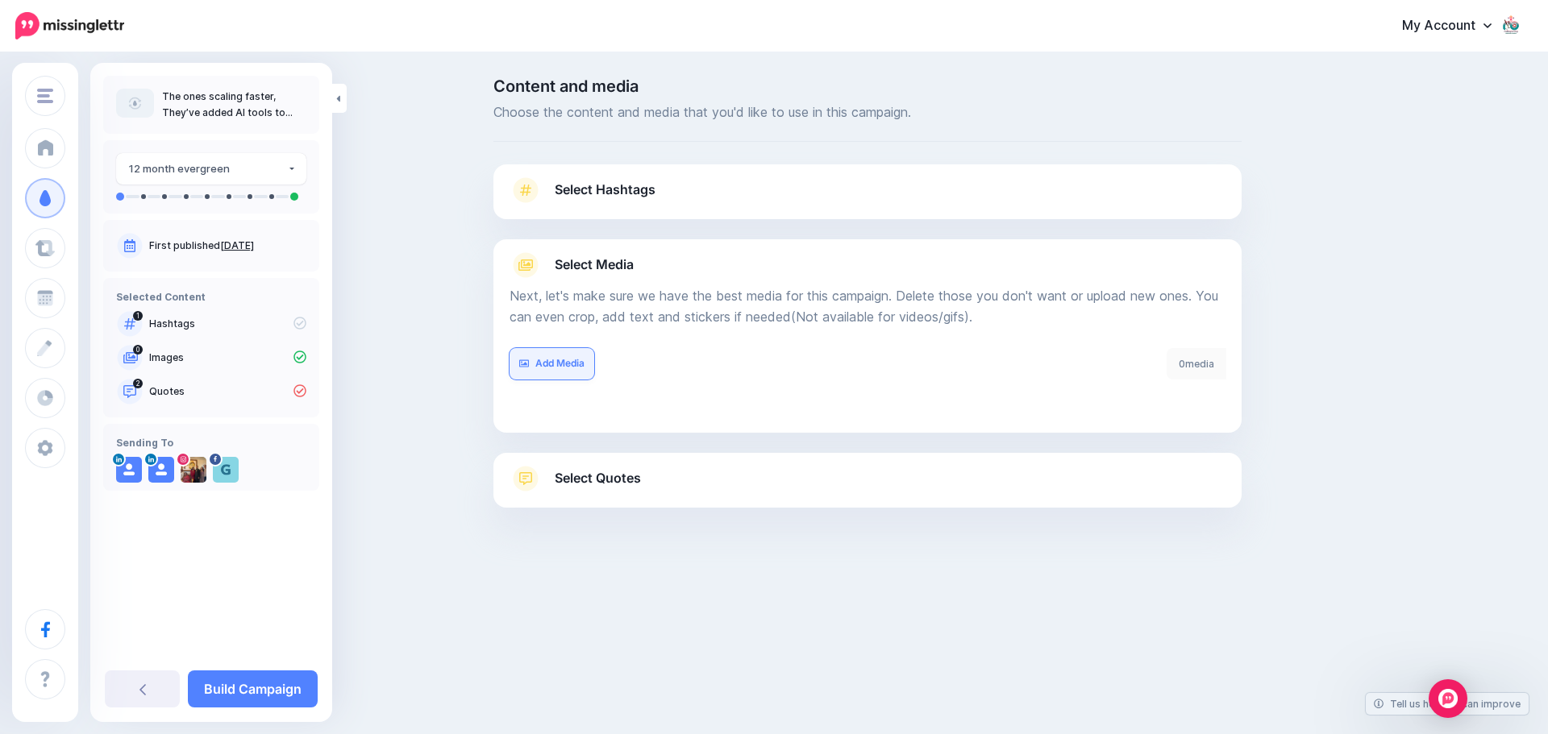
click at [559, 369] on link "Add Media" at bounding box center [552, 363] width 85 height 31
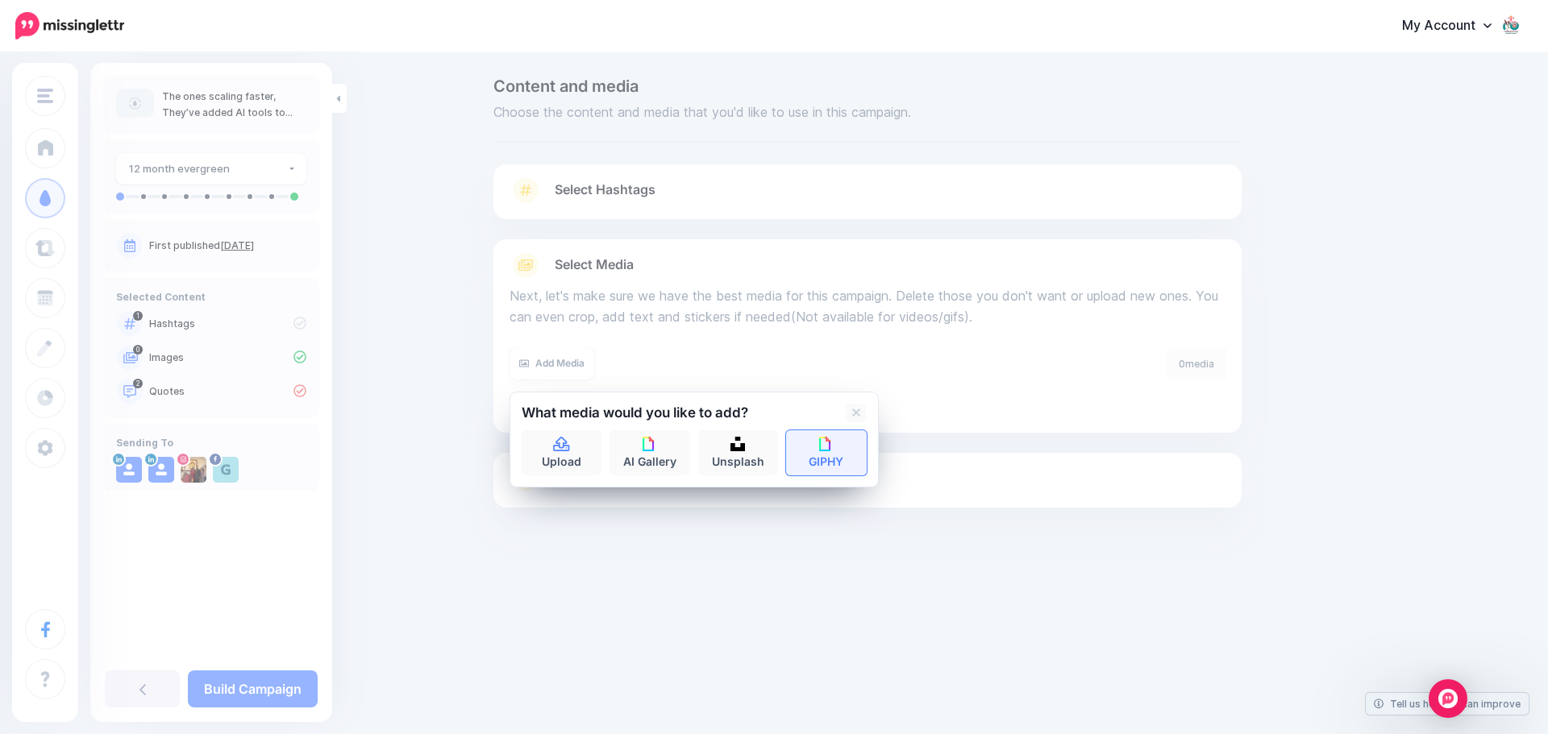
click at [822, 452] on link "GIPHY" at bounding box center [826, 453] width 81 height 45
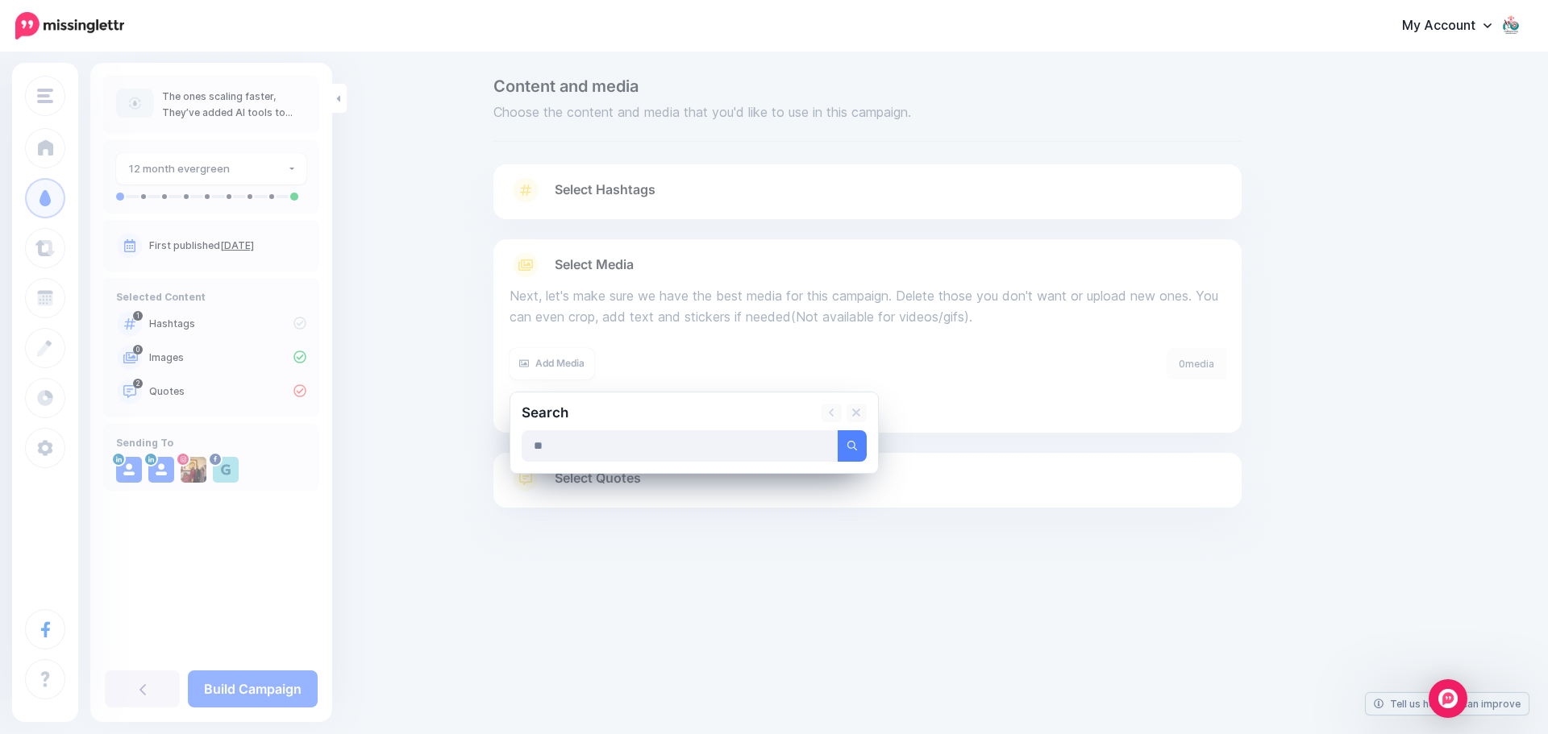
type input "**"
click at [838, 431] on button "submit" at bounding box center [852, 446] width 29 height 31
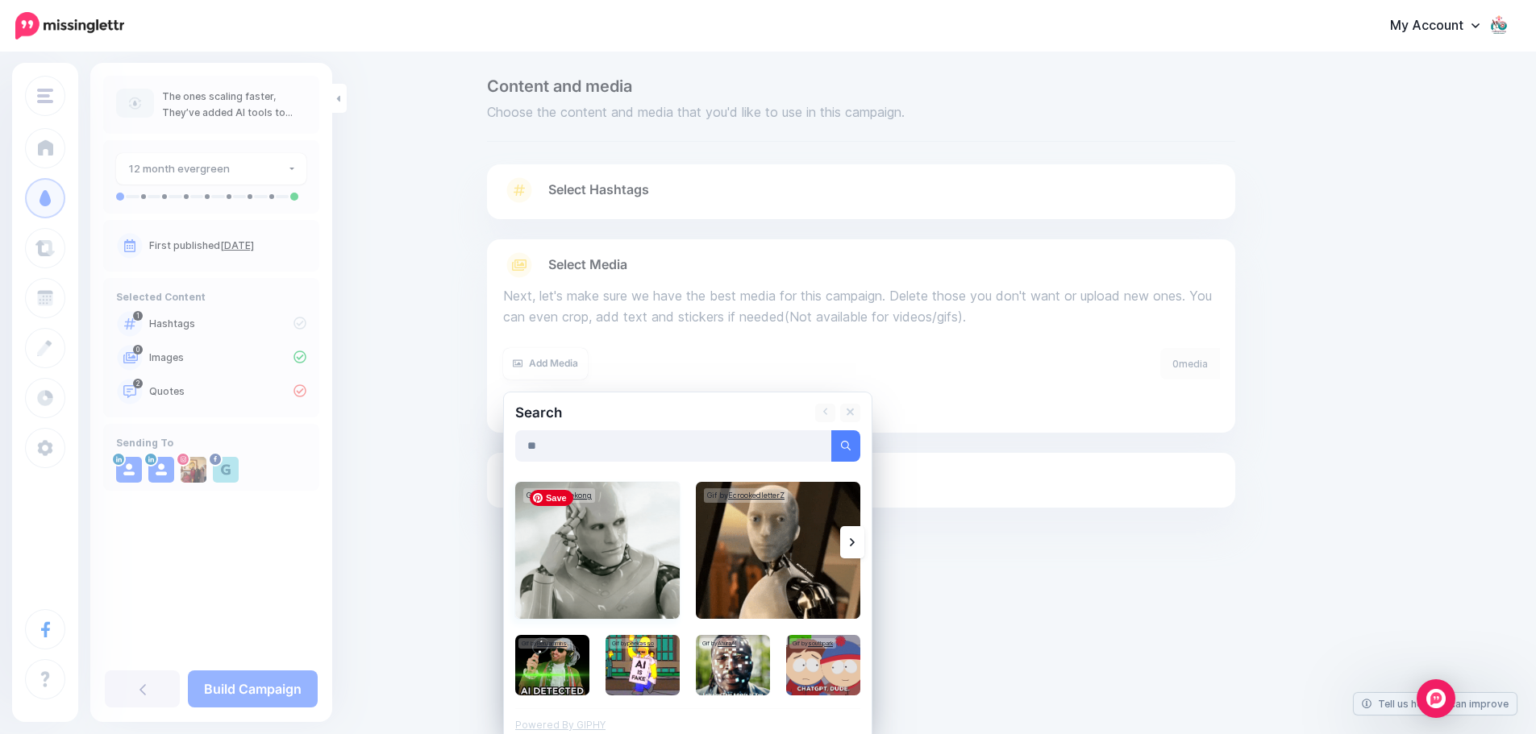
click at [604, 580] on img at bounding box center [597, 550] width 164 height 137
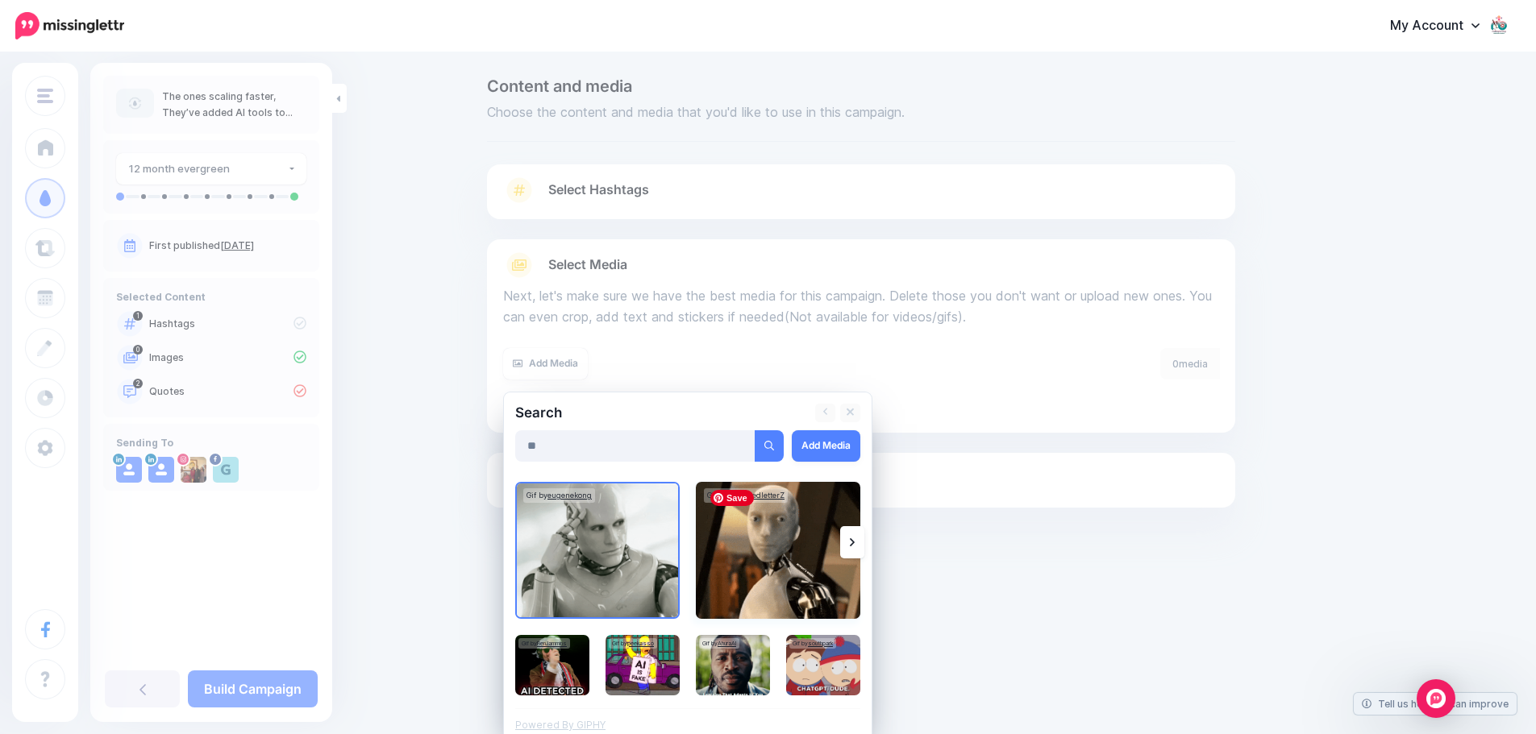
click at [794, 567] on img at bounding box center [778, 550] width 164 height 137
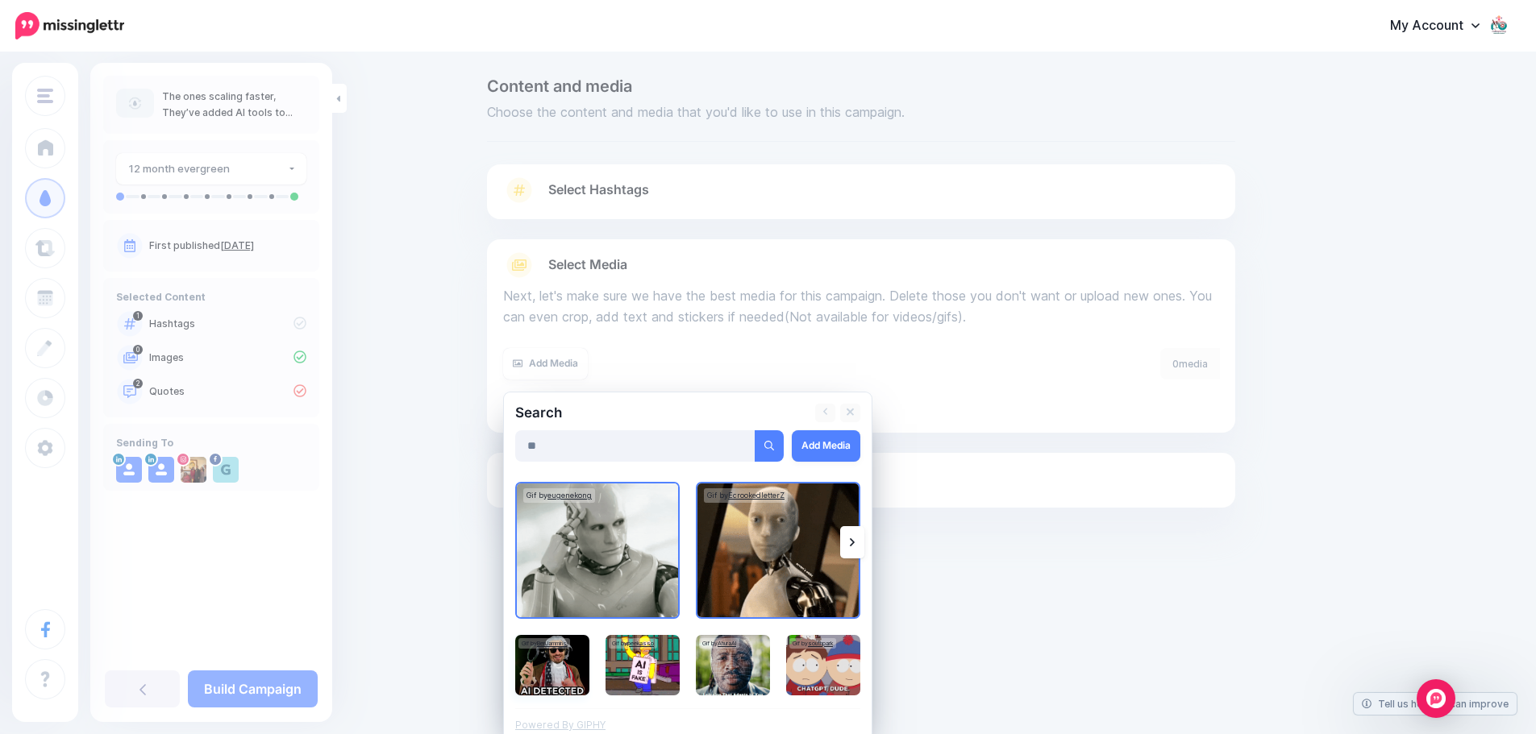
click at [573, 676] on img at bounding box center [552, 665] width 74 height 60
click at [642, 663] on img at bounding box center [642, 665] width 74 height 60
click at [741, 667] on img at bounding box center [733, 665] width 74 height 60
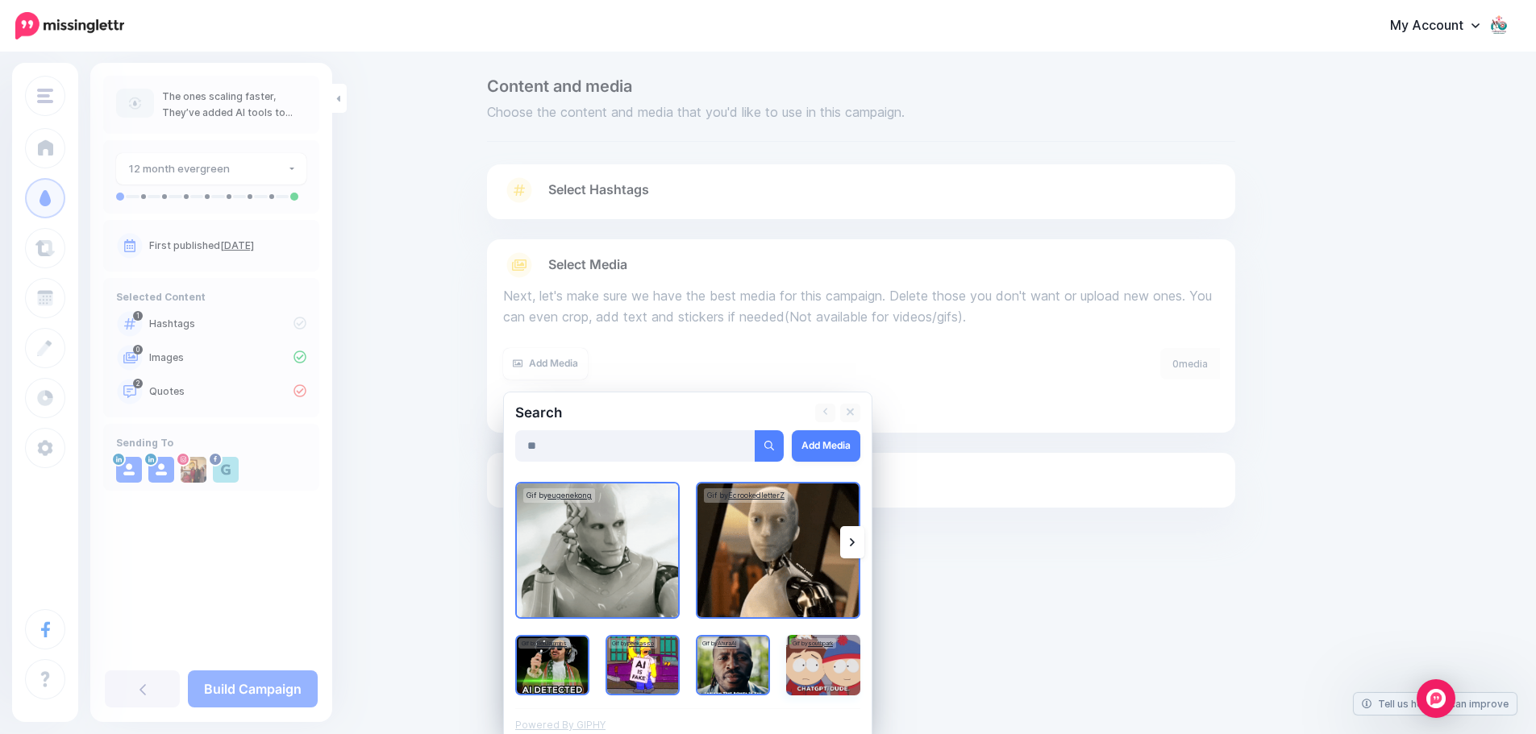
click at [826, 668] on img at bounding box center [823, 665] width 74 height 60
click at [822, 447] on link "Add Media" at bounding box center [826, 446] width 69 height 31
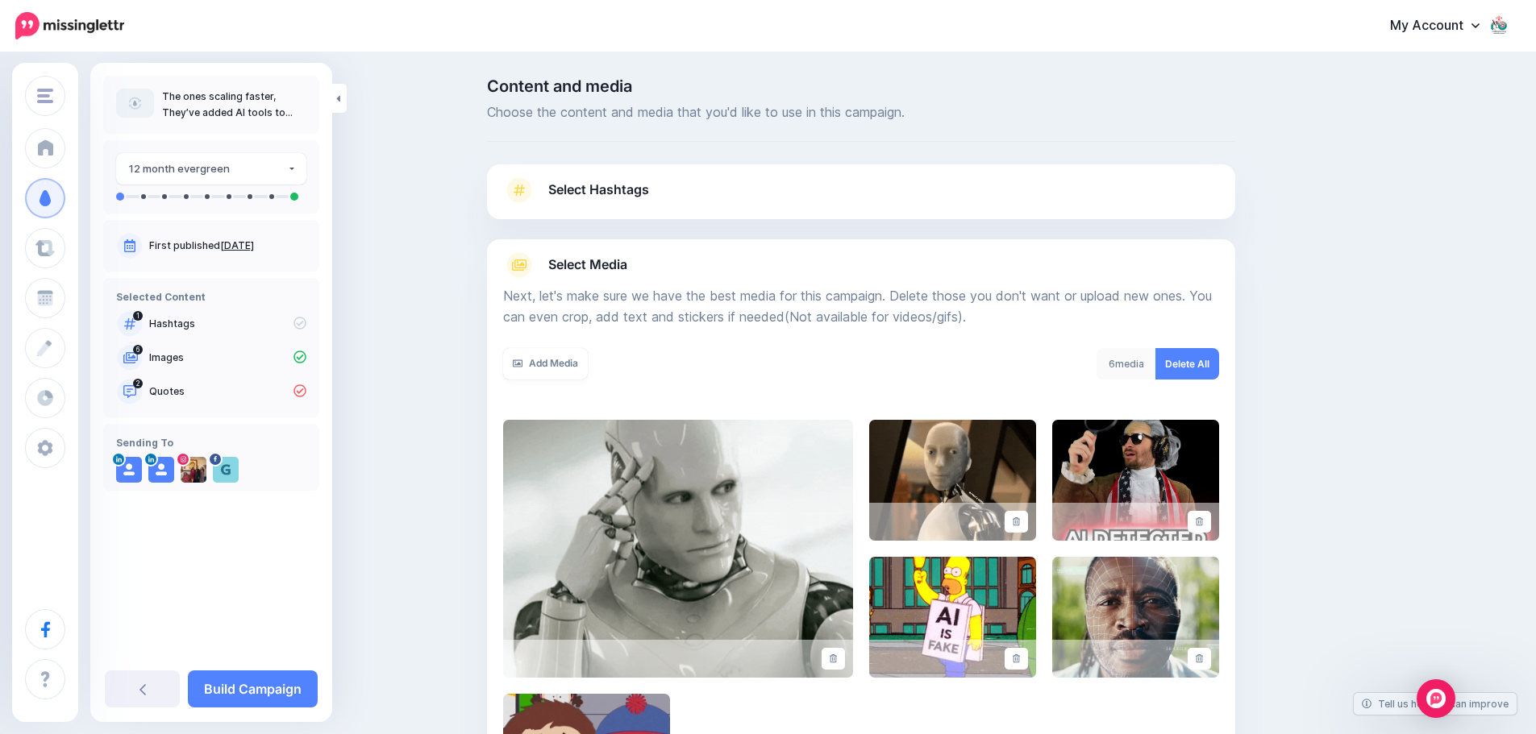
scroll to position [273, 0]
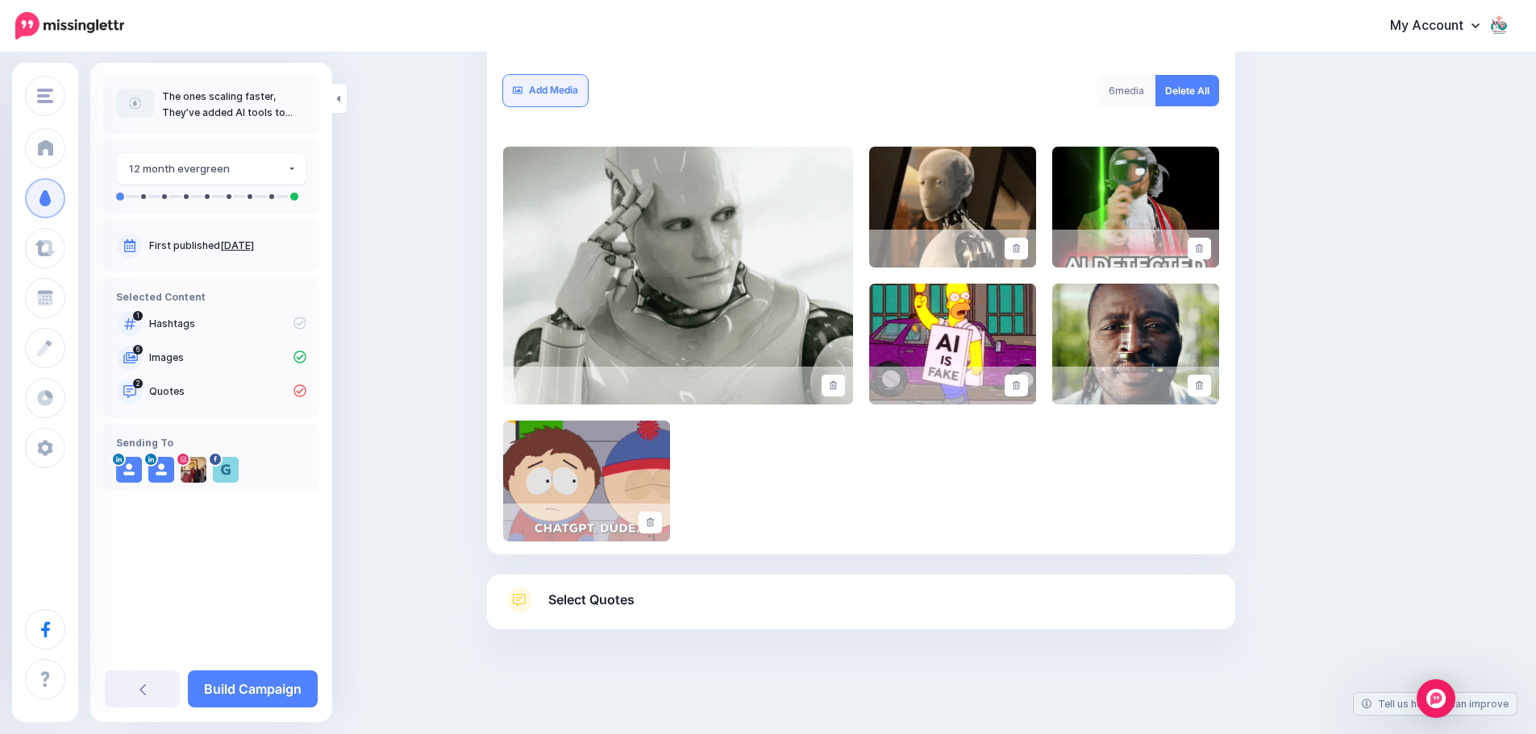
click at [553, 90] on link "Add Media" at bounding box center [545, 90] width 85 height 31
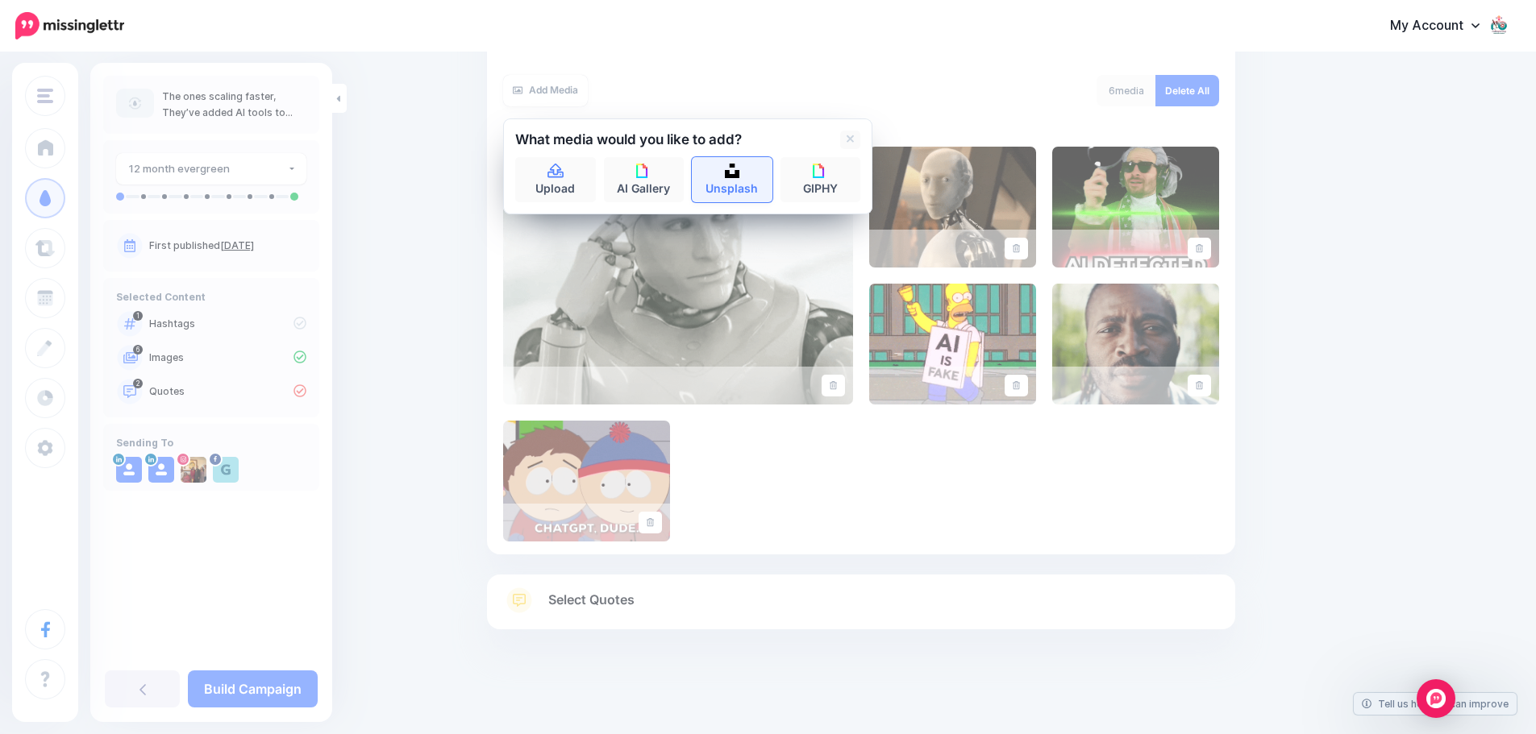
click at [735, 190] on link "Unsplash" at bounding box center [732, 179] width 81 height 45
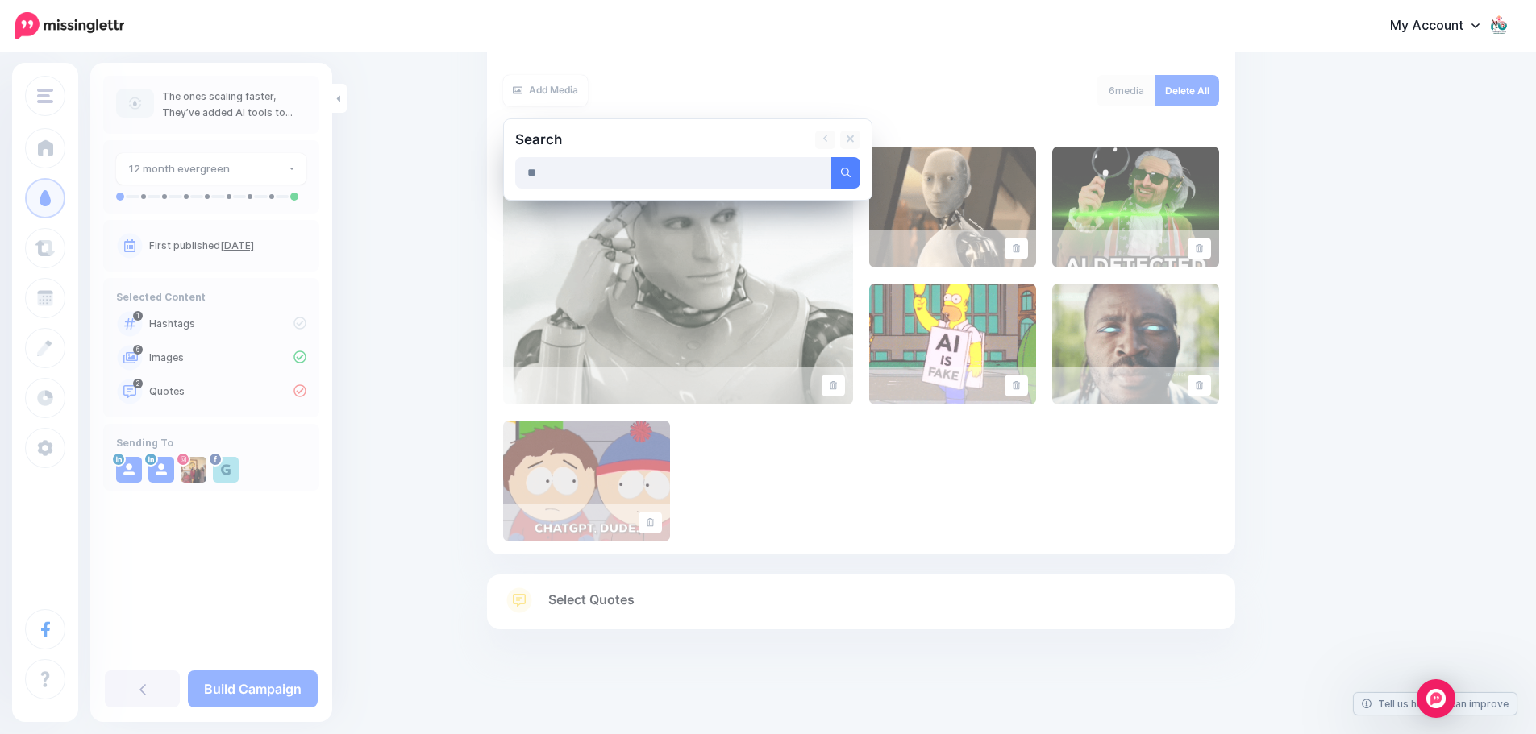
type input "**"
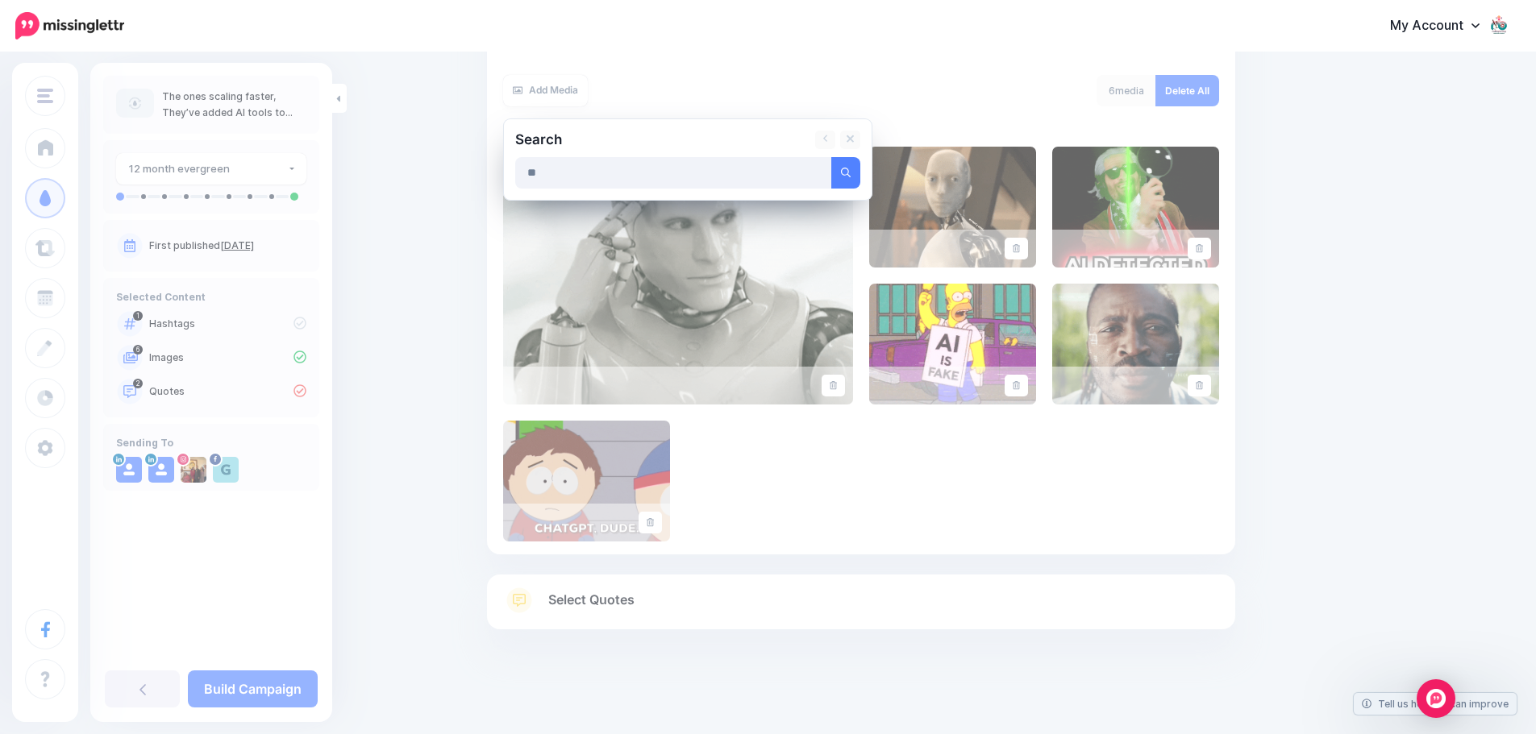
click at [831, 157] on button "submit" at bounding box center [845, 172] width 29 height 31
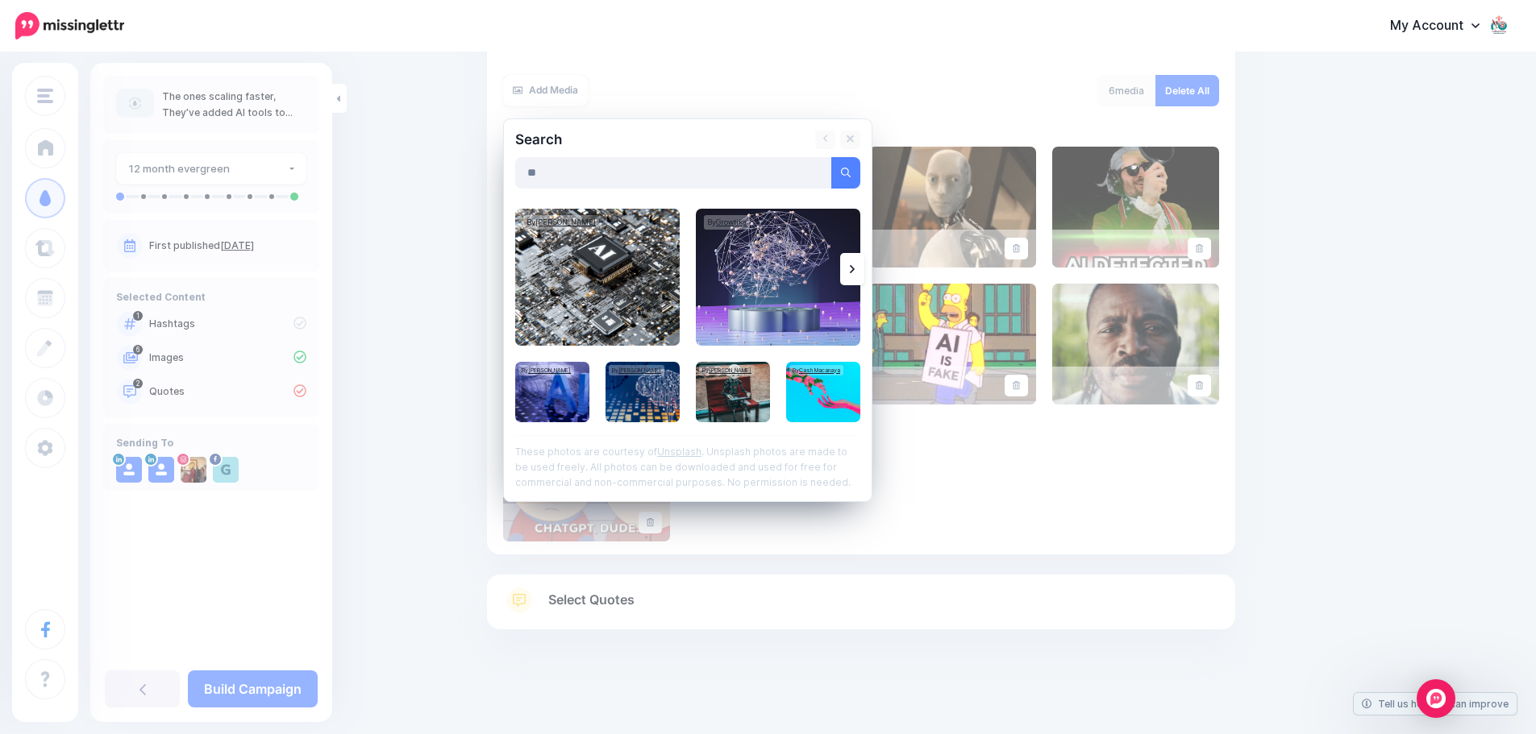
click at [855, 271] on icon at bounding box center [852, 269] width 5 height 13
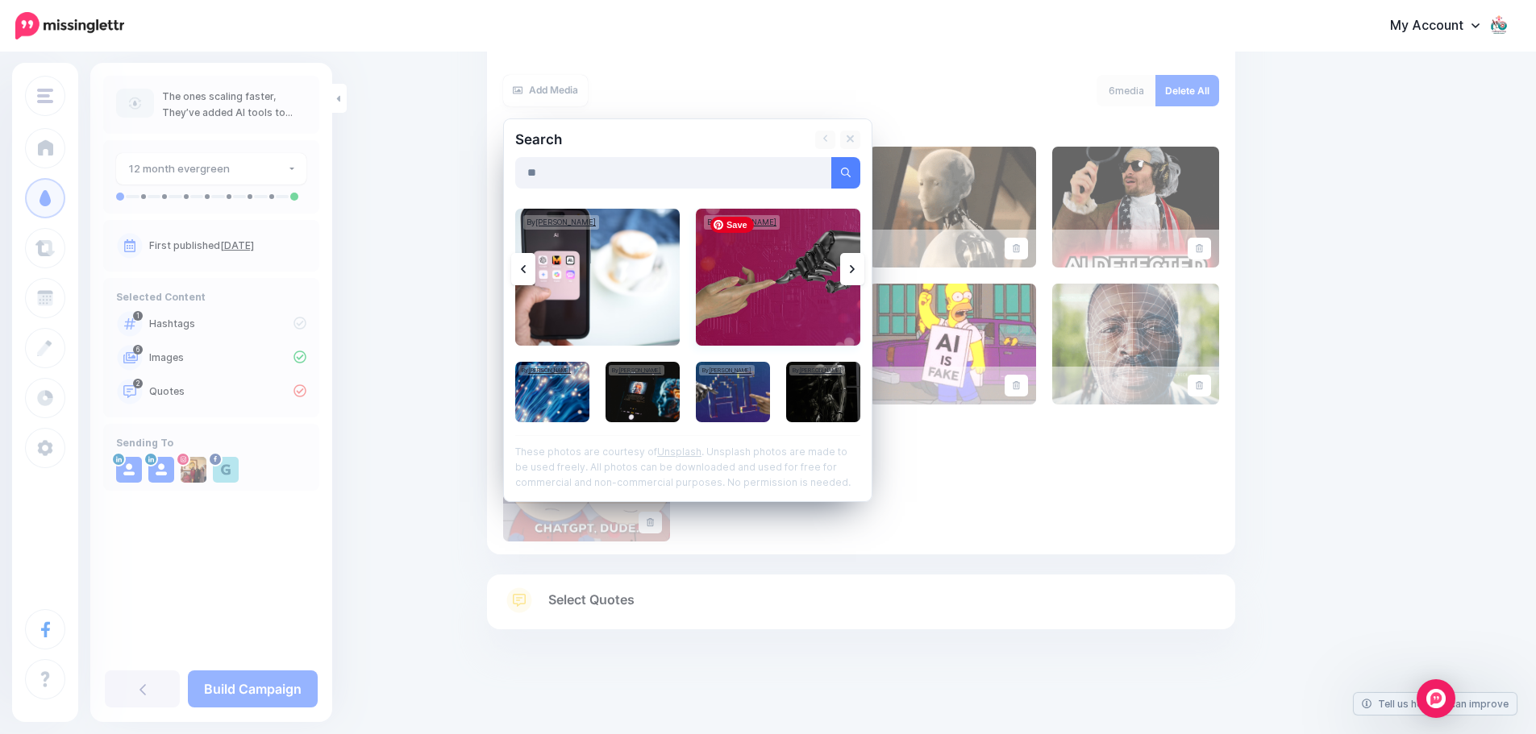
click at [793, 273] on img at bounding box center [778, 277] width 164 height 137
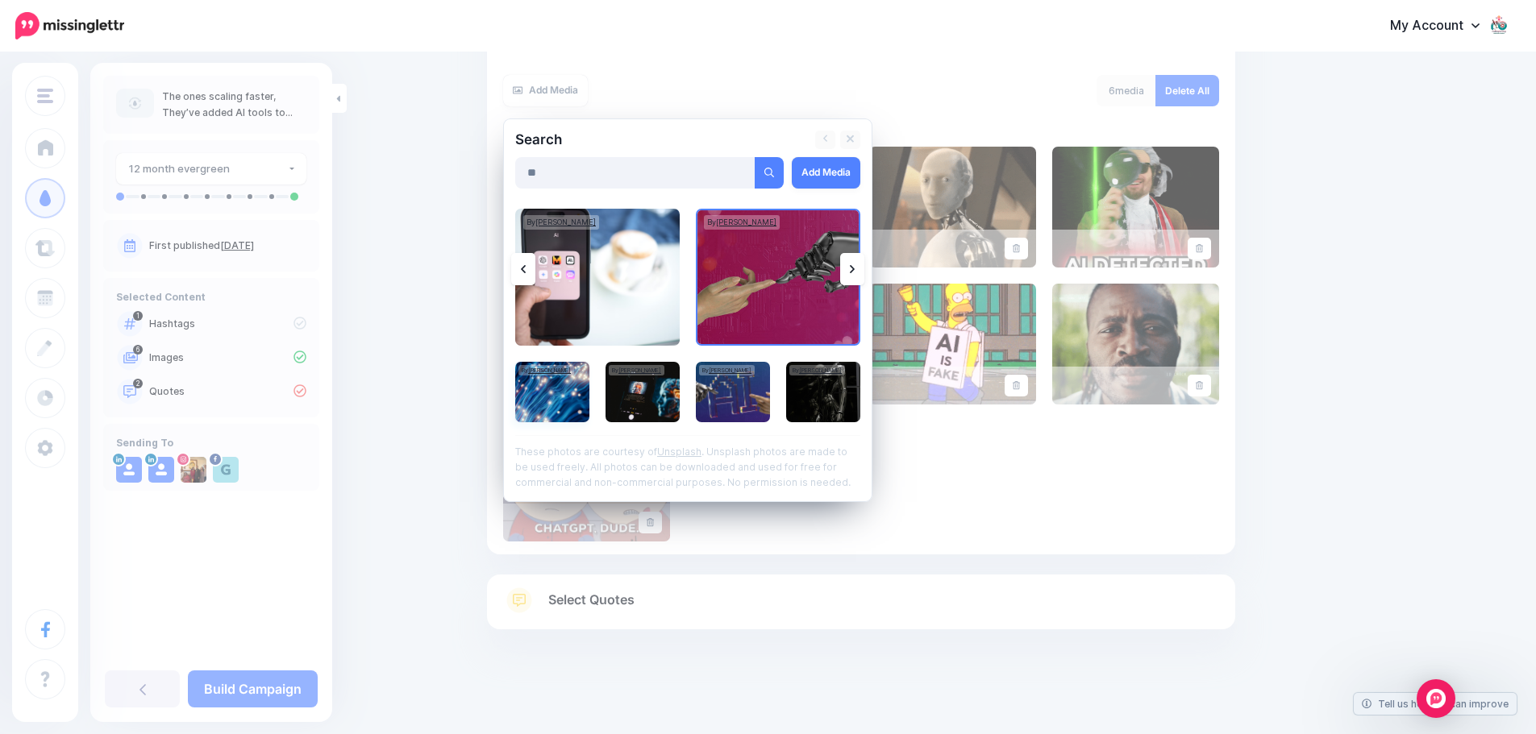
click at [557, 400] on img at bounding box center [552, 392] width 74 height 60
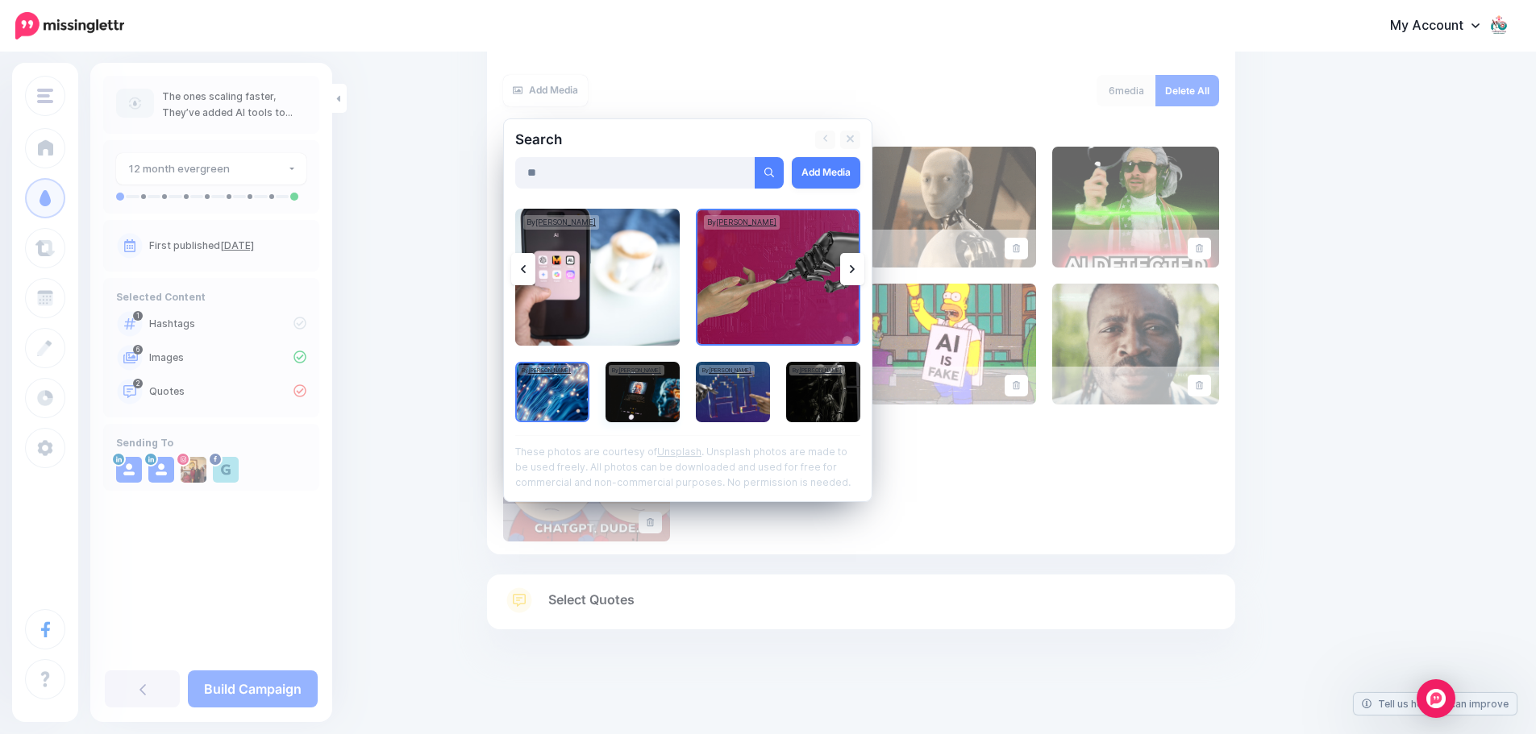
click at [651, 393] on img at bounding box center [642, 392] width 74 height 60
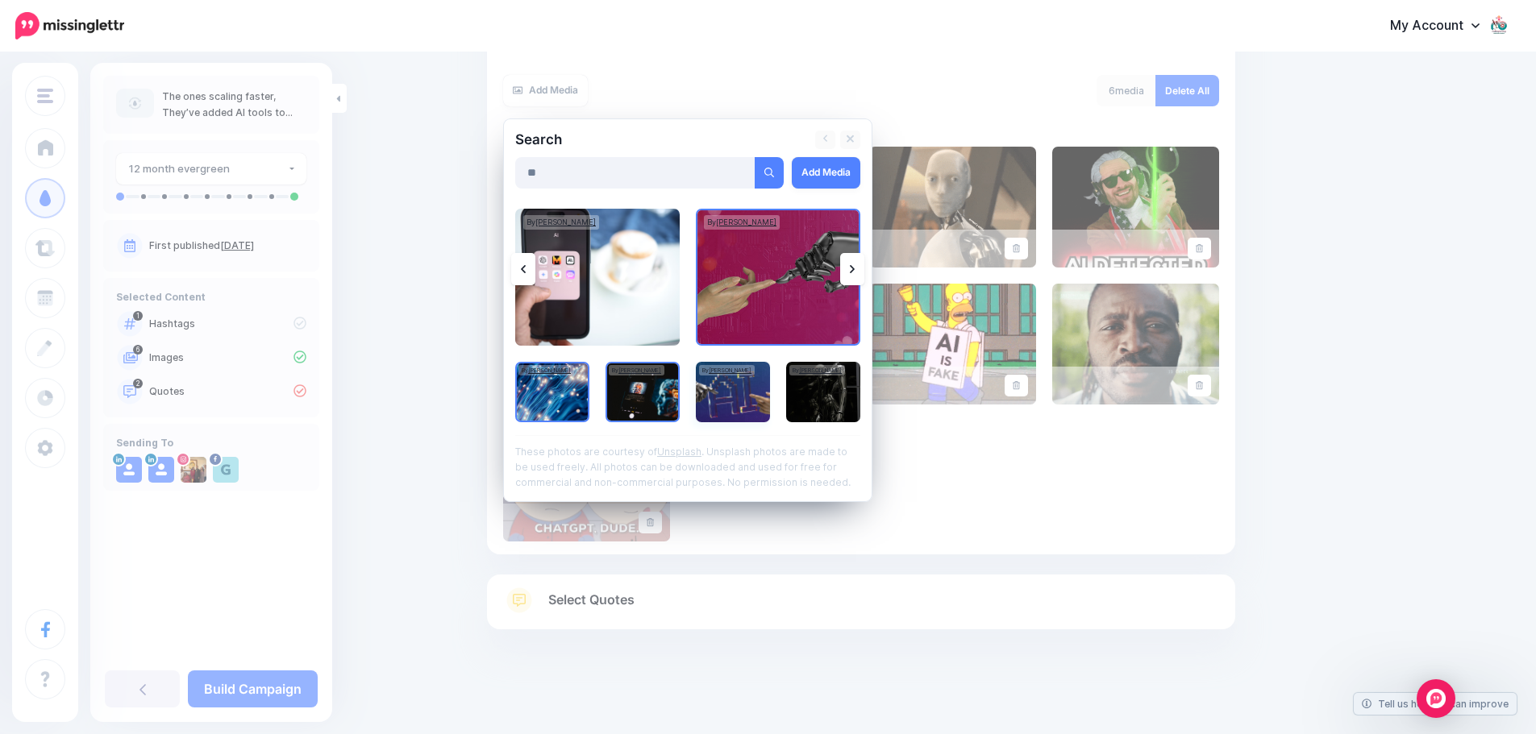
click at [719, 396] on img at bounding box center [733, 392] width 74 height 60
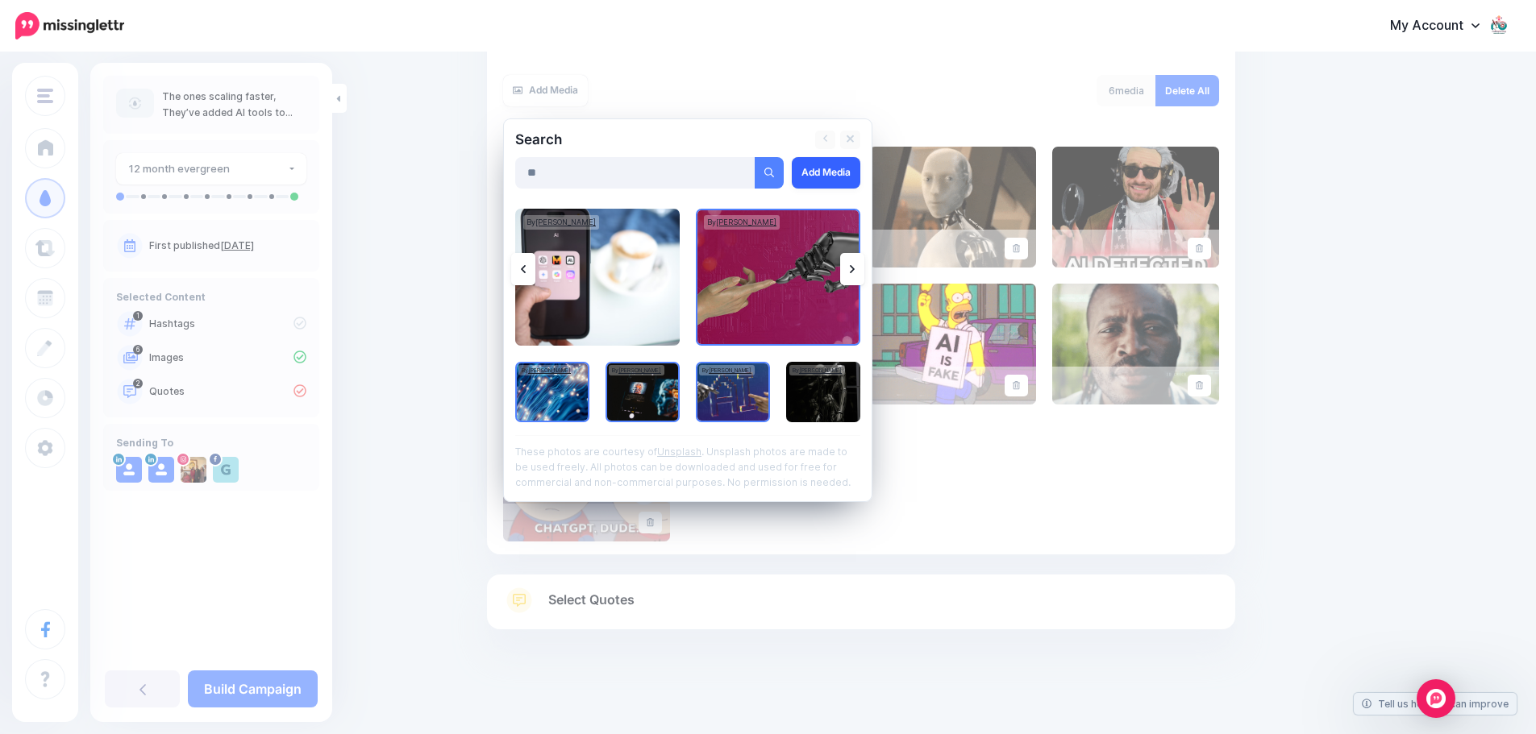
click at [845, 175] on link "Add Media" at bounding box center [826, 172] width 69 height 31
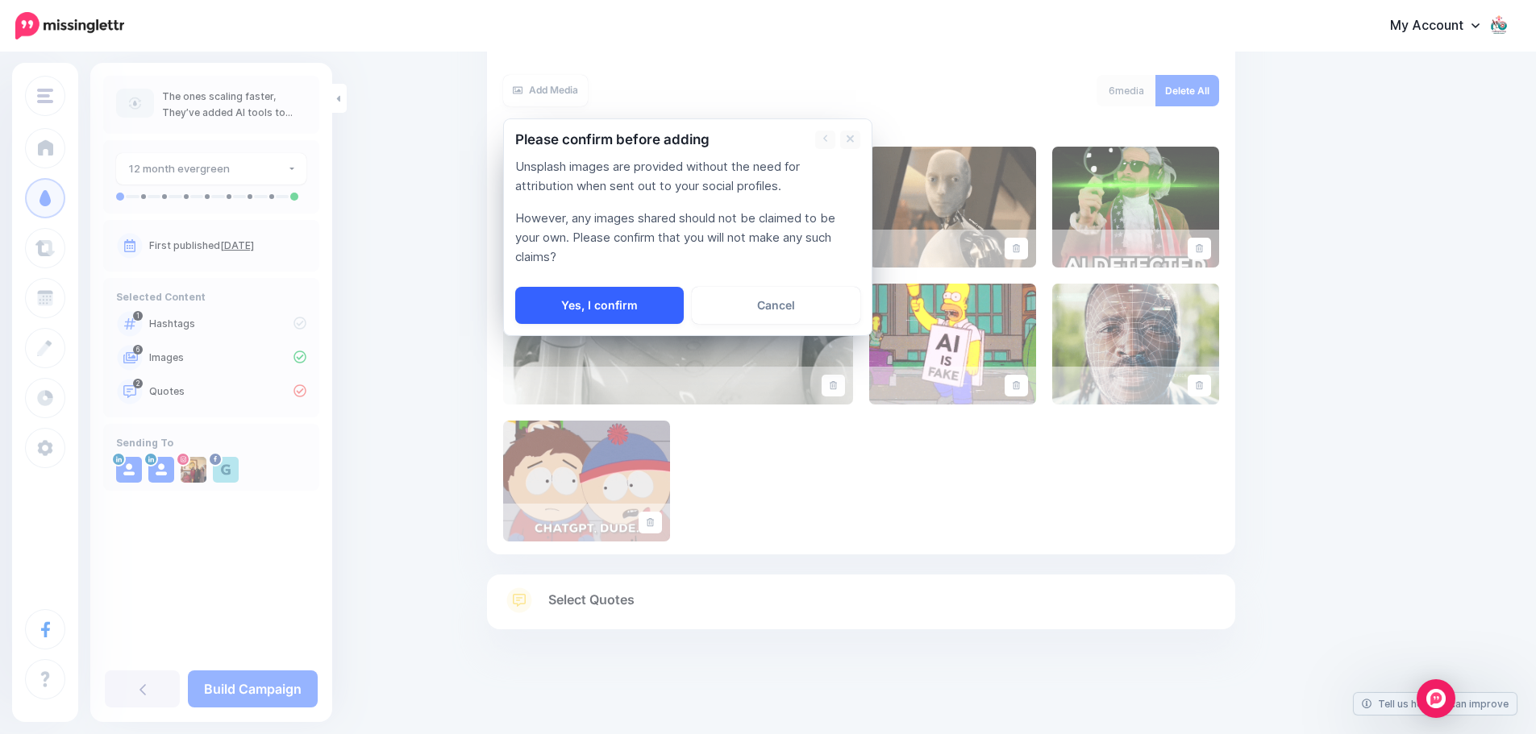
click at [656, 304] on link "Yes, I confirm" at bounding box center [599, 305] width 168 height 37
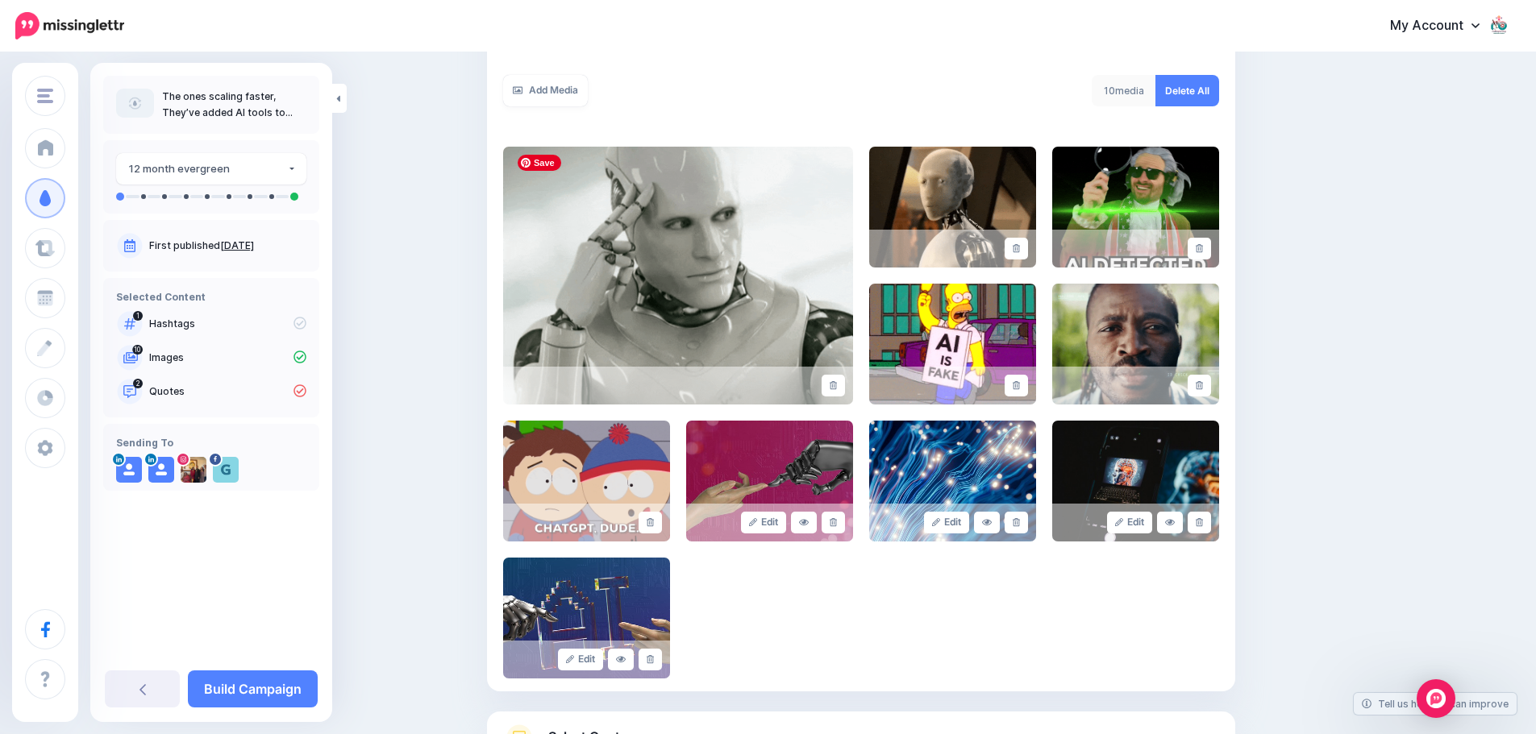
scroll to position [410, 0]
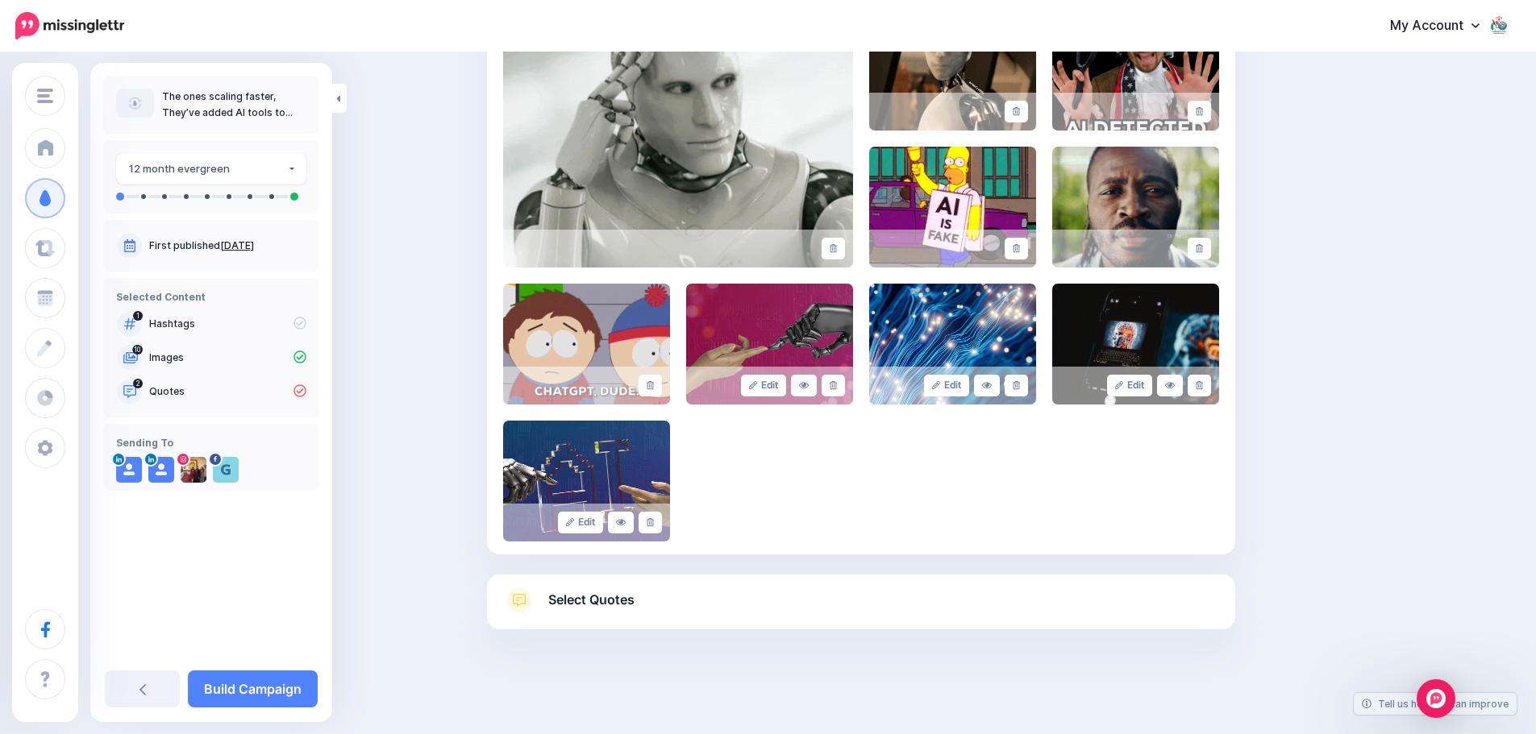
click at [567, 595] on span "Select Quotes" at bounding box center [591, 600] width 86 height 22
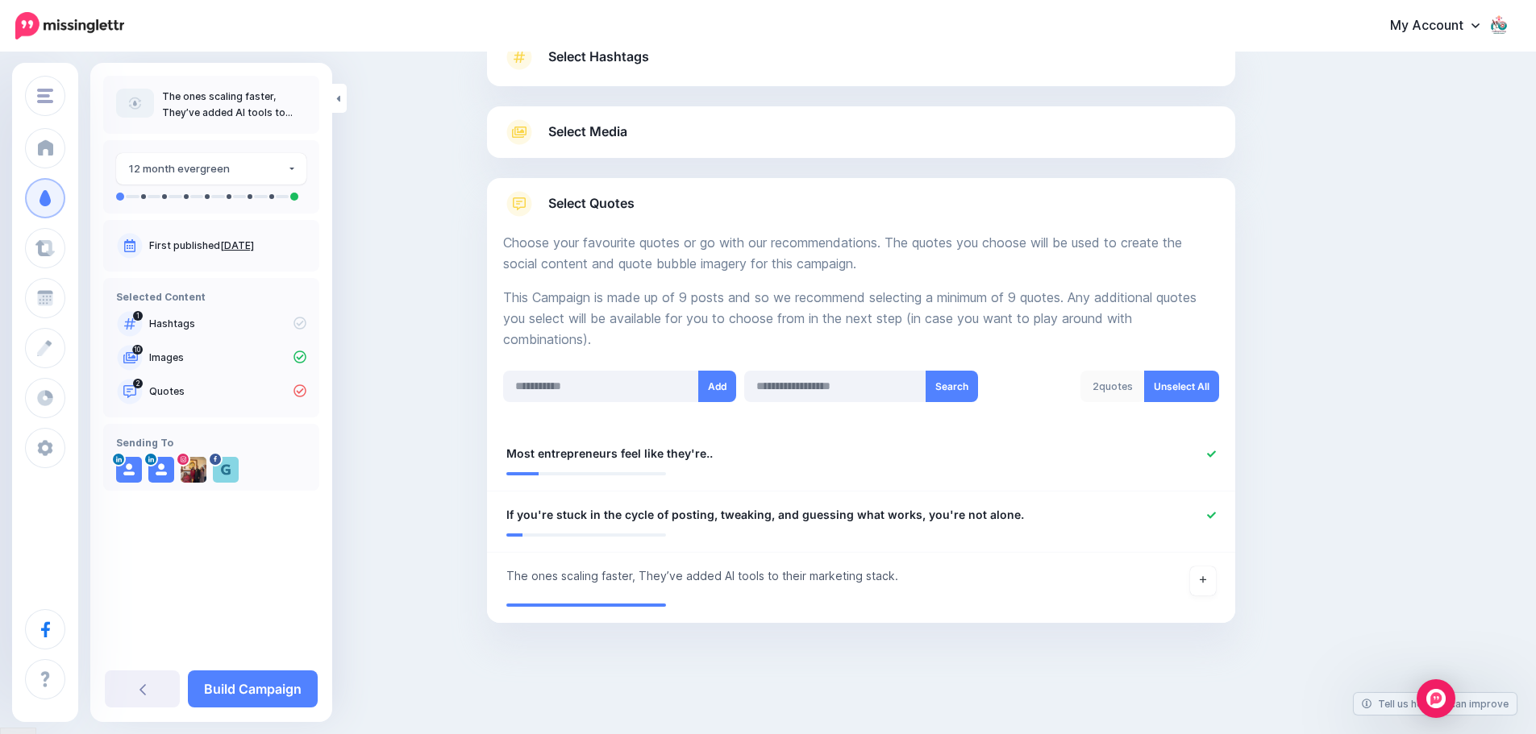
scroll to position [127, 0]
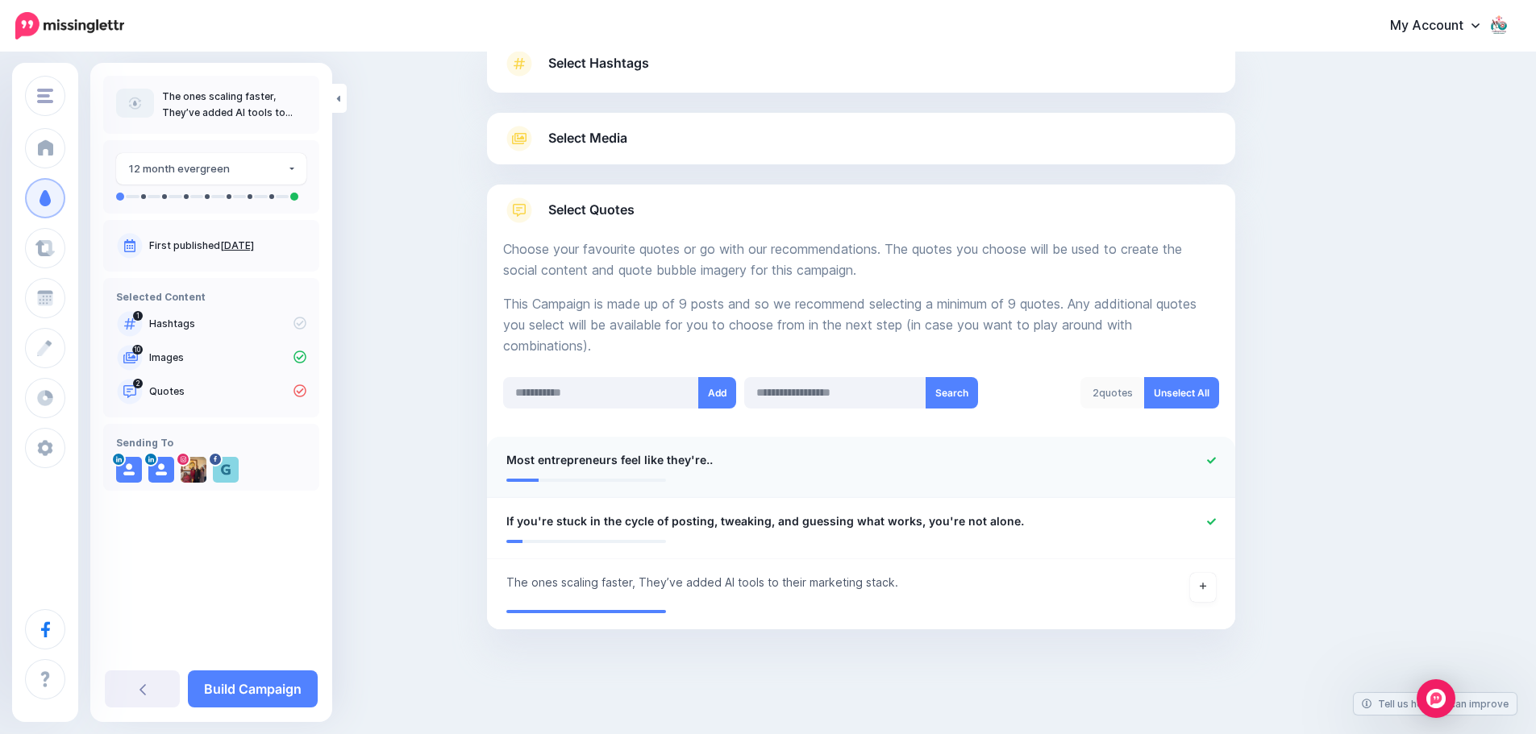
click at [514, 467] on span "Most entrepreneurs feel like they're.." at bounding box center [609, 460] width 206 height 19
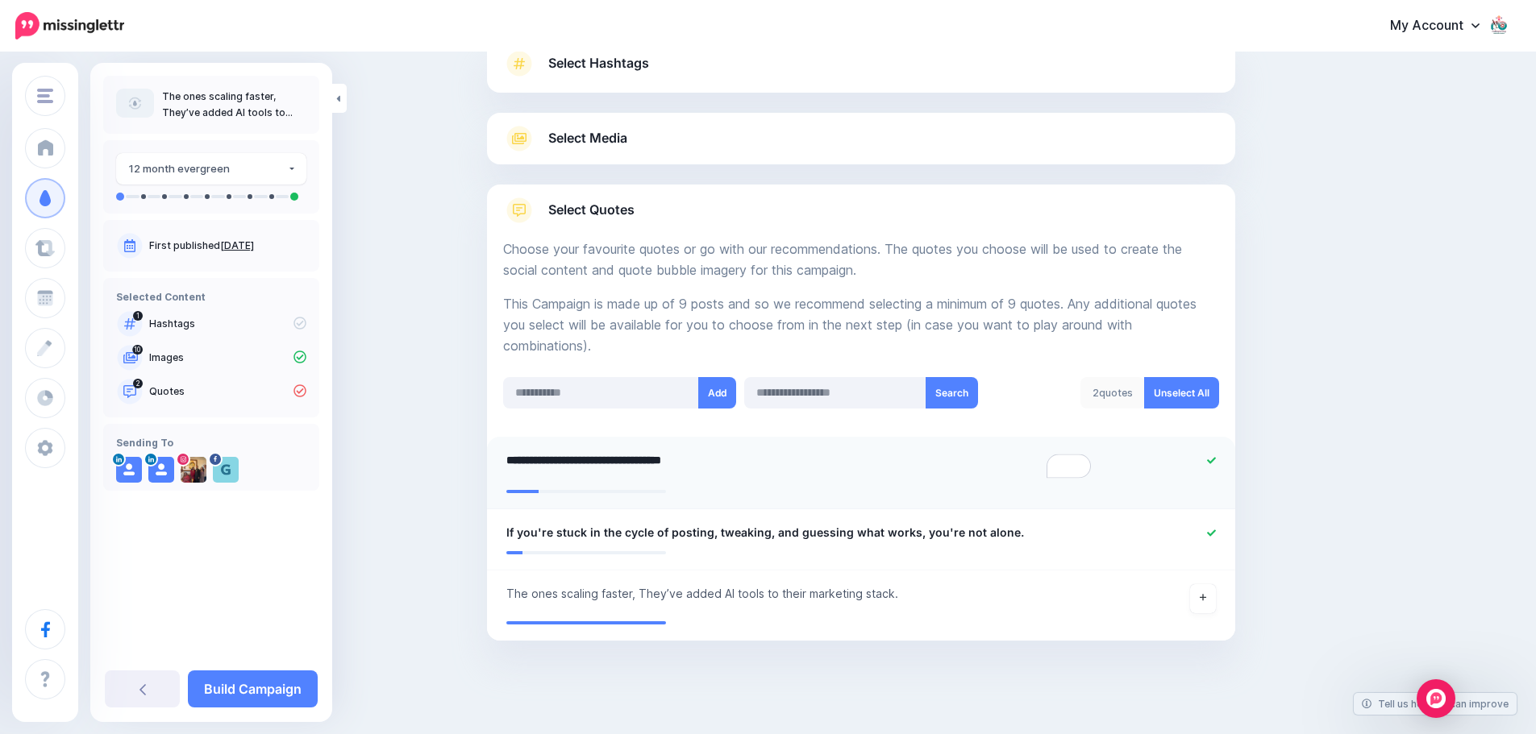
paste textarea "**********"
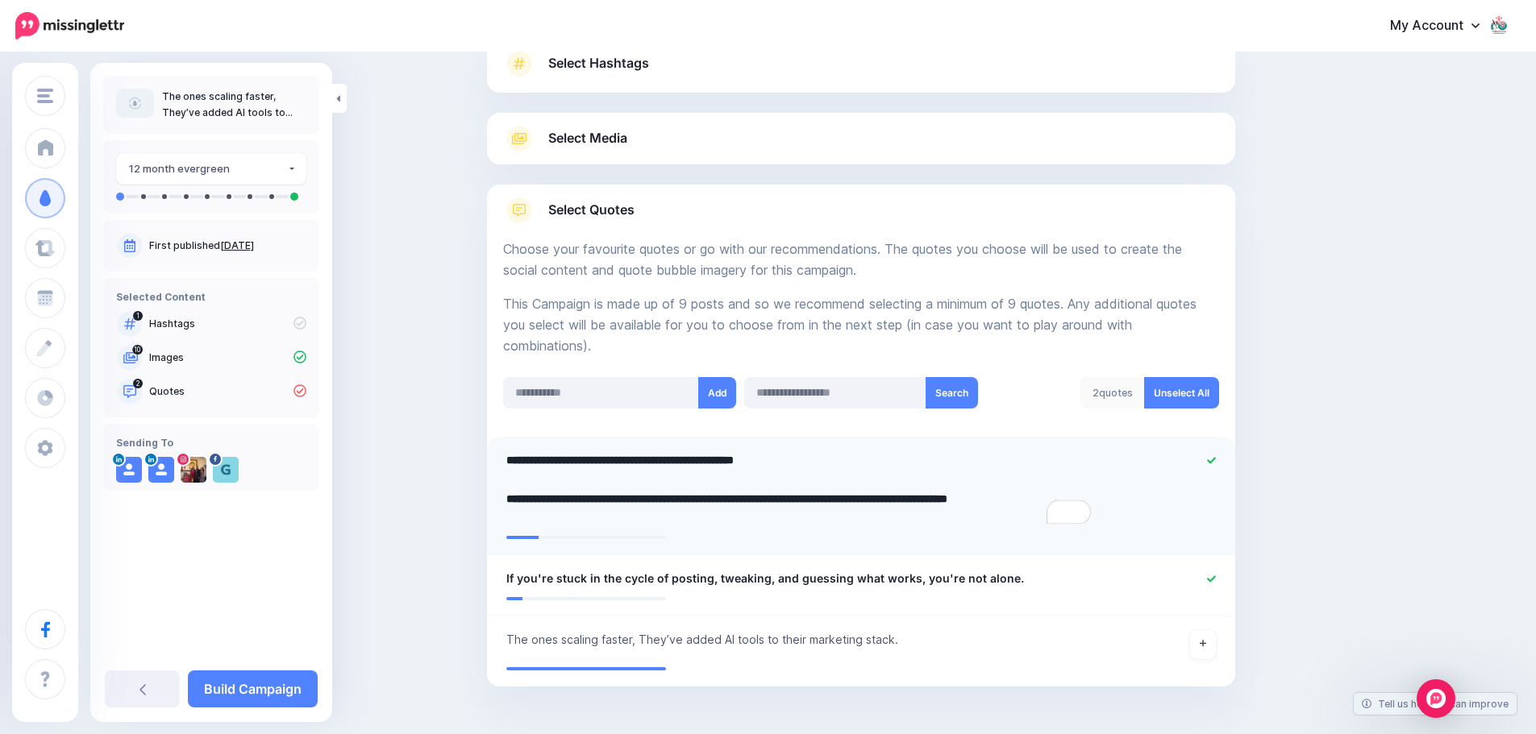
type textarea "**********"
click at [514, 579] on ul "**********" at bounding box center [861, 562] width 748 height 250
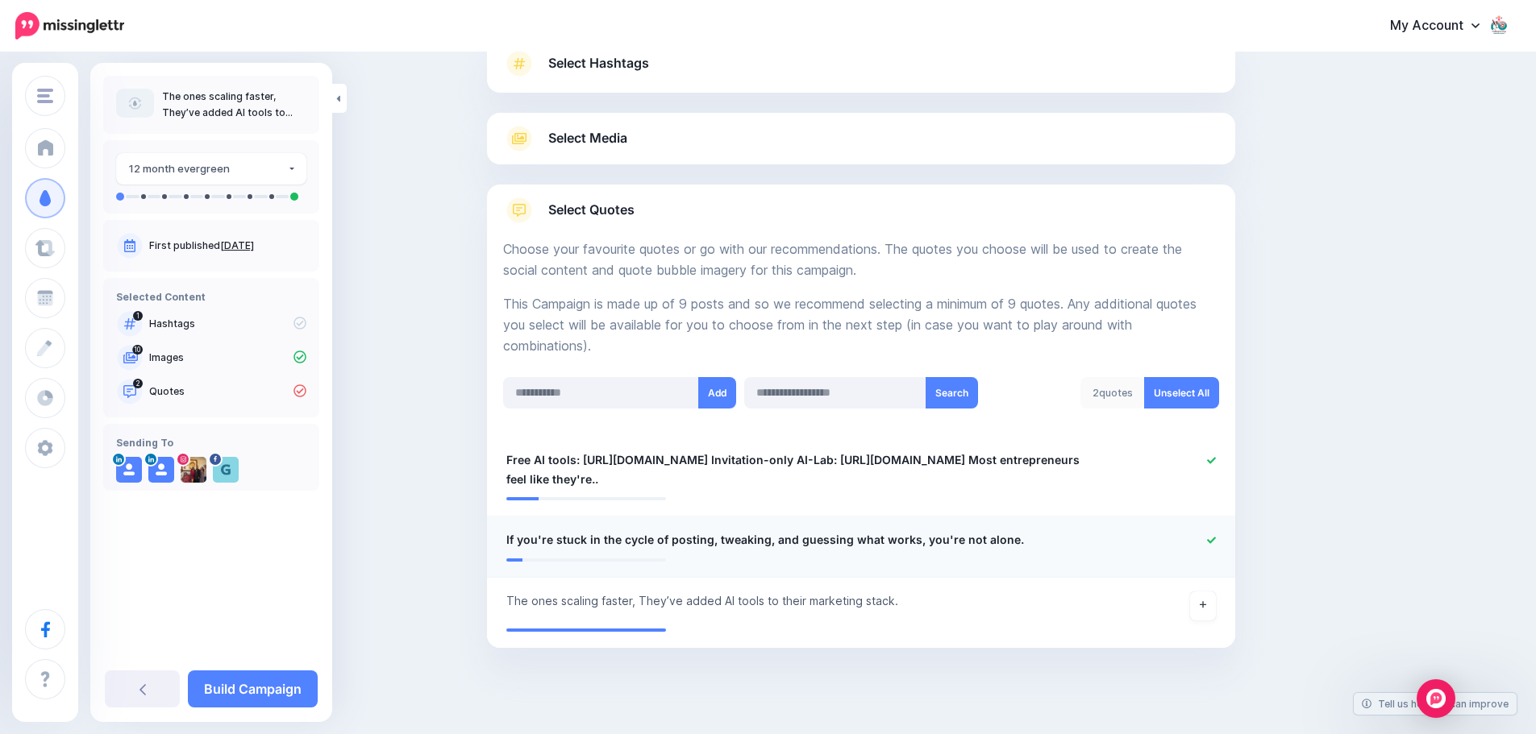
click at [514, 544] on span "If you're stuck in the cycle of posting, tweaking, and guessing what works, you…" at bounding box center [765, 539] width 518 height 19
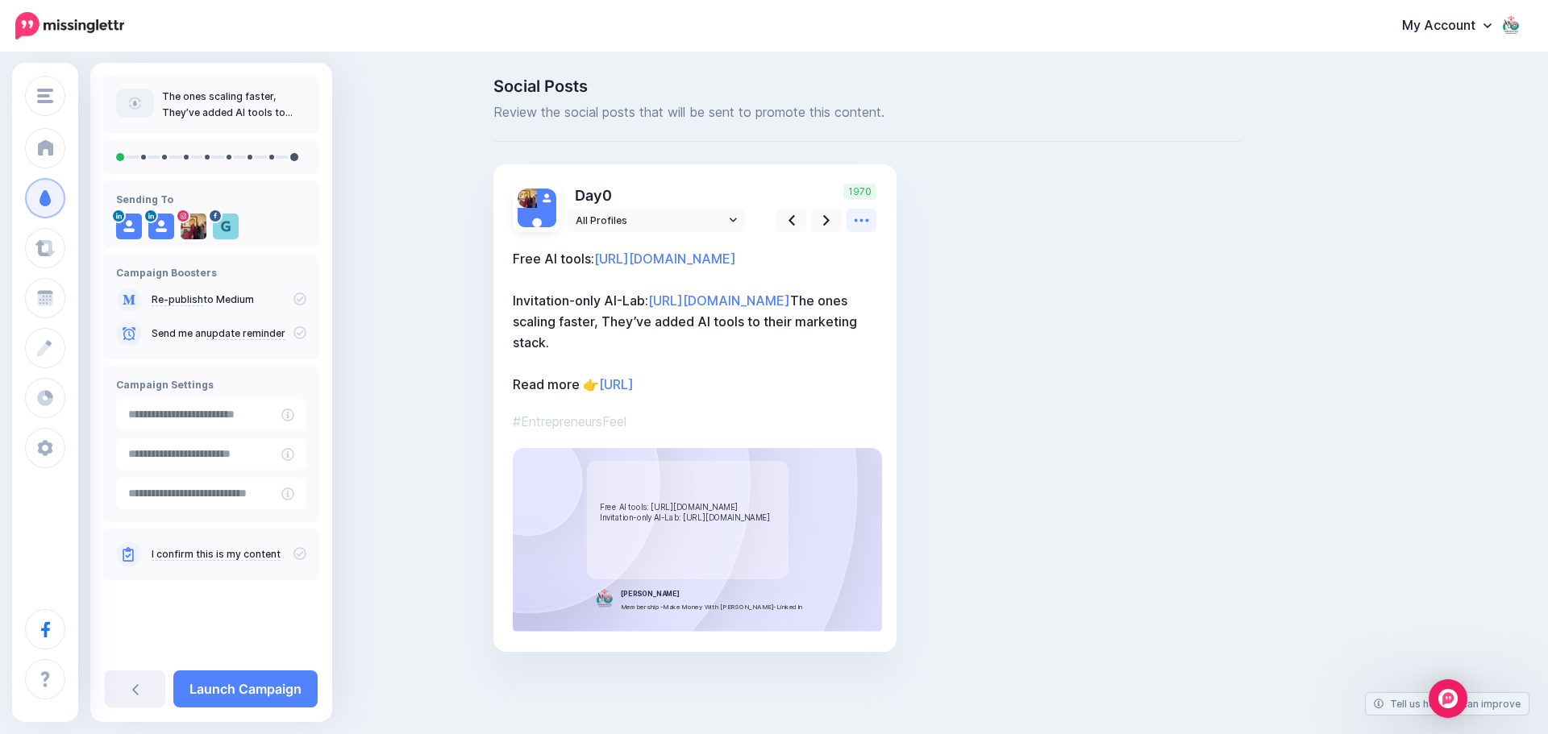
click at [863, 220] on icon at bounding box center [861, 220] width 17 height 17
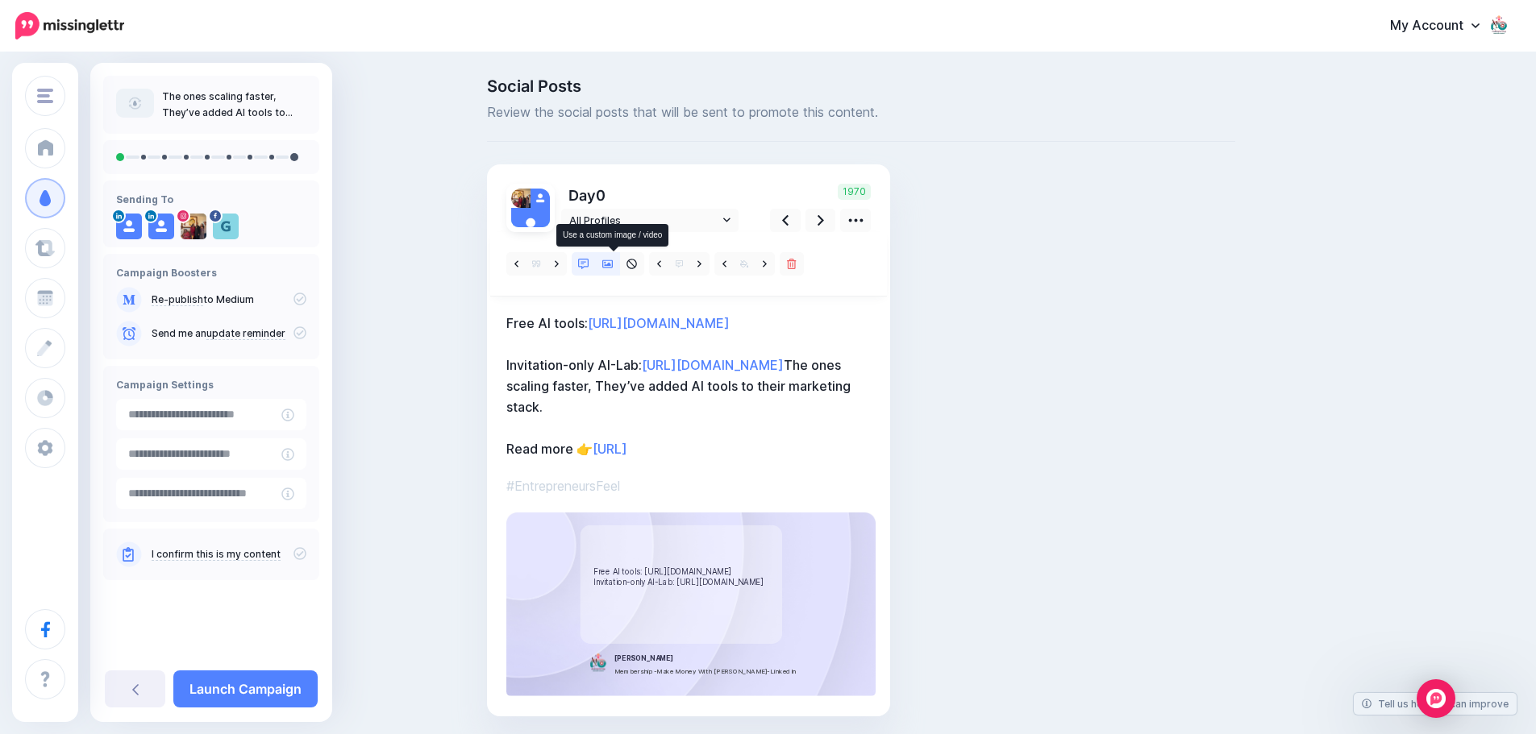
click at [611, 261] on icon at bounding box center [607, 264] width 11 height 11
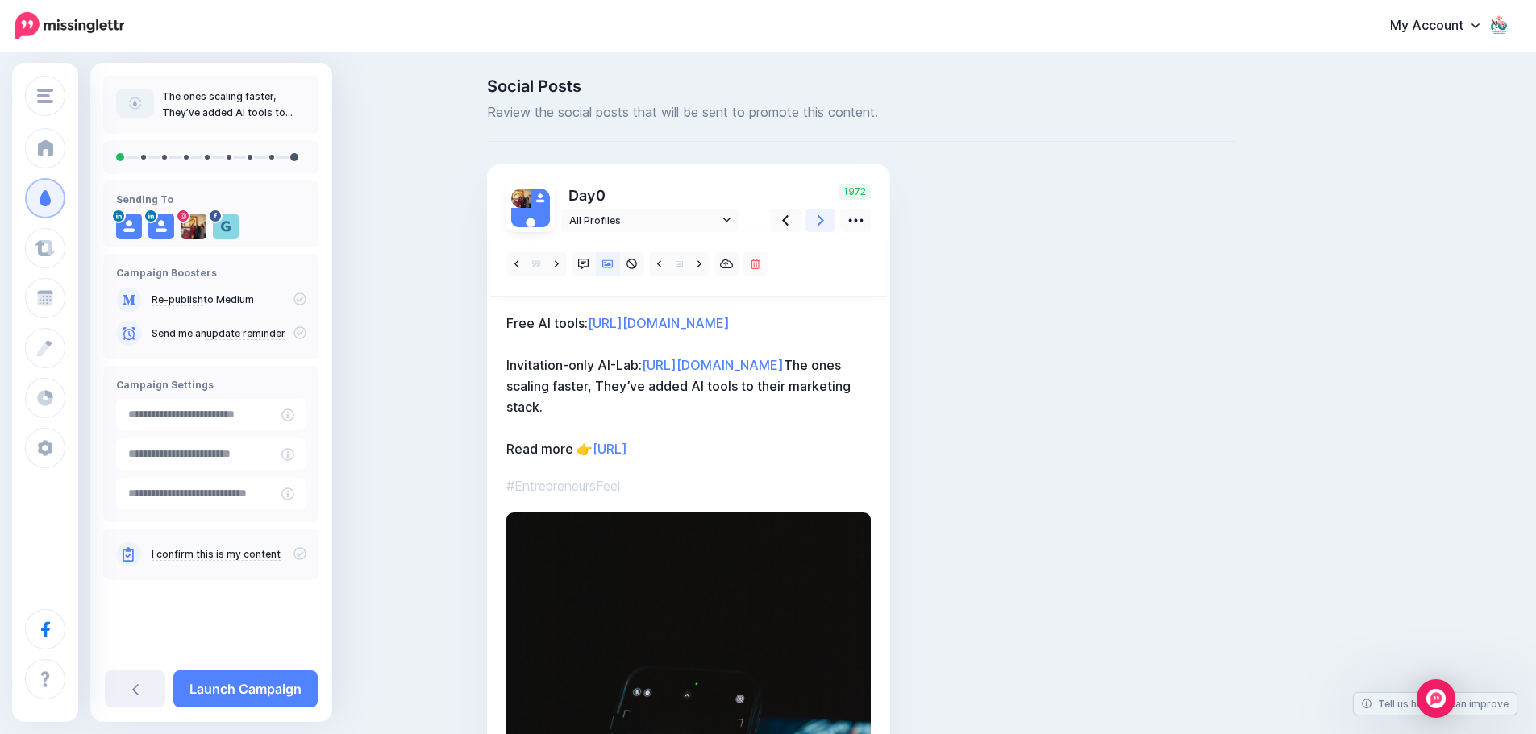
click at [824, 223] on icon at bounding box center [821, 220] width 6 height 10
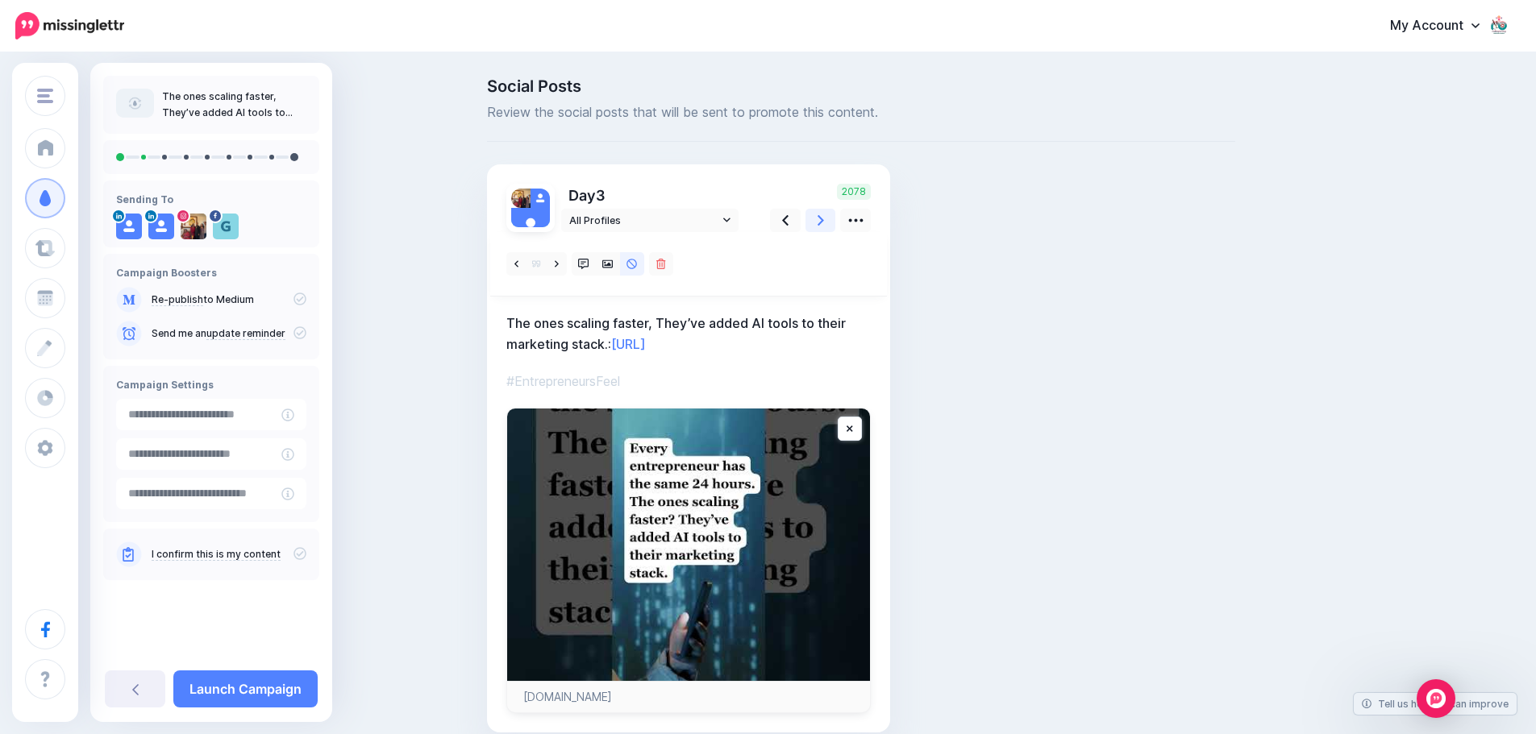
click at [824, 223] on icon at bounding box center [821, 220] width 6 height 10
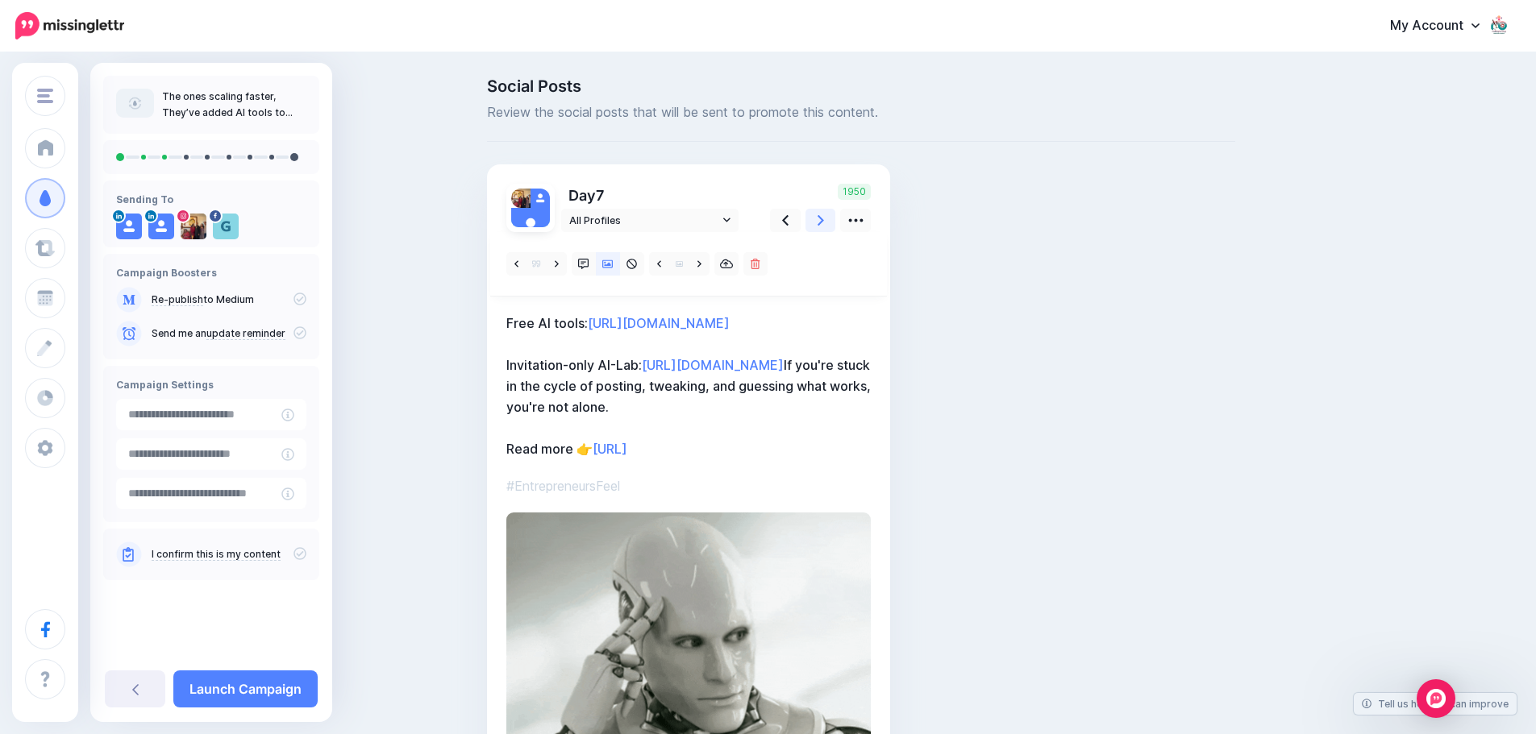
click at [824, 223] on icon at bounding box center [821, 220] width 6 height 10
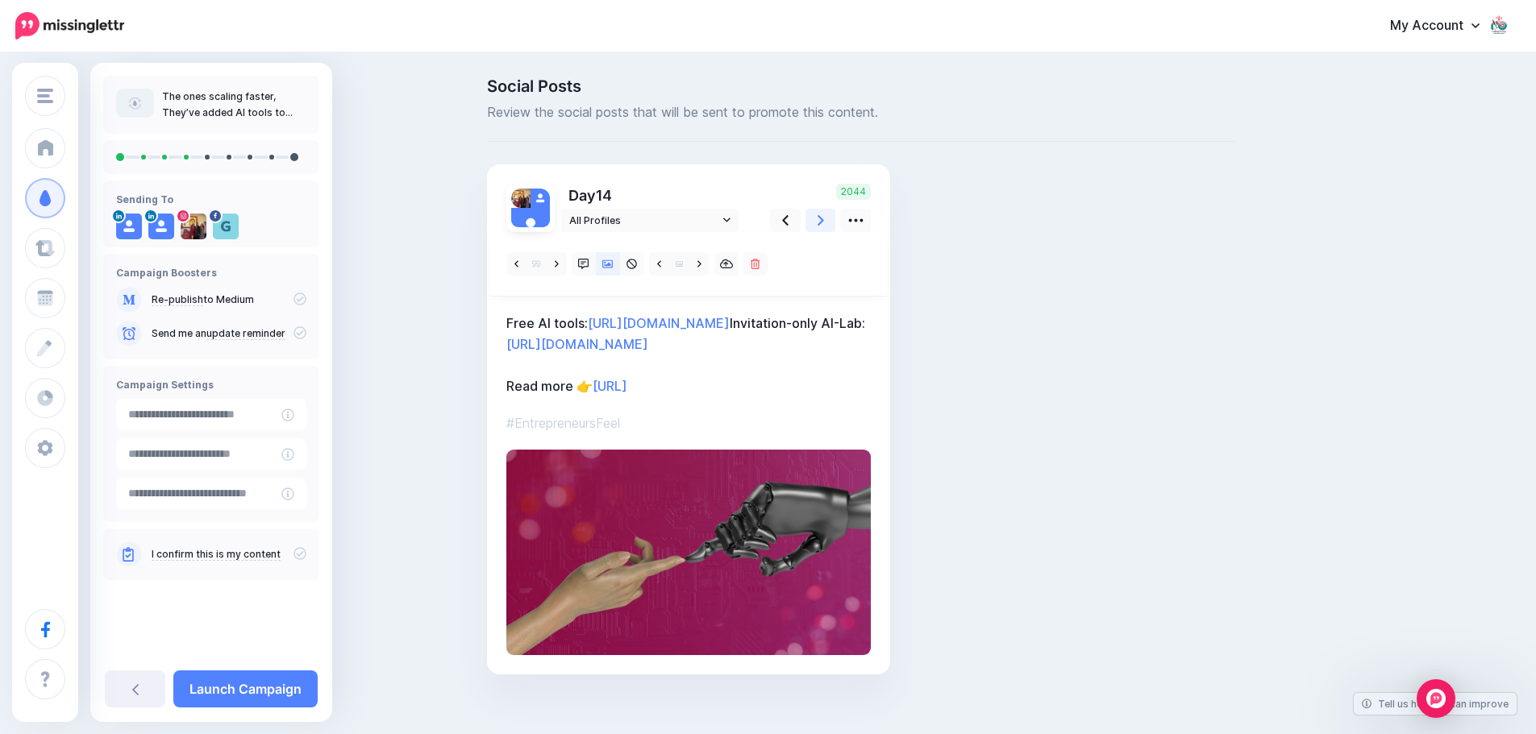
click at [824, 223] on icon at bounding box center [821, 220] width 6 height 10
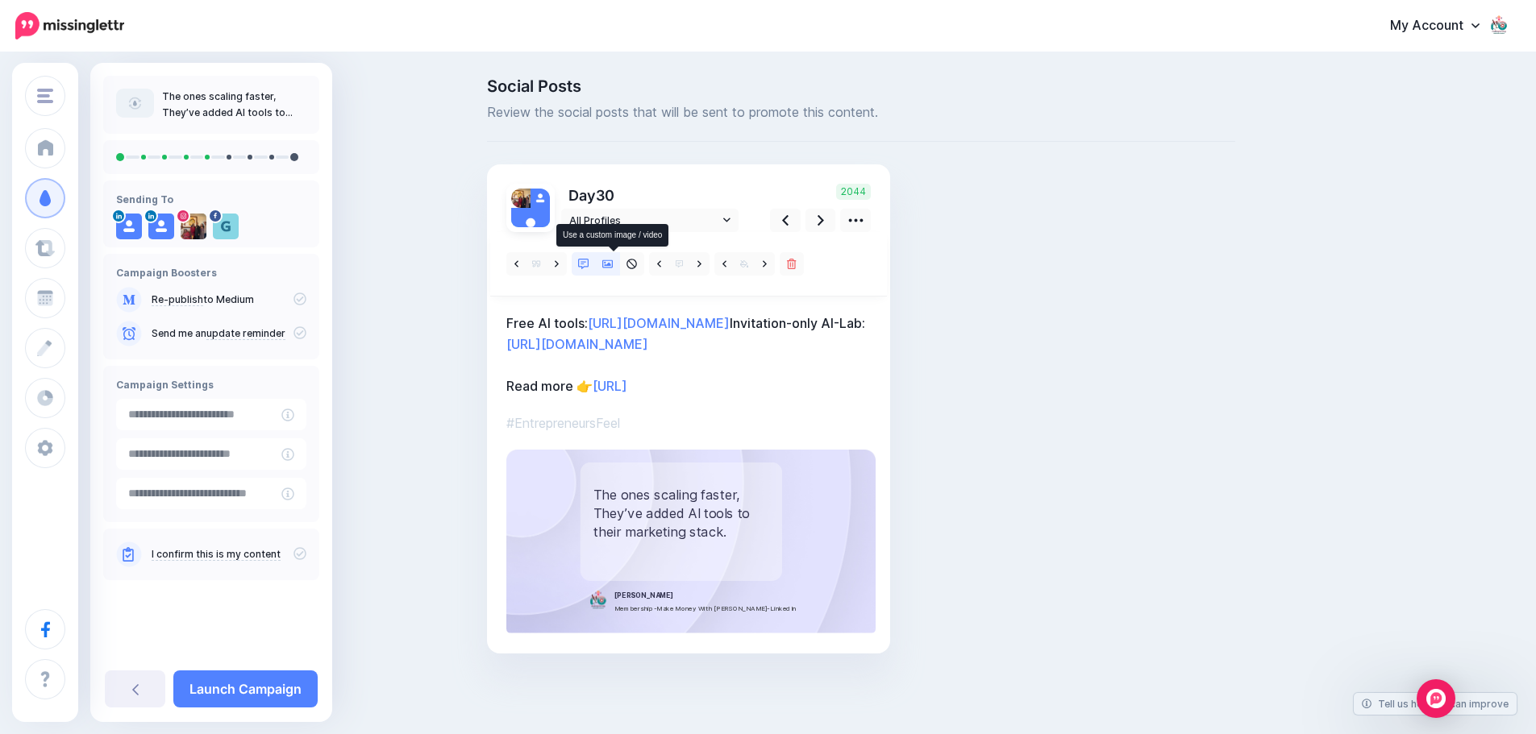
click at [610, 260] on icon at bounding box center [607, 264] width 11 height 8
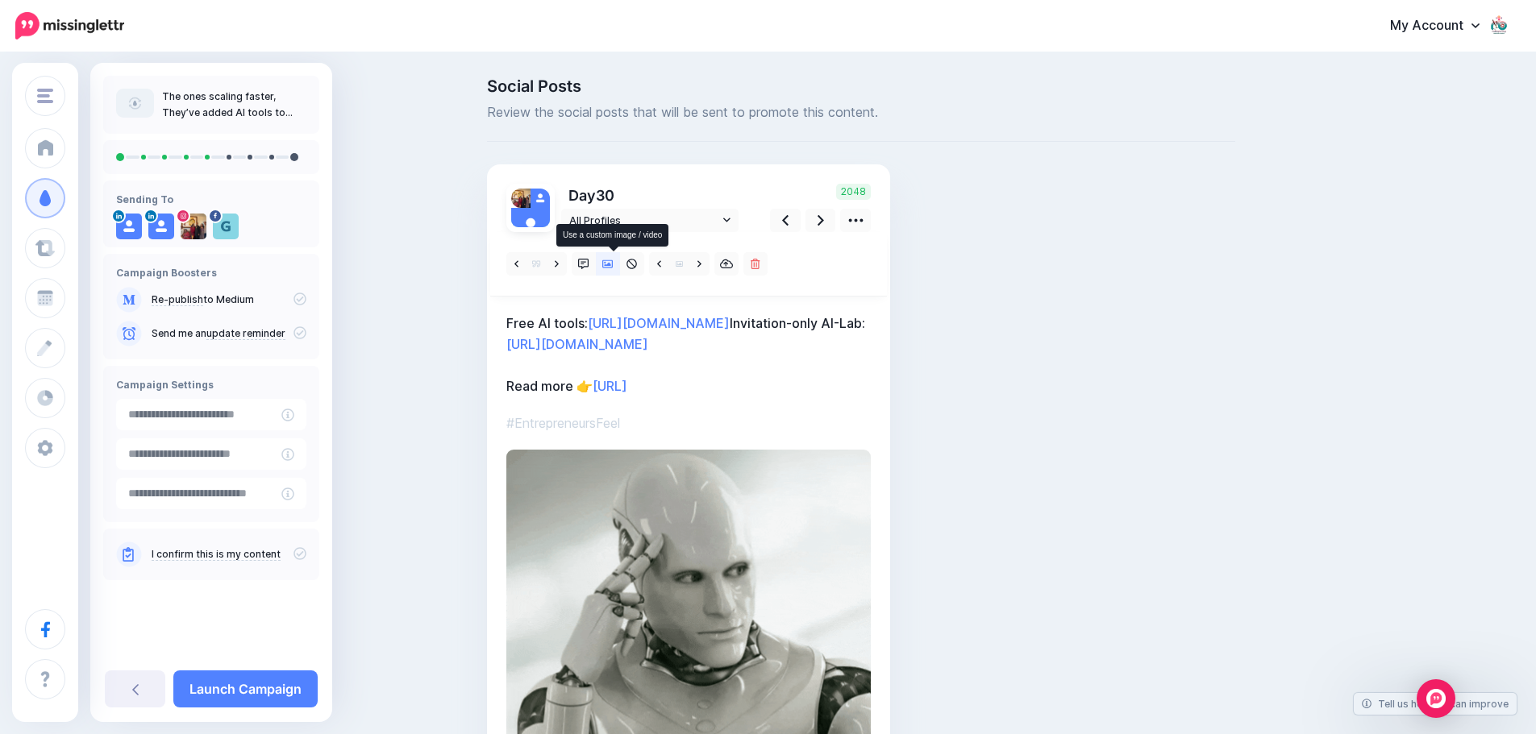
click at [610, 260] on icon at bounding box center [607, 264] width 11 height 8
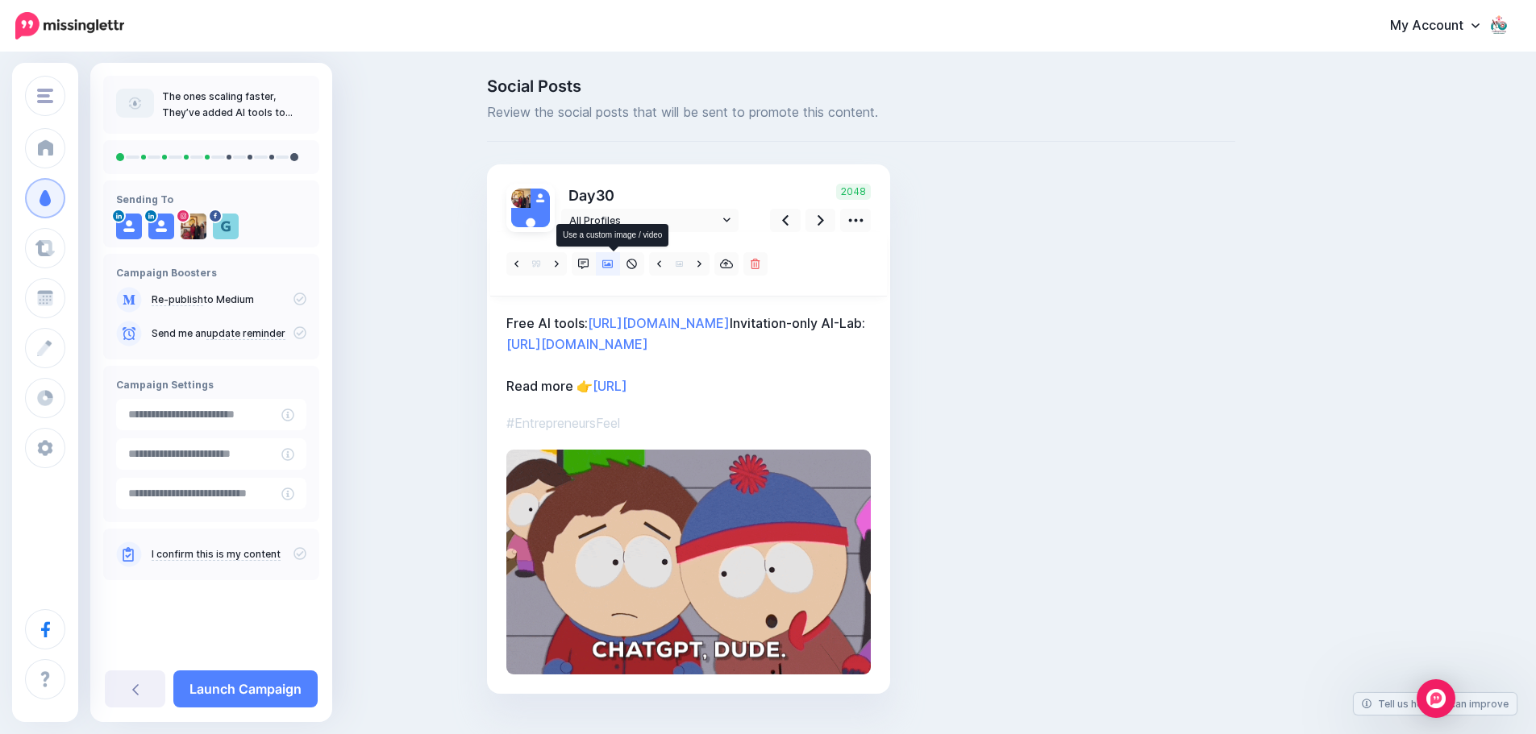
click at [610, 260] on icon at bounding box center [607, 264] width 11 height 8
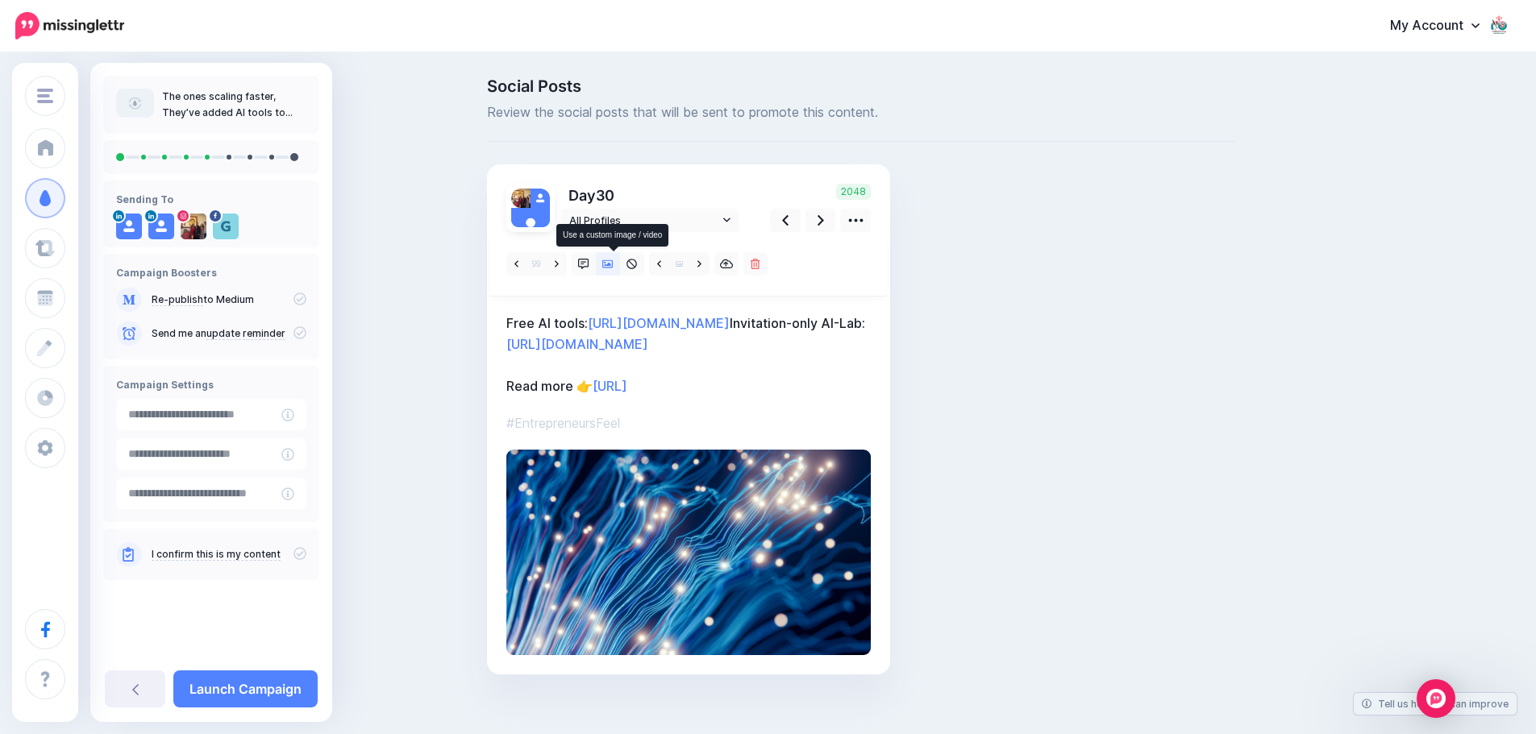
click at [610, 260] on icon at bounding box center [607, 264] width 11 height 8
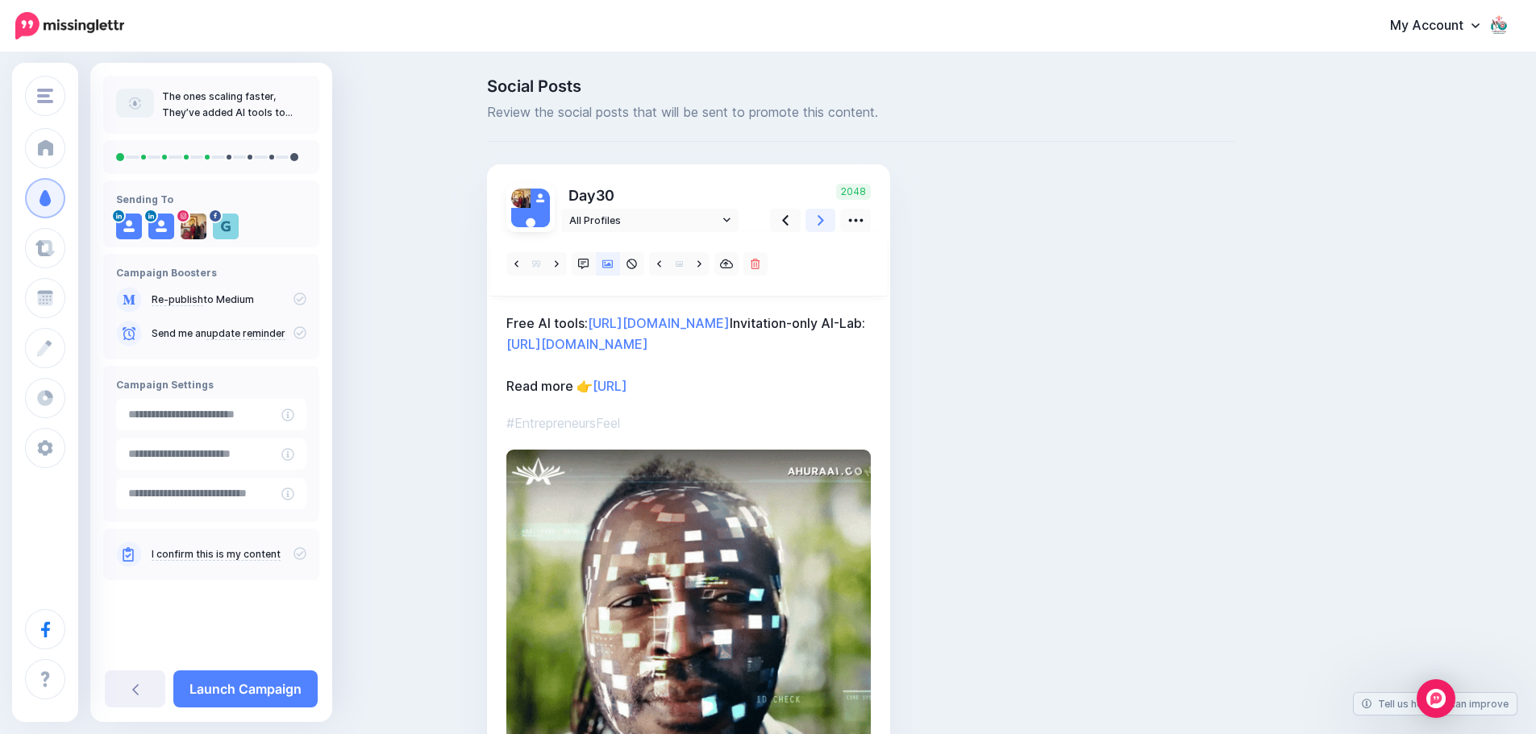
click at [824, 220] on icon at bounding box center [821, 220] width 6 height 17
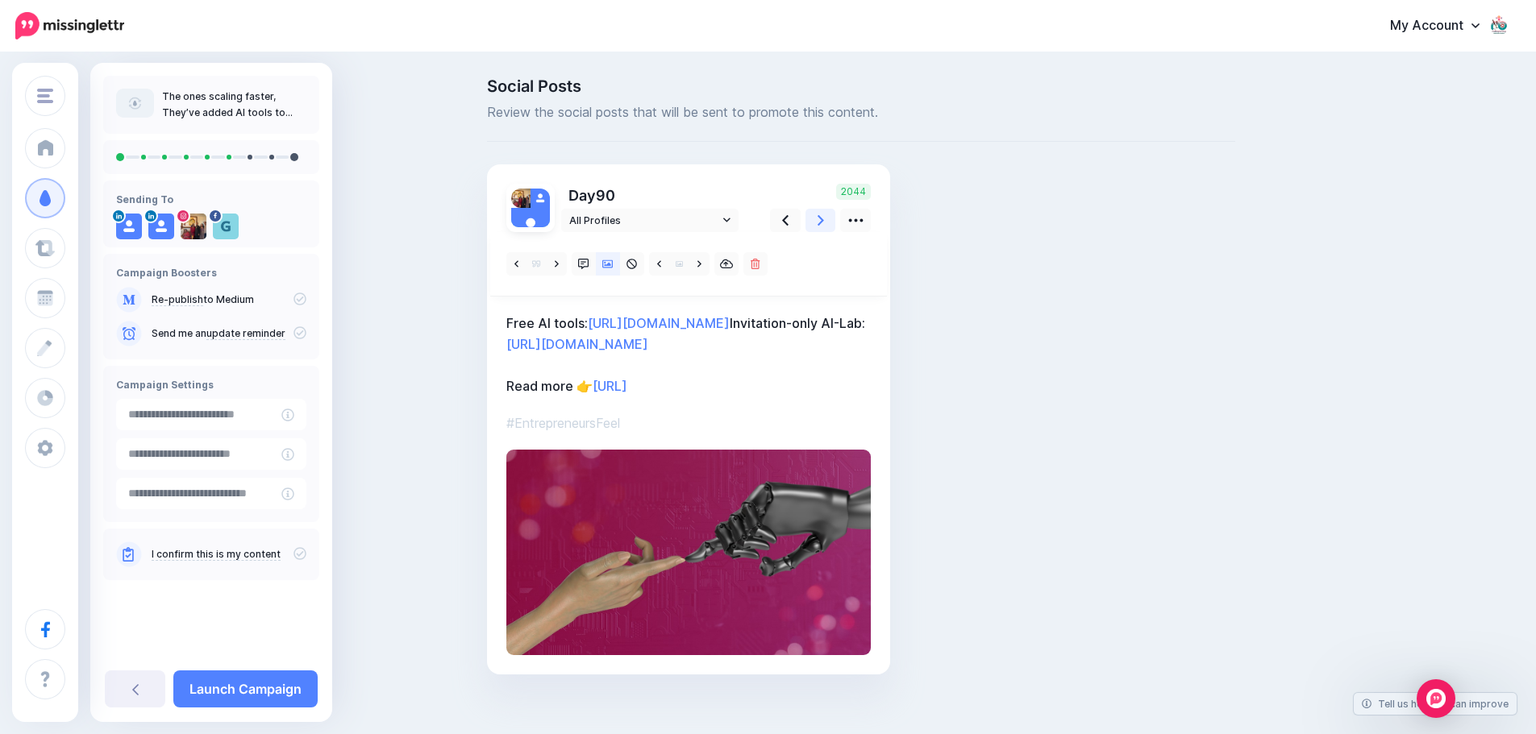
click at [824, 223] on icon at bounding box center [821, 220] width 6 height 17
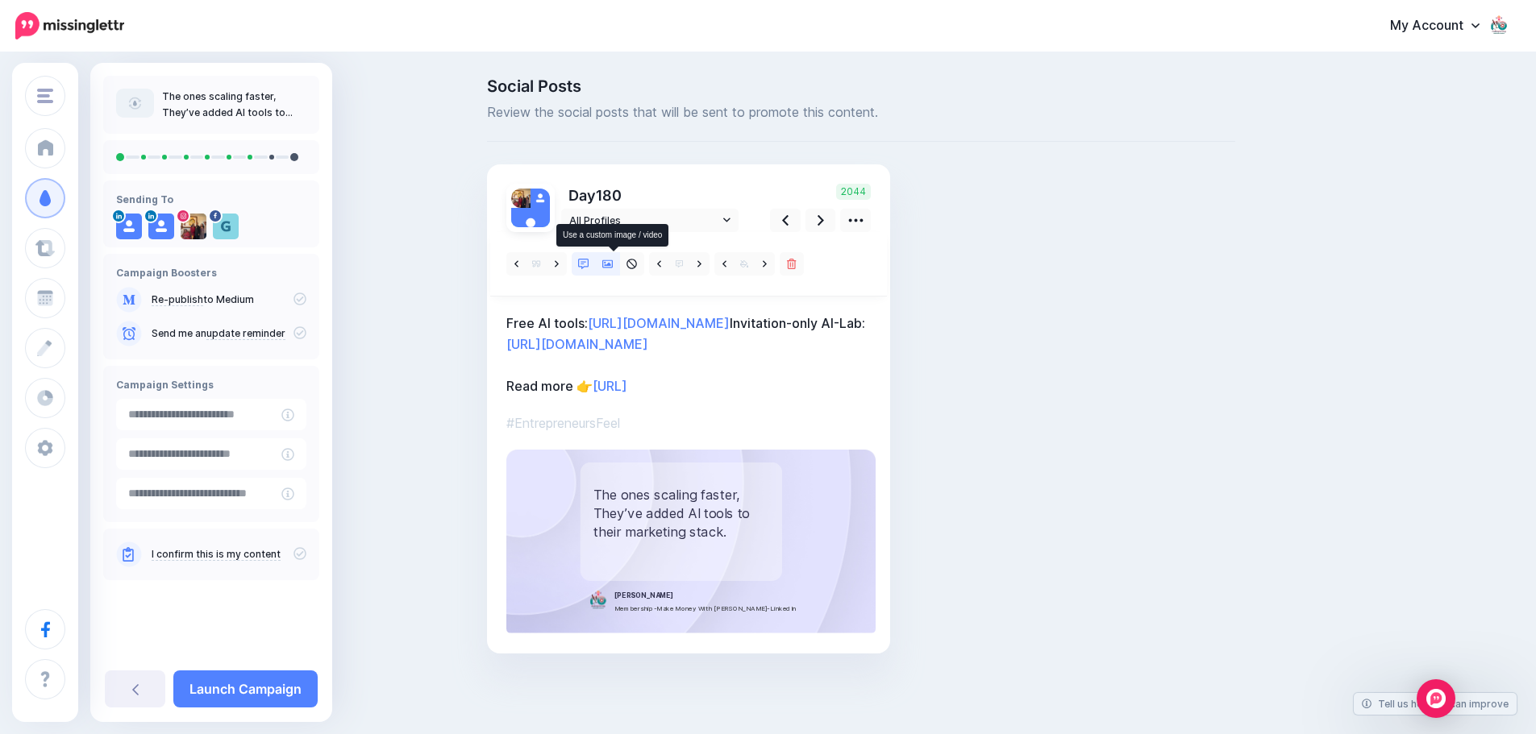
click at [607, 263] on link at bounding box center [608, 263] width 24 height 23
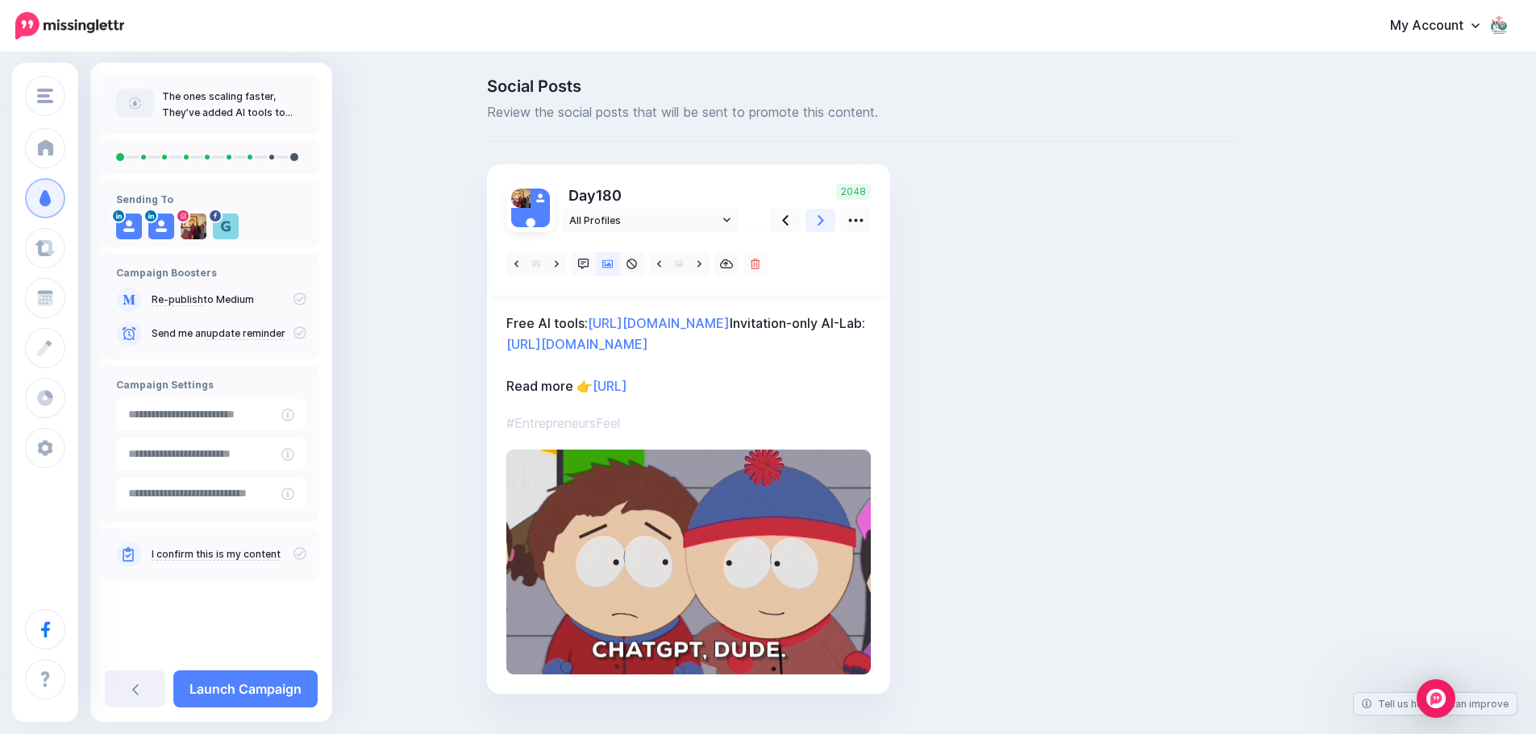
click at [824, 218] on icon at bounding box center [821, 220] width 6 height 10
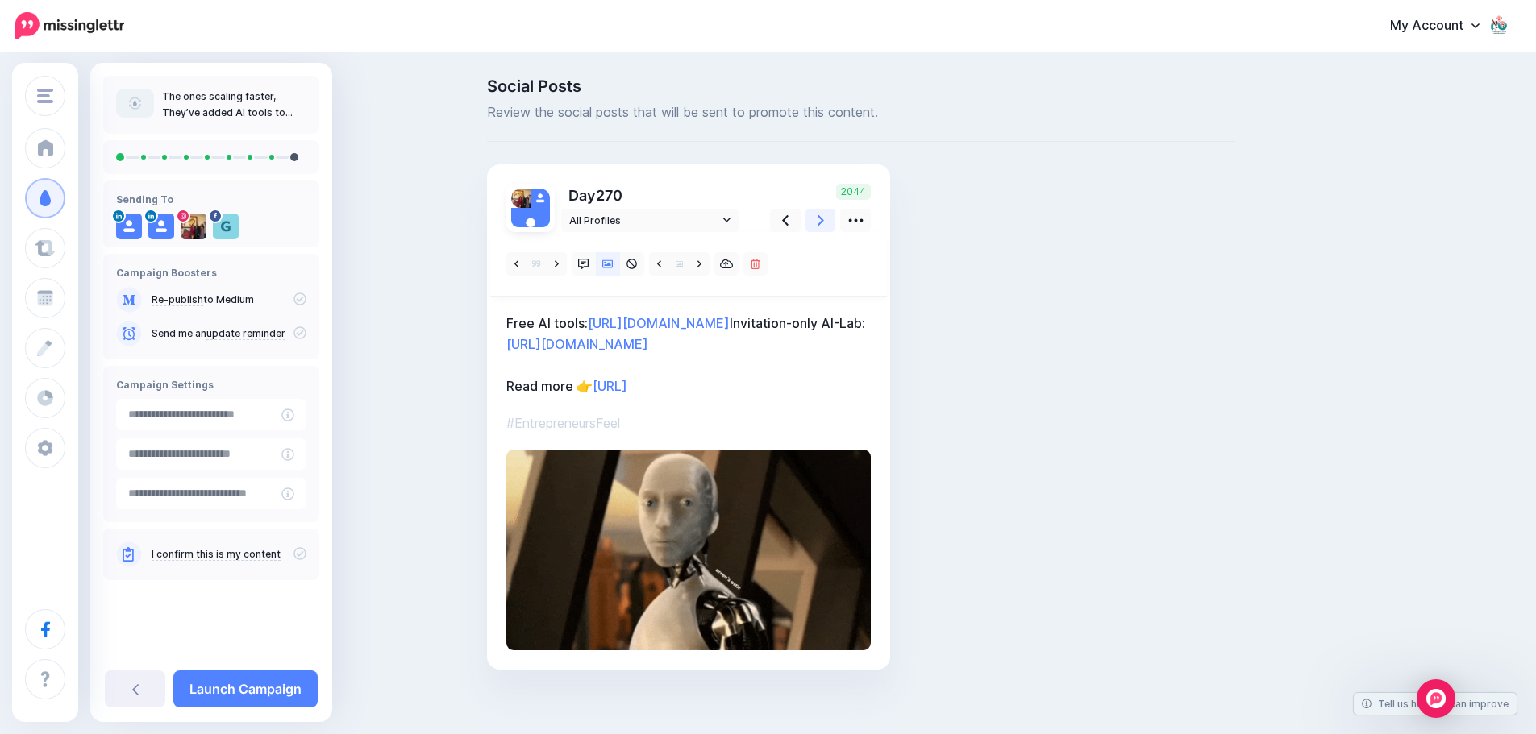
click at [824, 219] on icon at bounding box center [821, 220] width 6 height 17
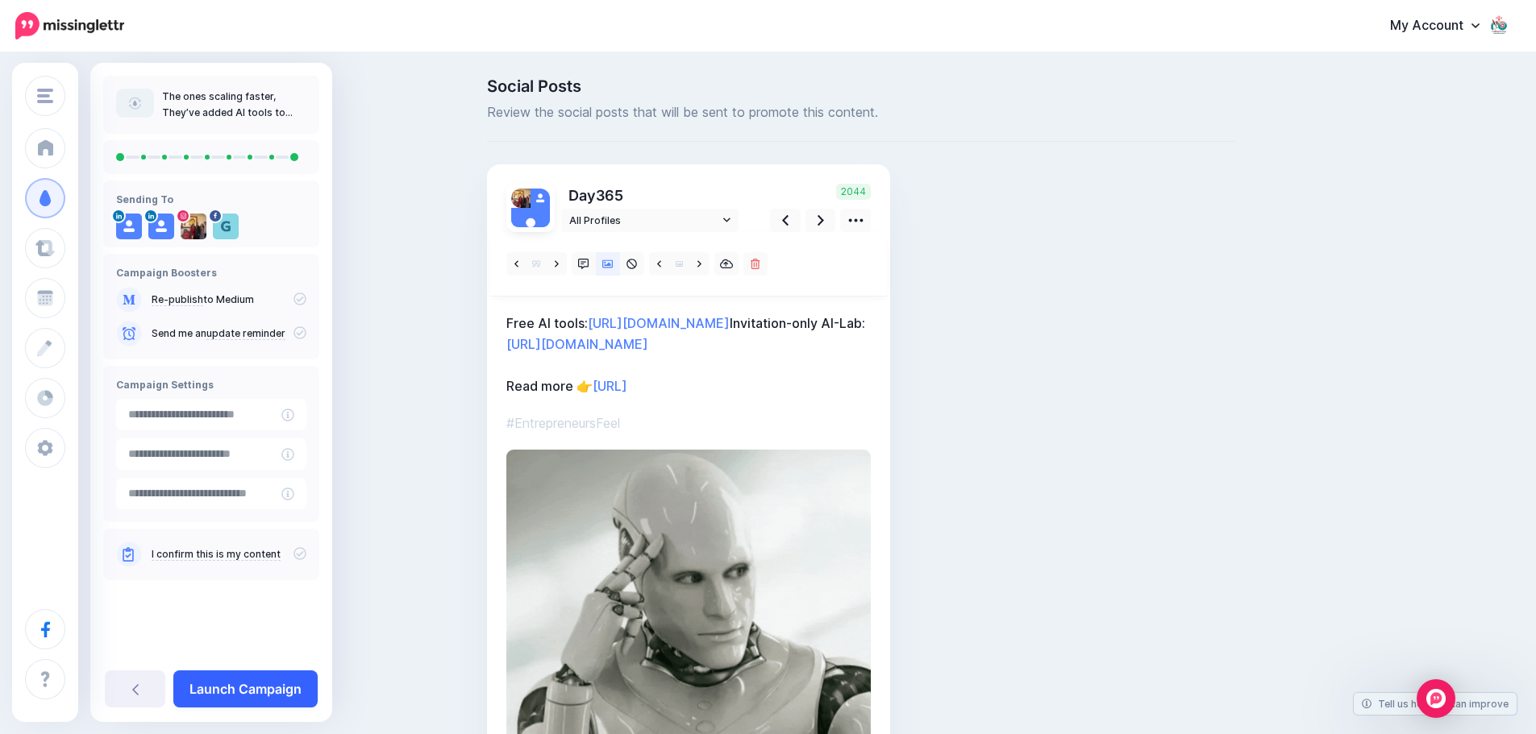
click at [212, 684] on link "Launch Campaign" at bounding box center [245, 689] width 144 height 37
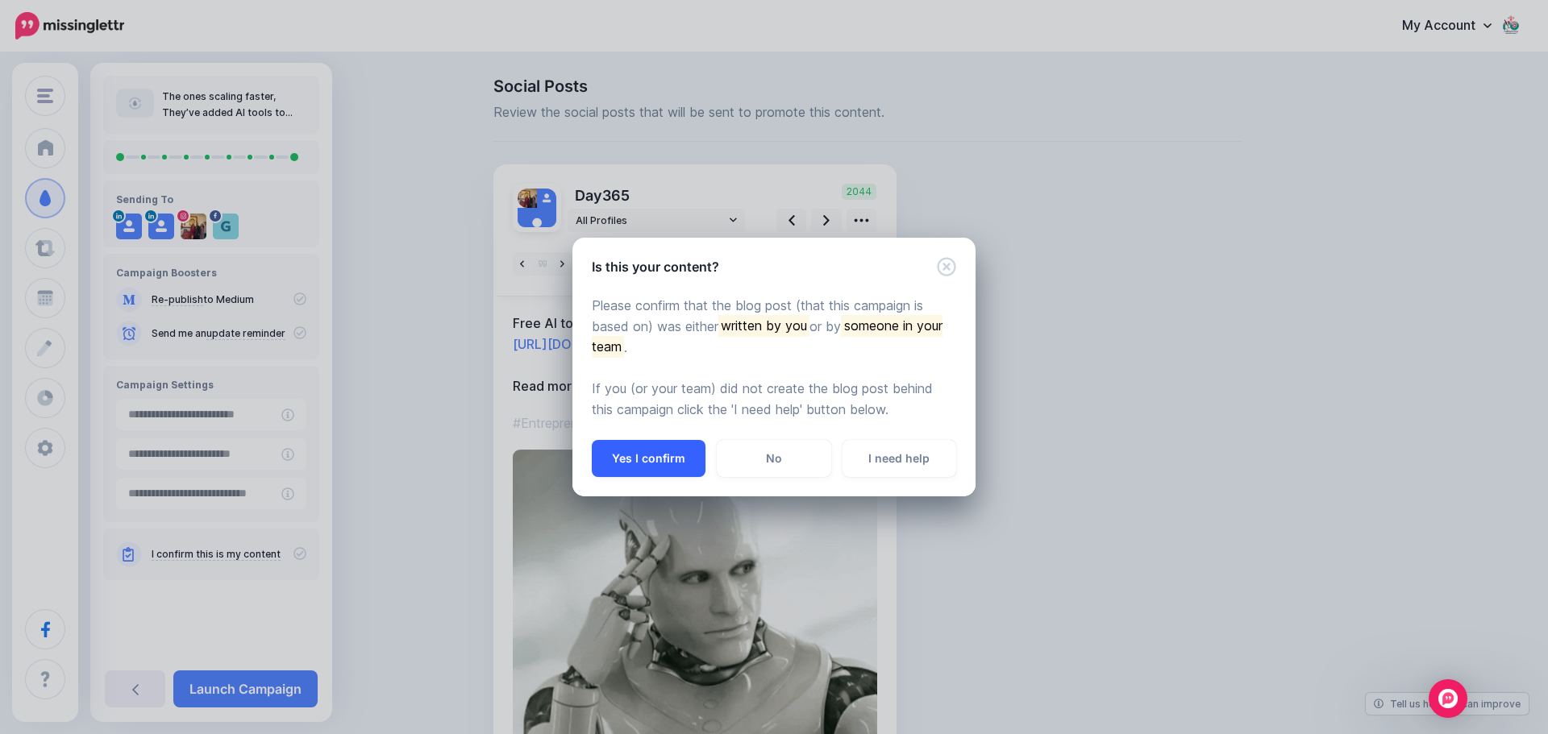
click at [642, 461] on button "Yes I confirm" at bounding box center [649, 458] width 114 height 37
